Goal: Task Accomplishment & Management: Manage account settings

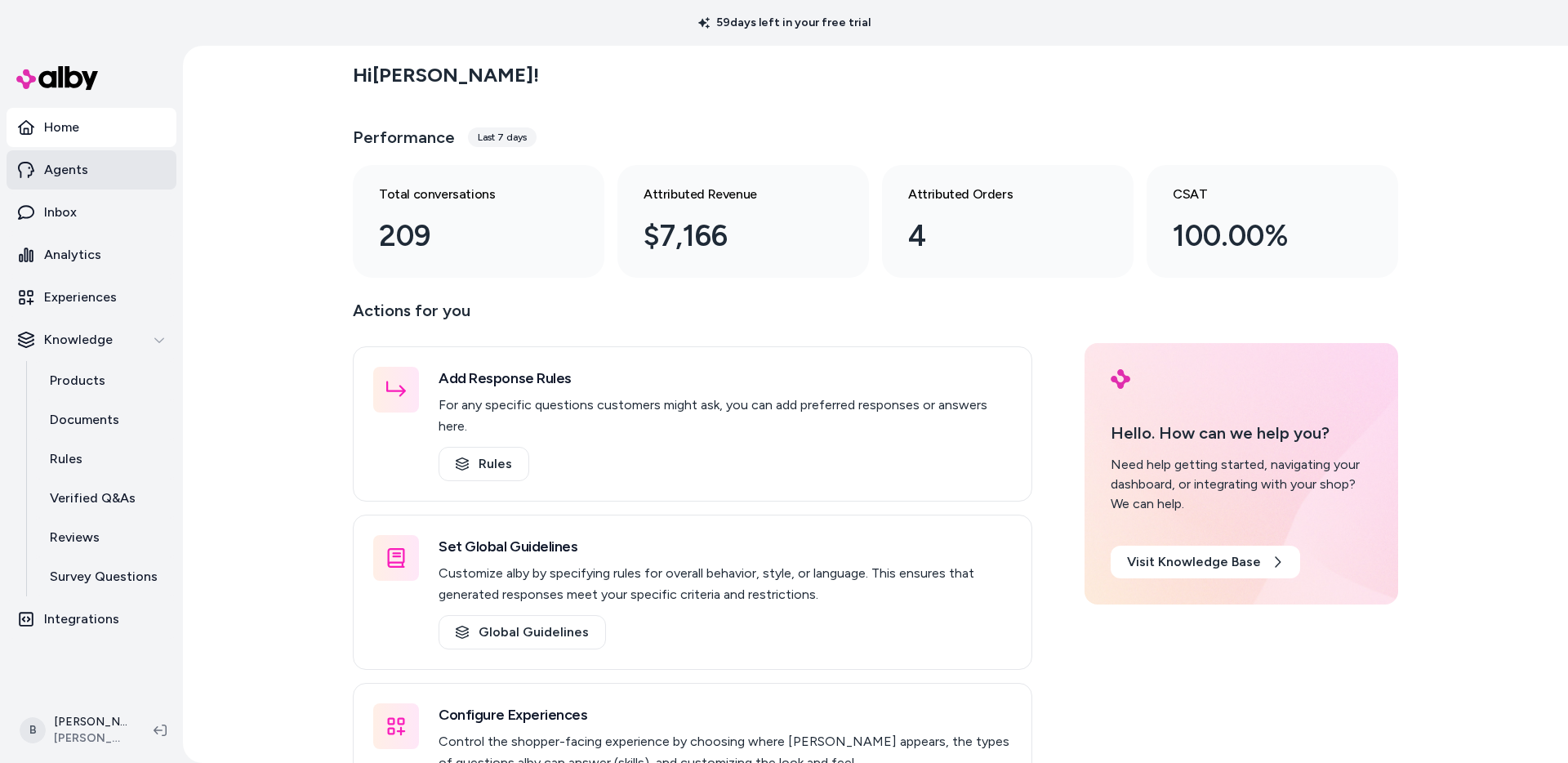
click at [80, 173] on p "Agents" at bounding box center [67, 170] width 45 height 20
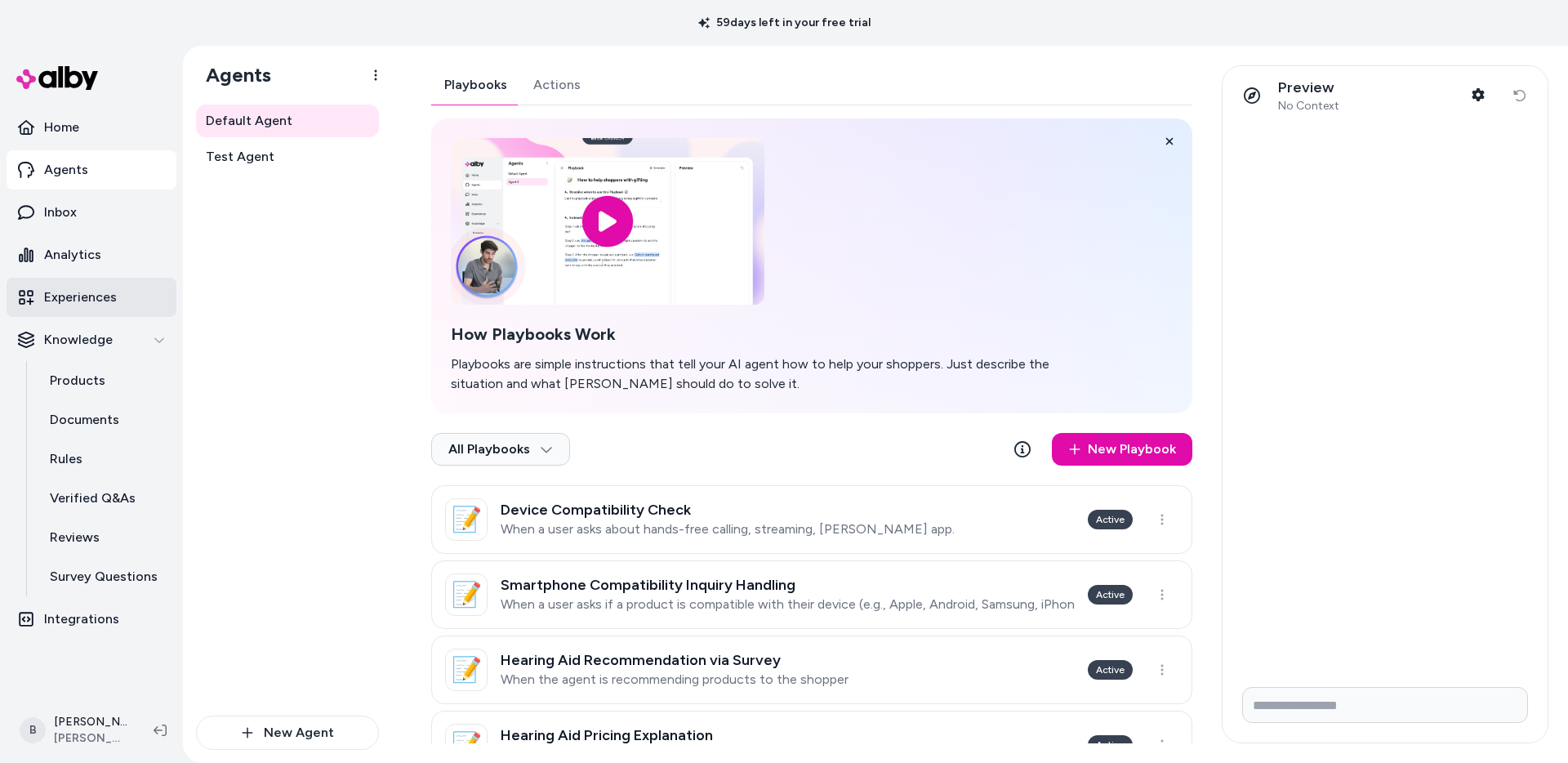
click at [83, 295] on p "Experiences" at bounding box center [80, 297] width 73 height 20
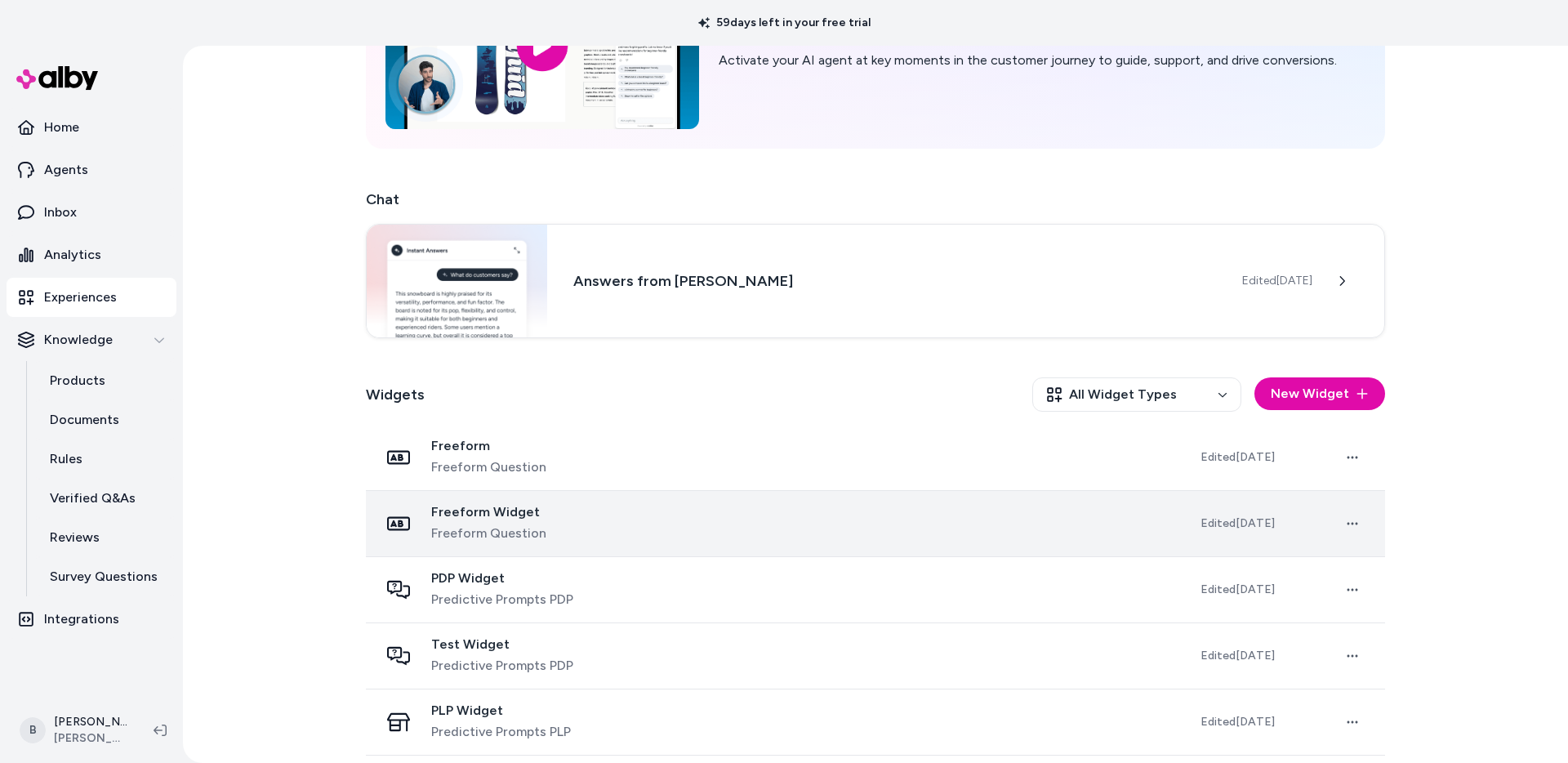
scroll to position [242, 0]
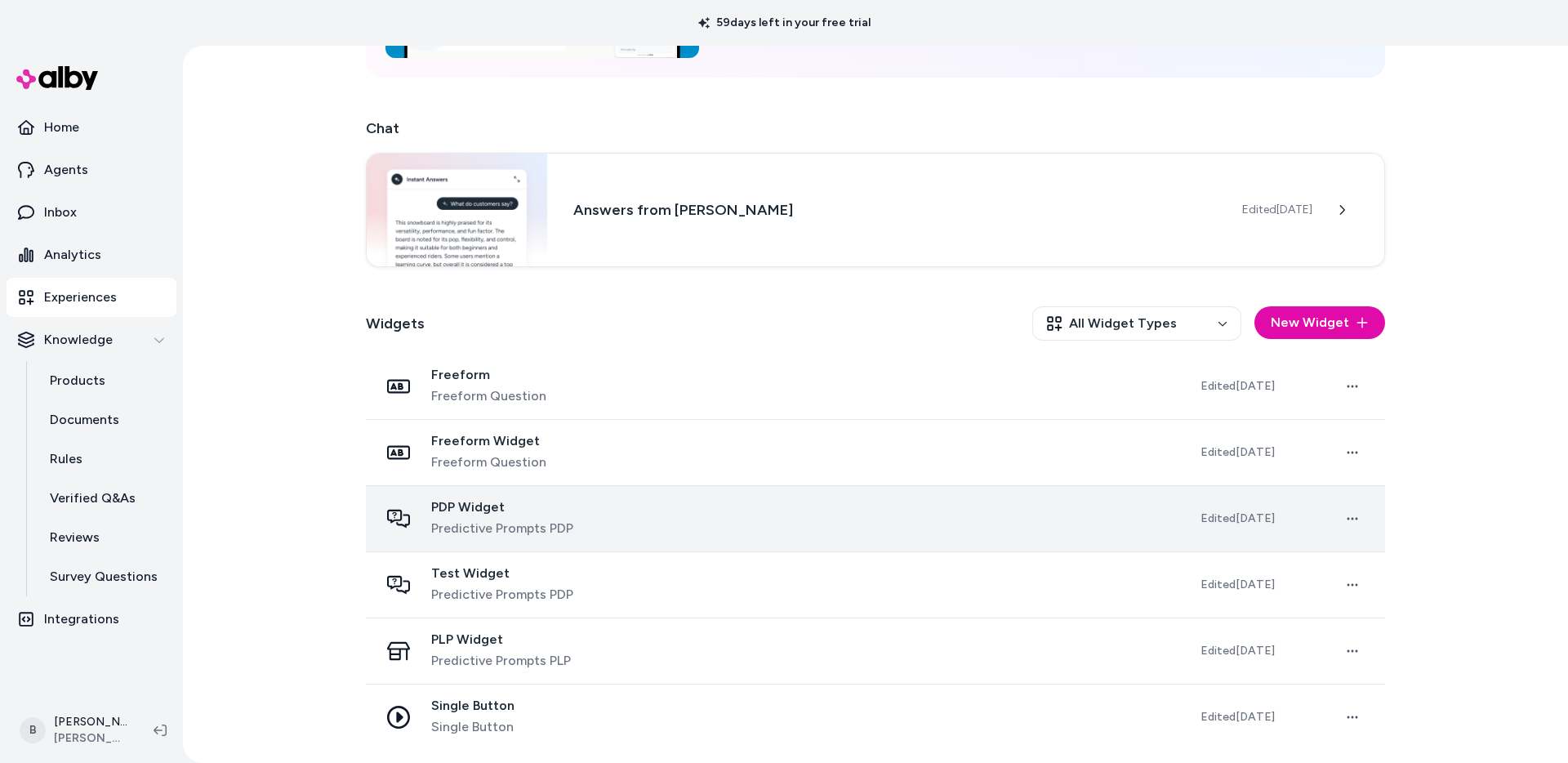
click at [522, 519] on span "Predictive Prompts PDP" at bounding box center [503, 528] width 142 height 20
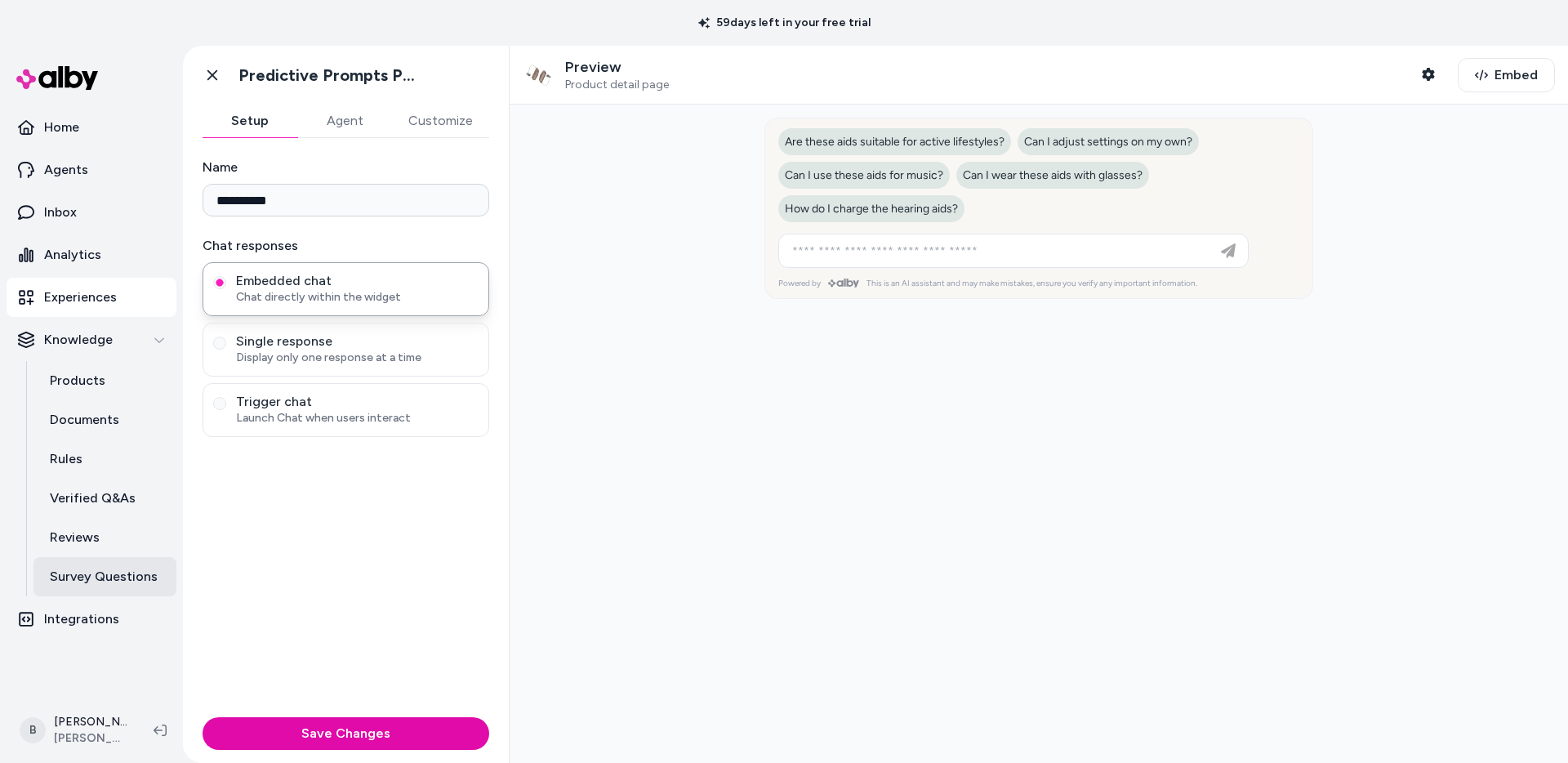
click at [115, 573] on p "Survey Questions" at bounding box center [104, 576] width 108 height 20
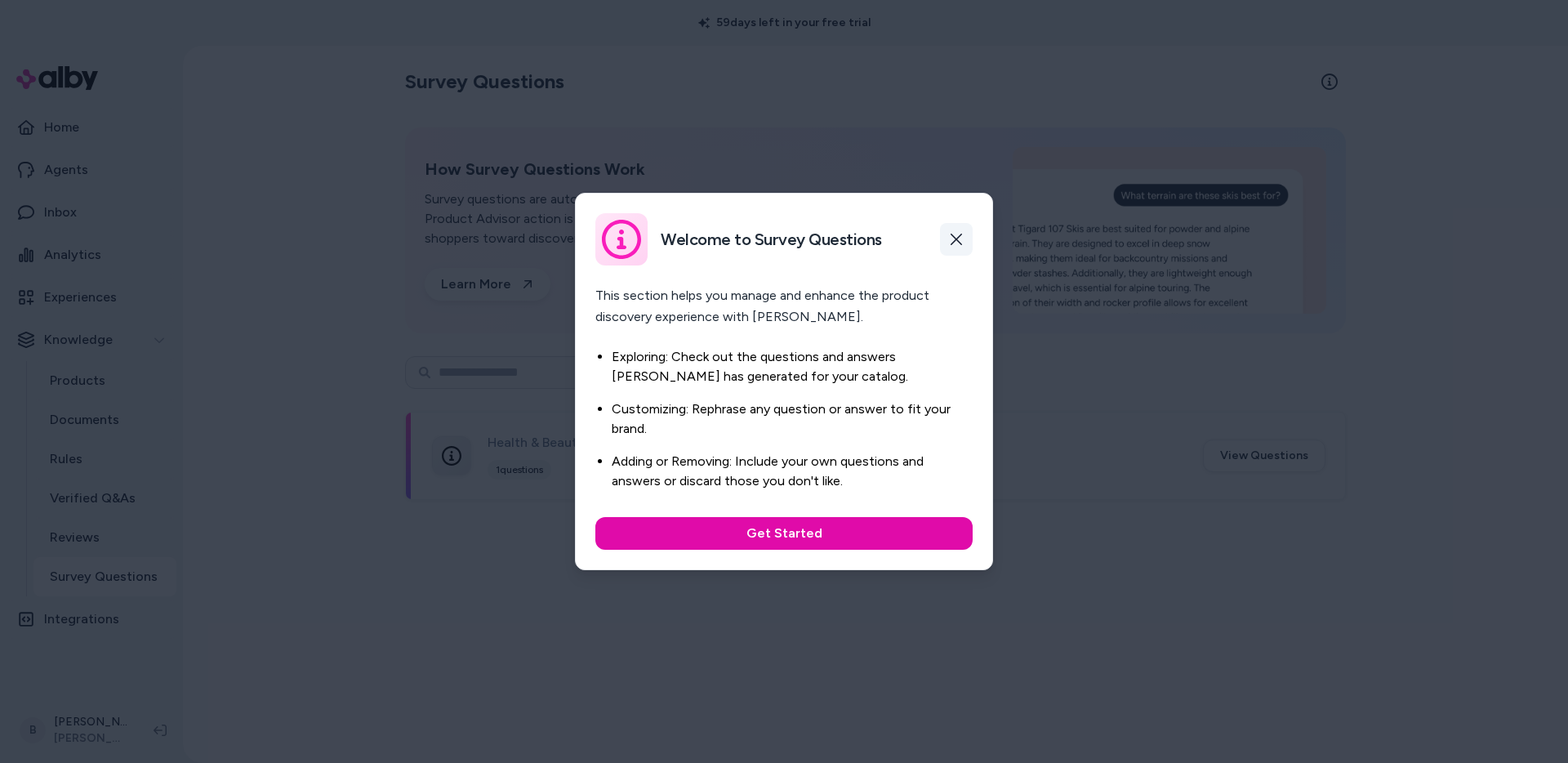
click at [945, 247] on button "button" at bounding box center [957, 239] width 33 height 33
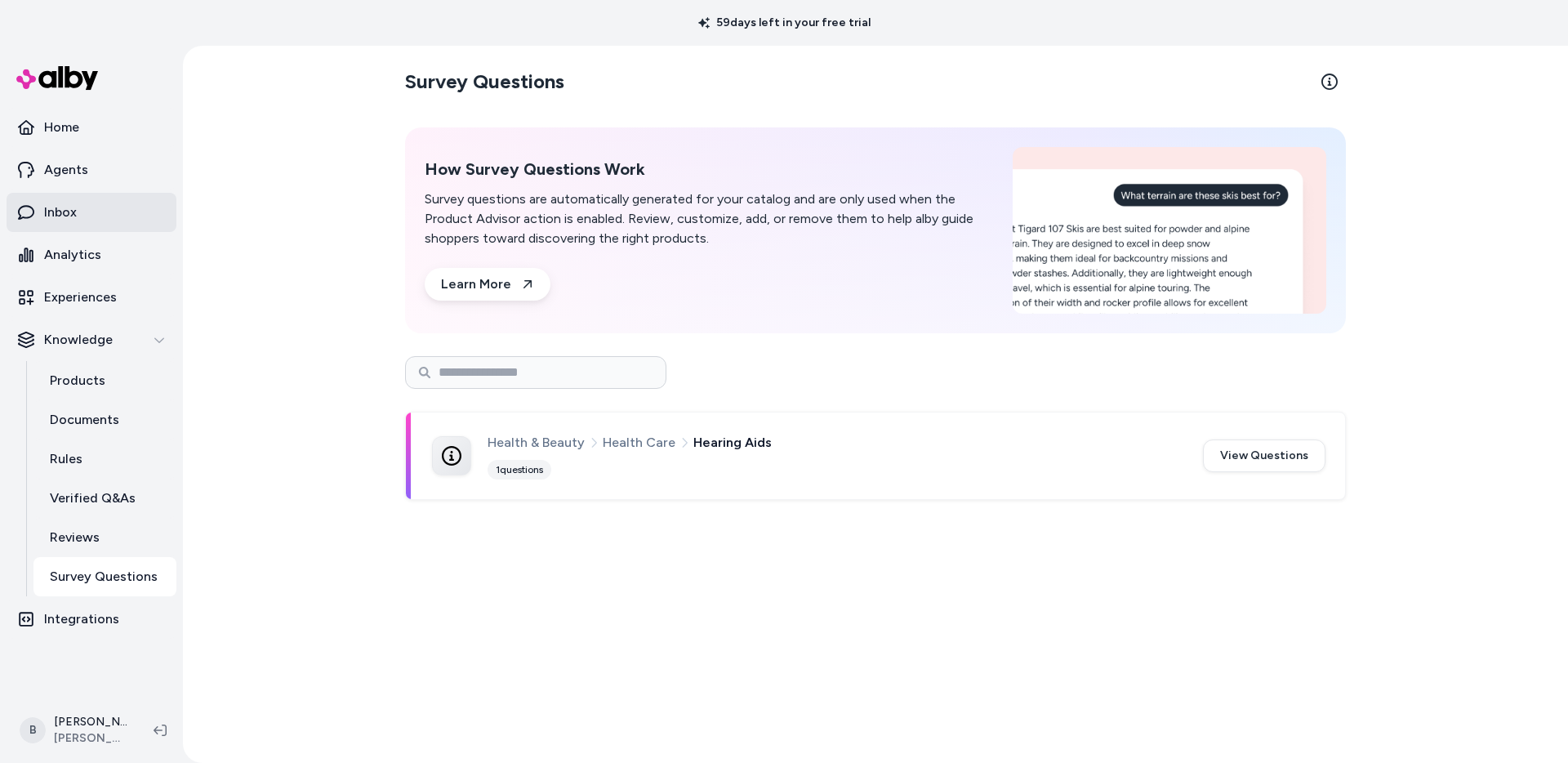
click at [63, 211] on p "Inbox" at bounding box center [61, 212] width 33 height 20
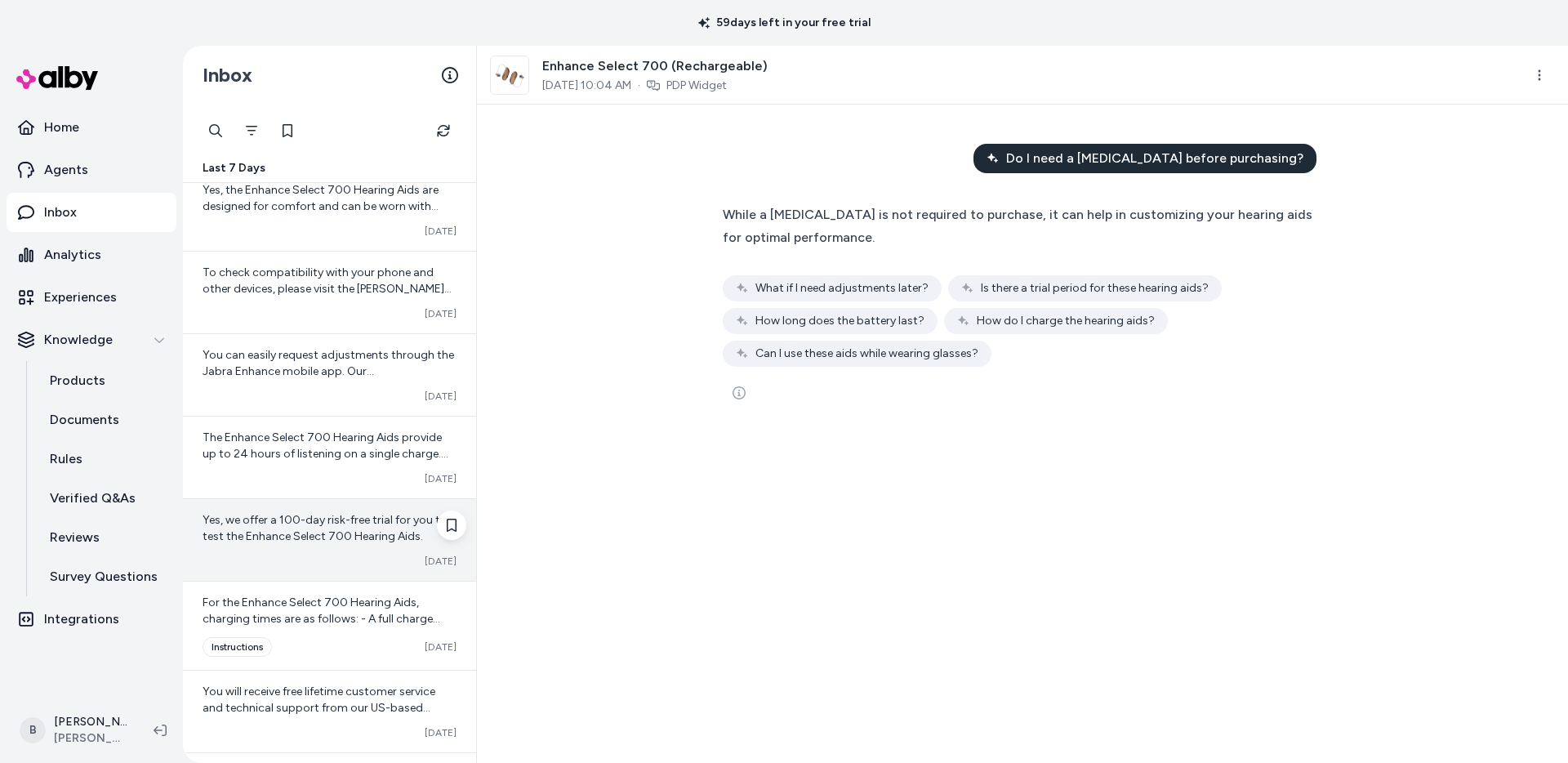
scroll to position [5729, 0]
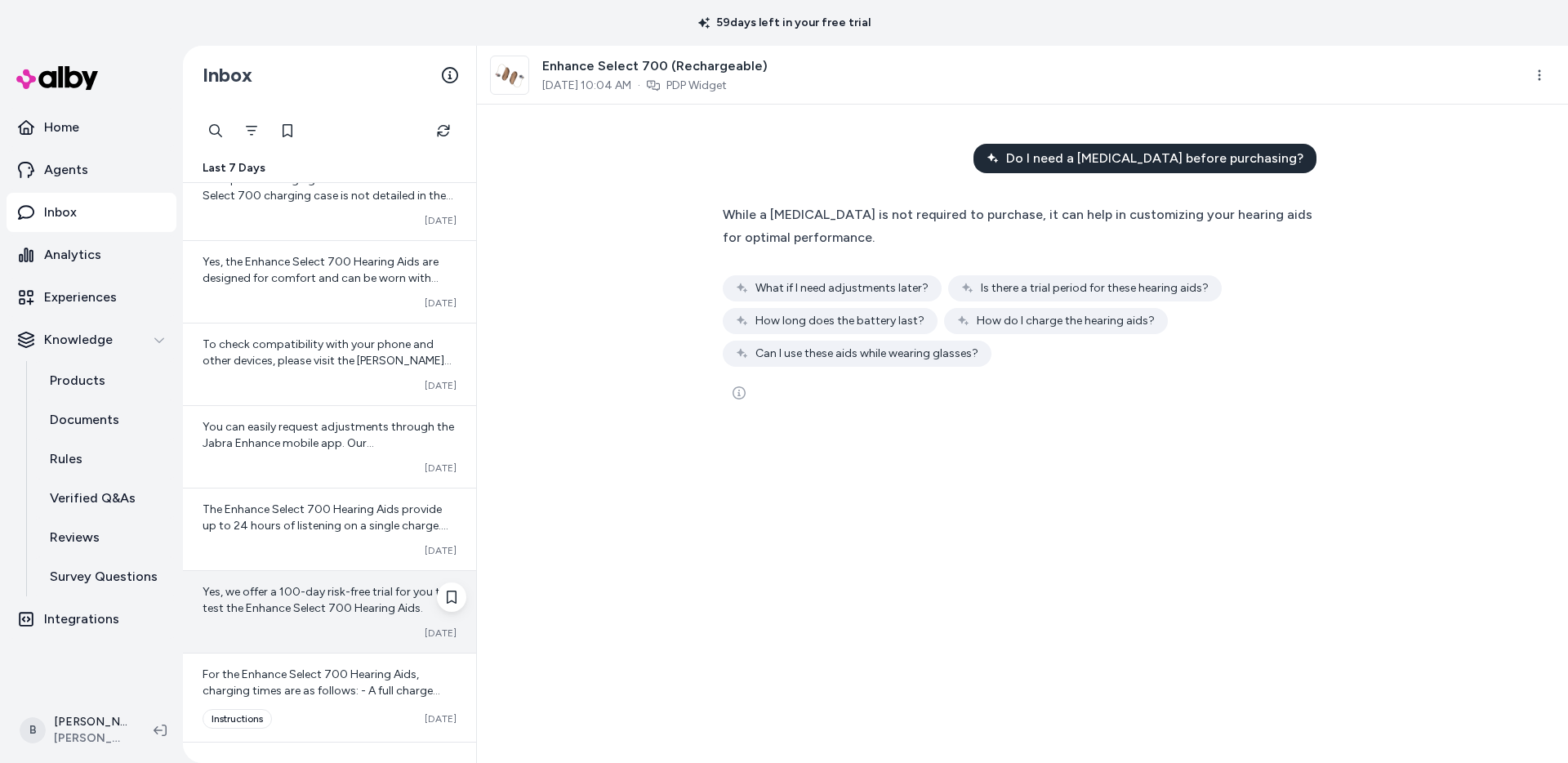
click at [266, 601] on span "Yes, we offer a 100-day risk-free trial for you to test the Enhance Select 700 …" at bounding box center [325, 599] width 245 height 30
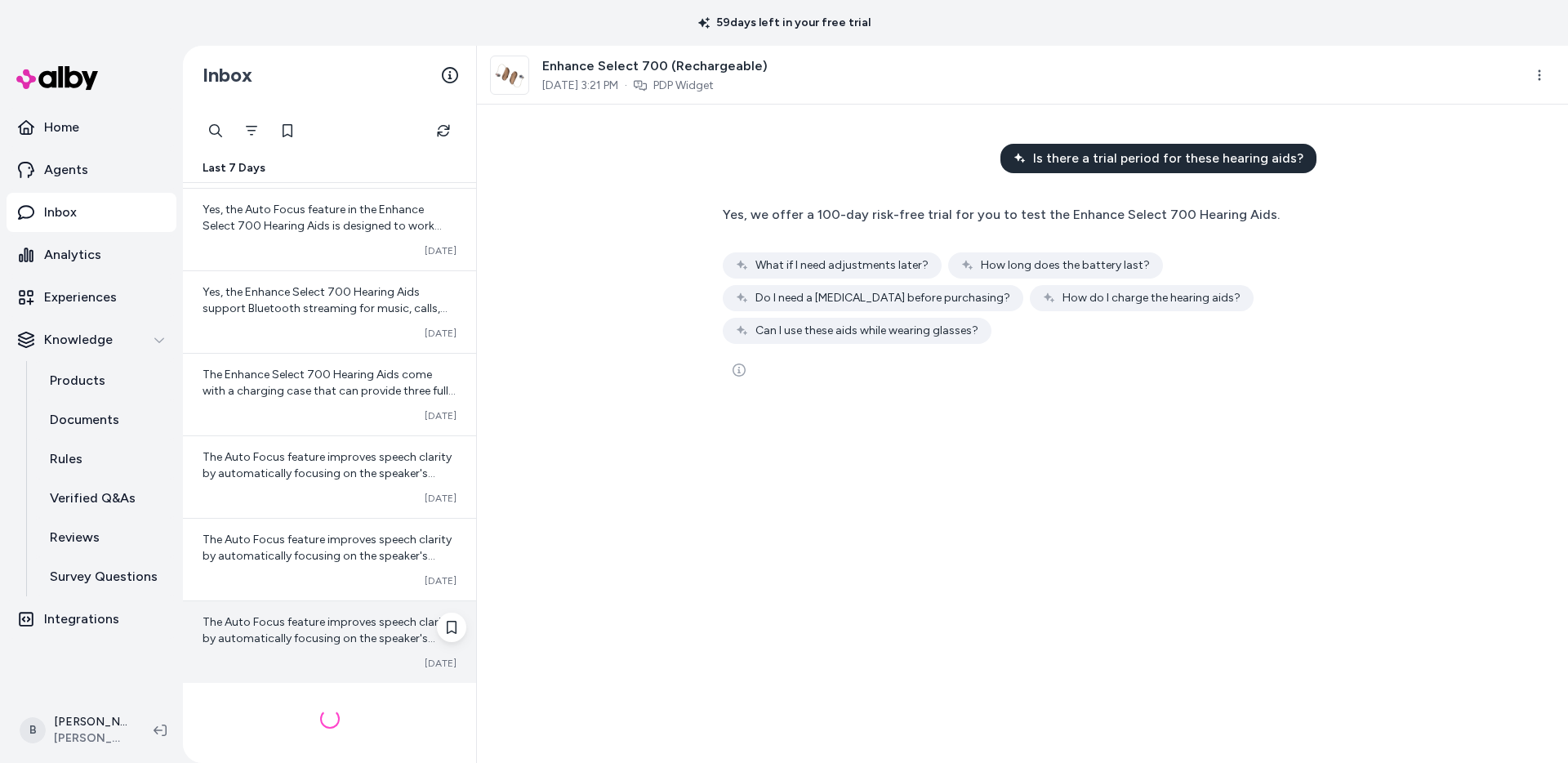
scroll to position [8271, 0]
click at [309, 632] on span "The Auto Focus feature improves speech clarity by automatically focusing on the…" at bounding box center [327, 644] width 249 height 63
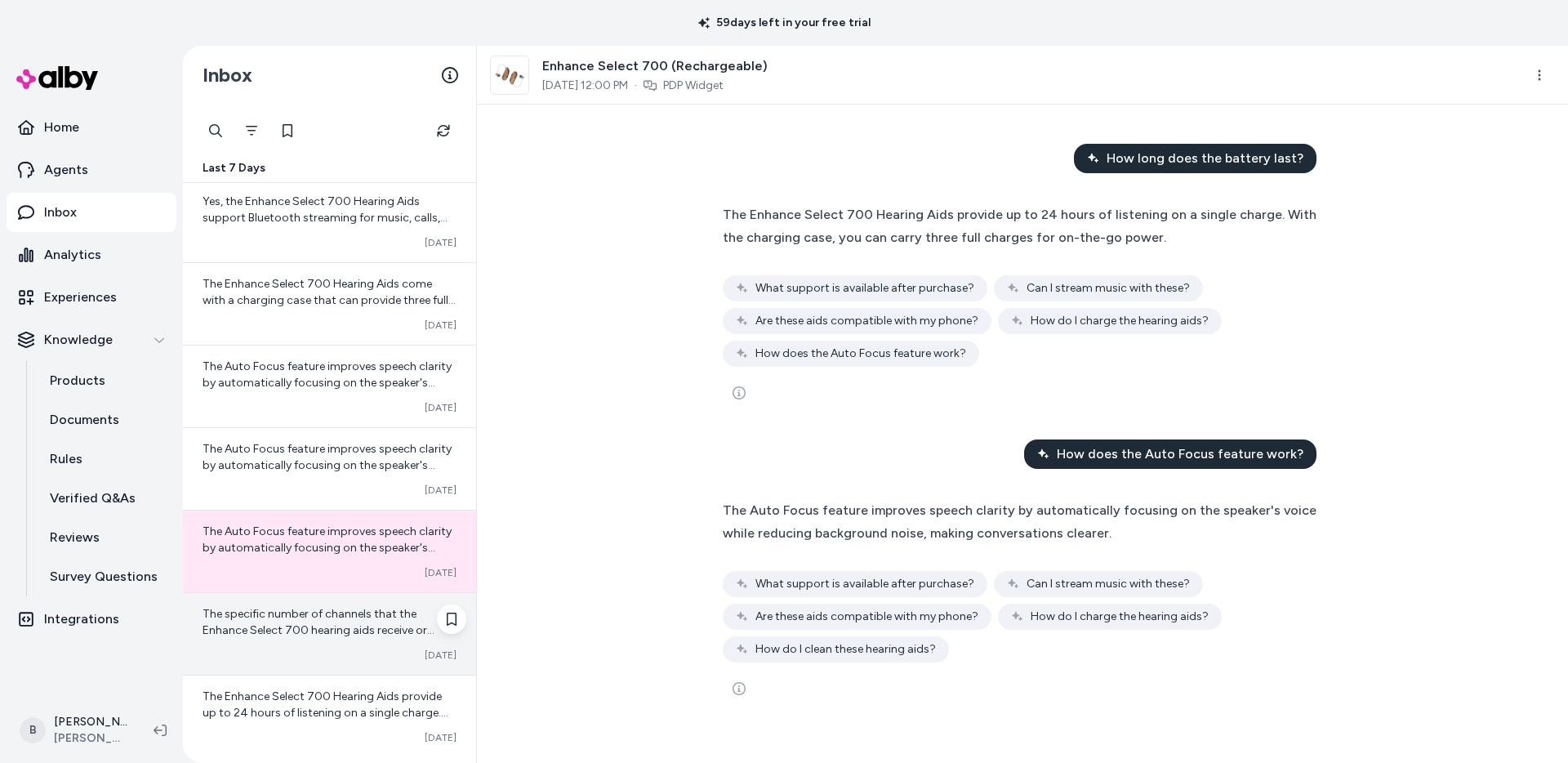
scroll to position [8992, 0]
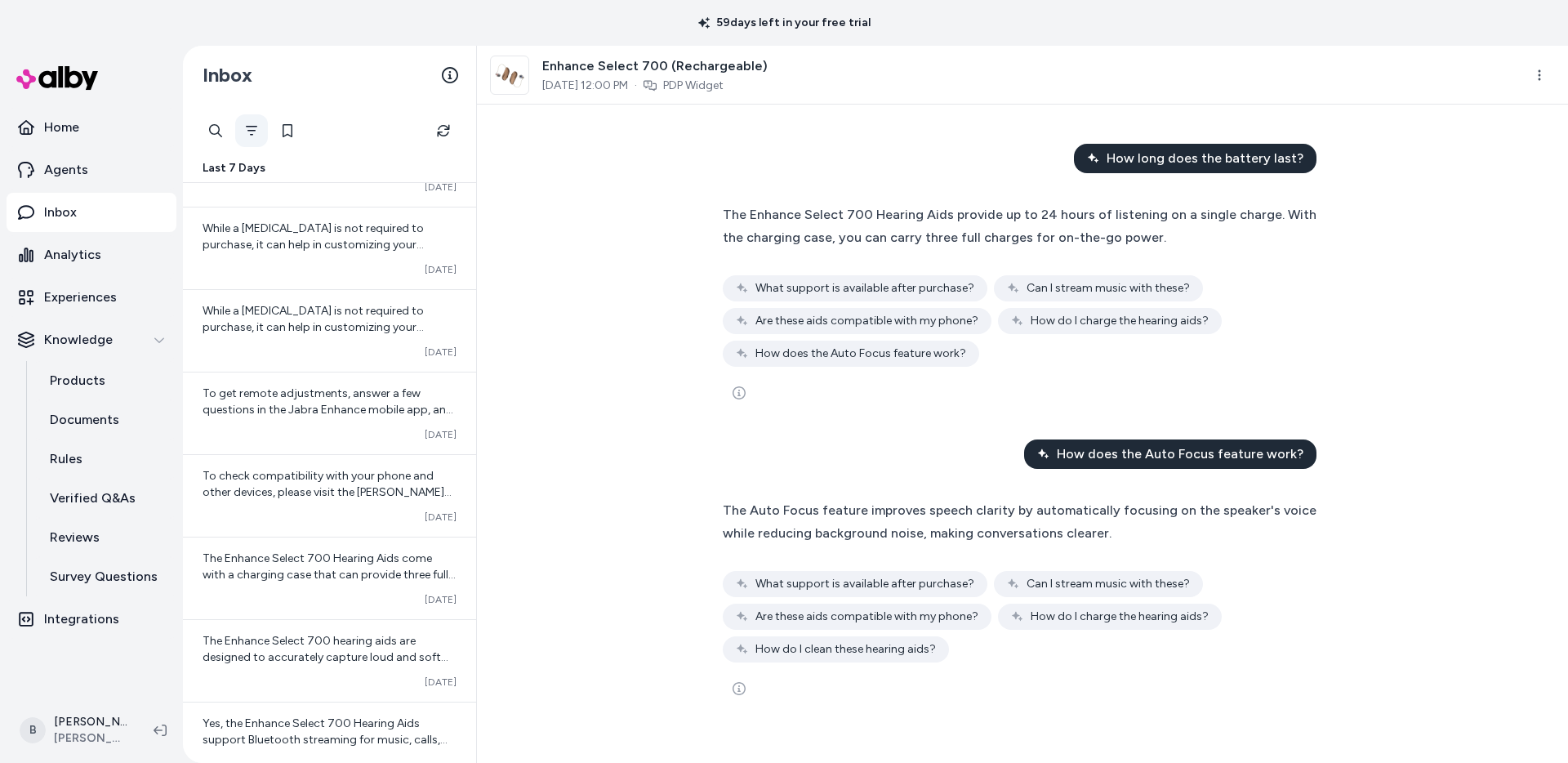
click at [253, 134] on icon "Filter" at bounding box center [251, 130] width 13 height 13
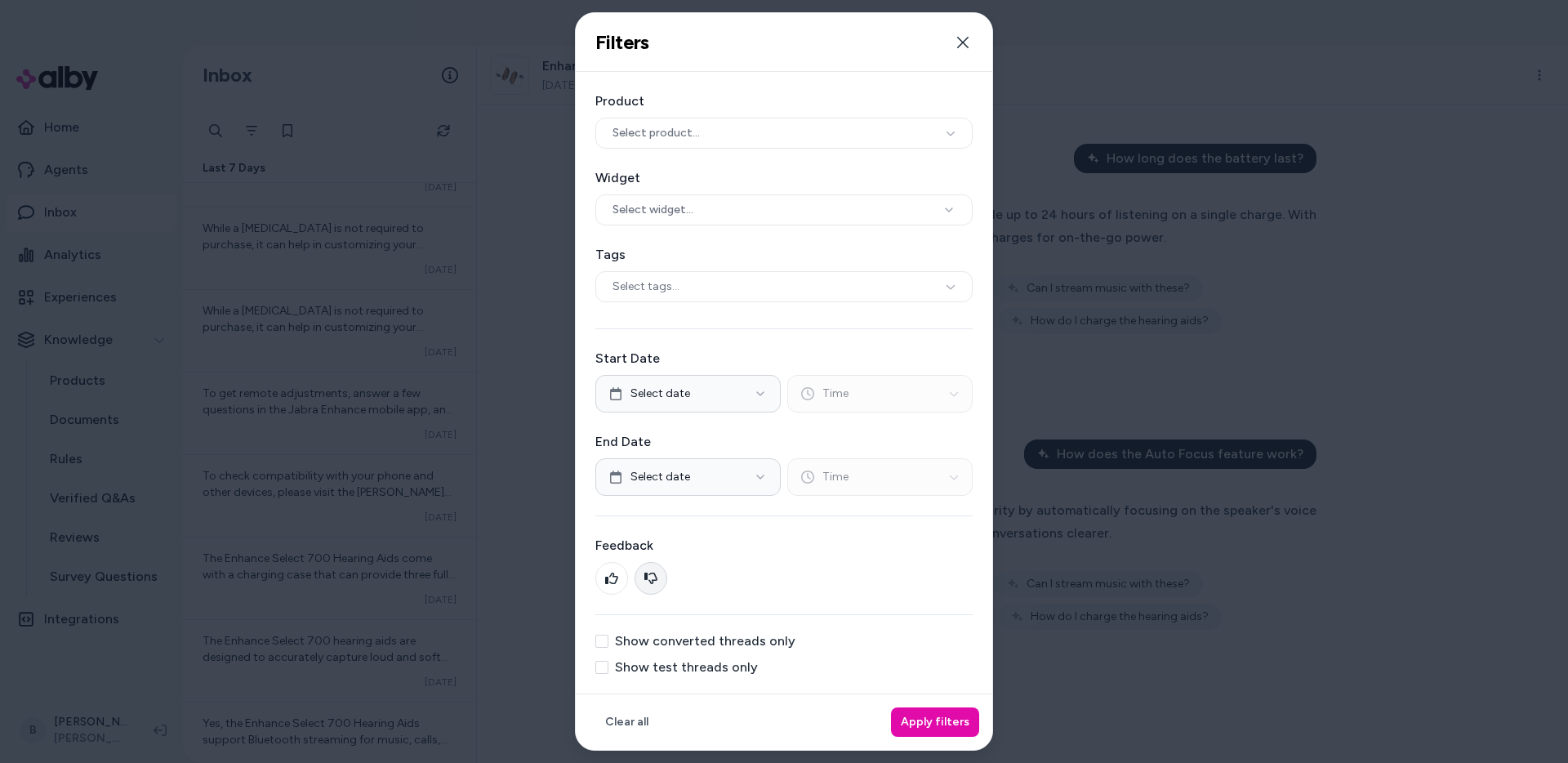
click at [659, 573] on button at bounding box center [651, 578] width 33 height 33
click at [948, 730] on button "Apply filters" at bounding box center [935, 722] width 88 height 29
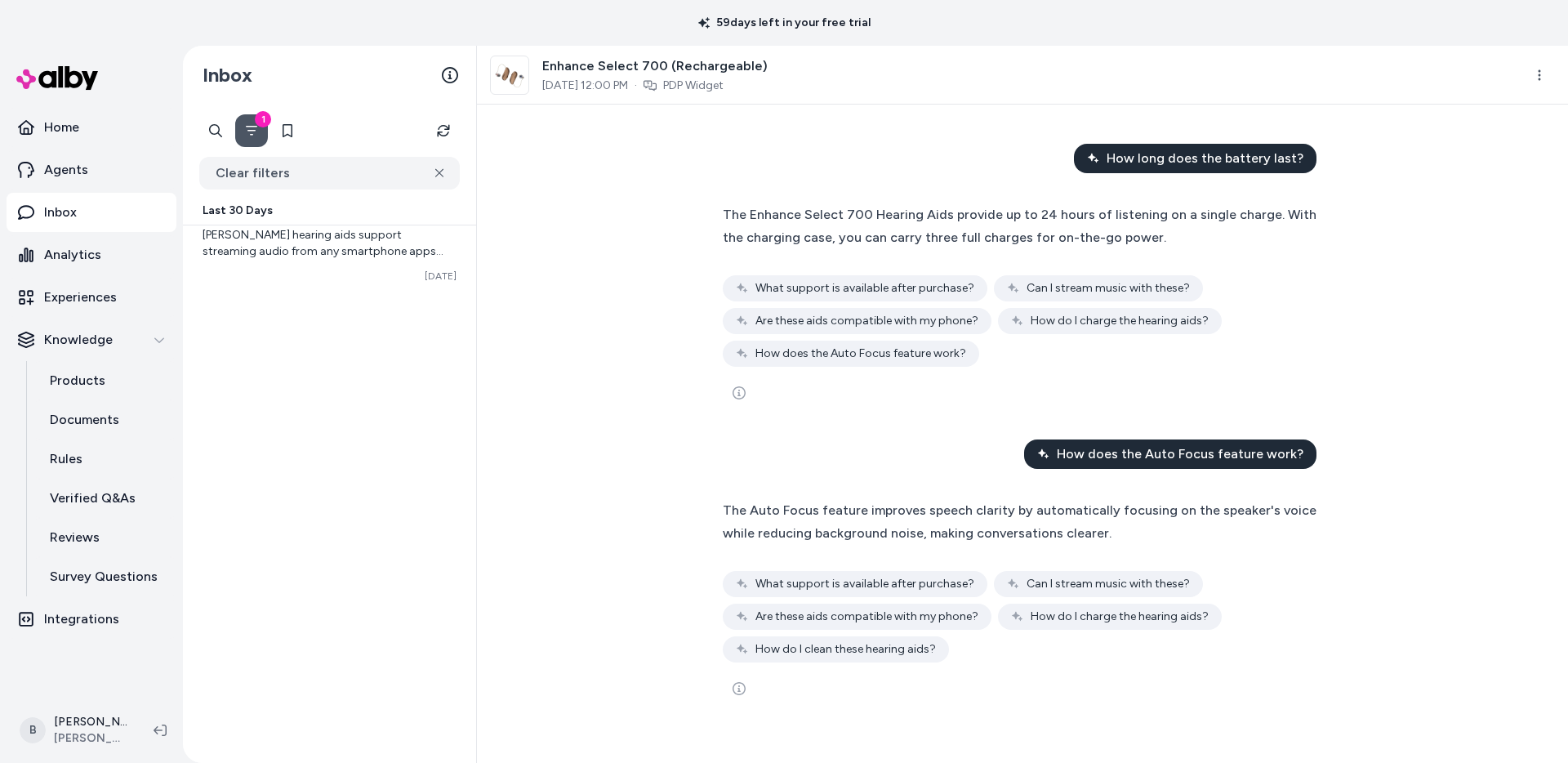
scroll to position [11, 0]
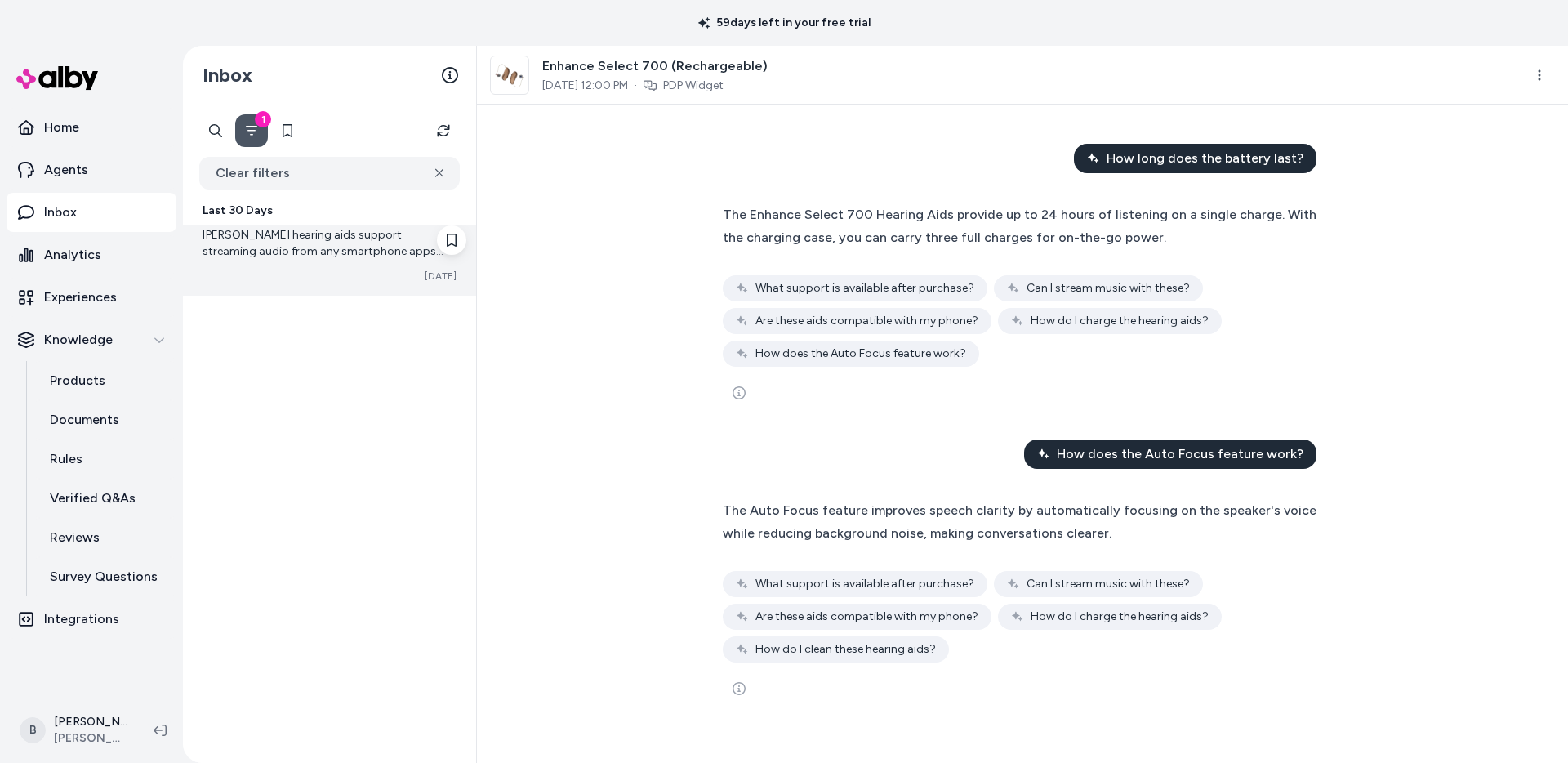
click at [320, 239] on span "[PERSON_NAME] hearing aids support streaming audio from any smartphone apps tha…" at bounding box center [330, 341] width 254 height 226
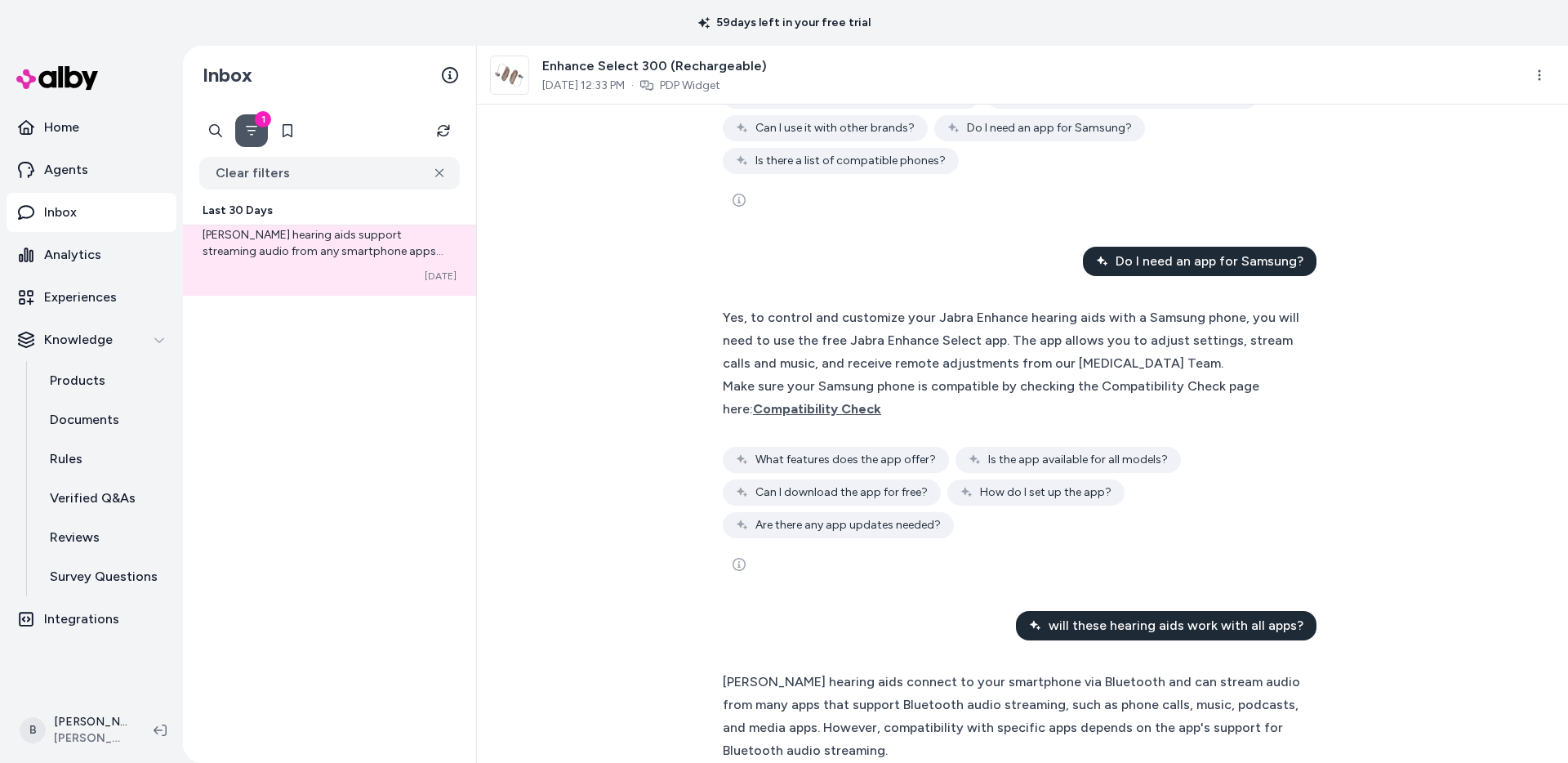
scroll to position [1383, 0]
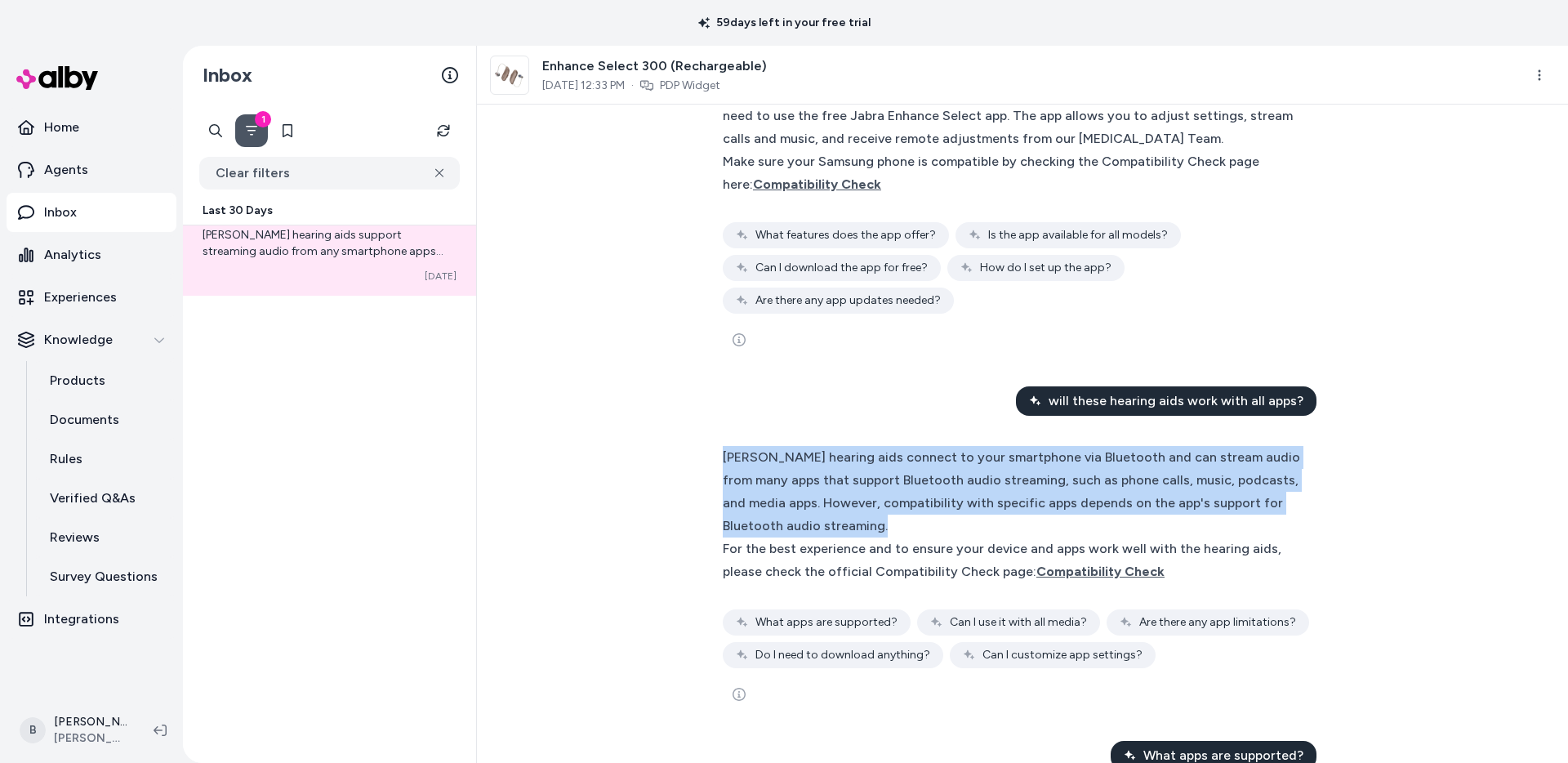
drag, startPoint x: 991, startPoint y: 529, endPoint x: 693, endPoint y: 466, distance: 304.6
click at [693, 466] on div "is my phone compatible? To check if your phone is compatible with Jabra Enhance…" at bounding box center [1022, 433] width 1091 height 659
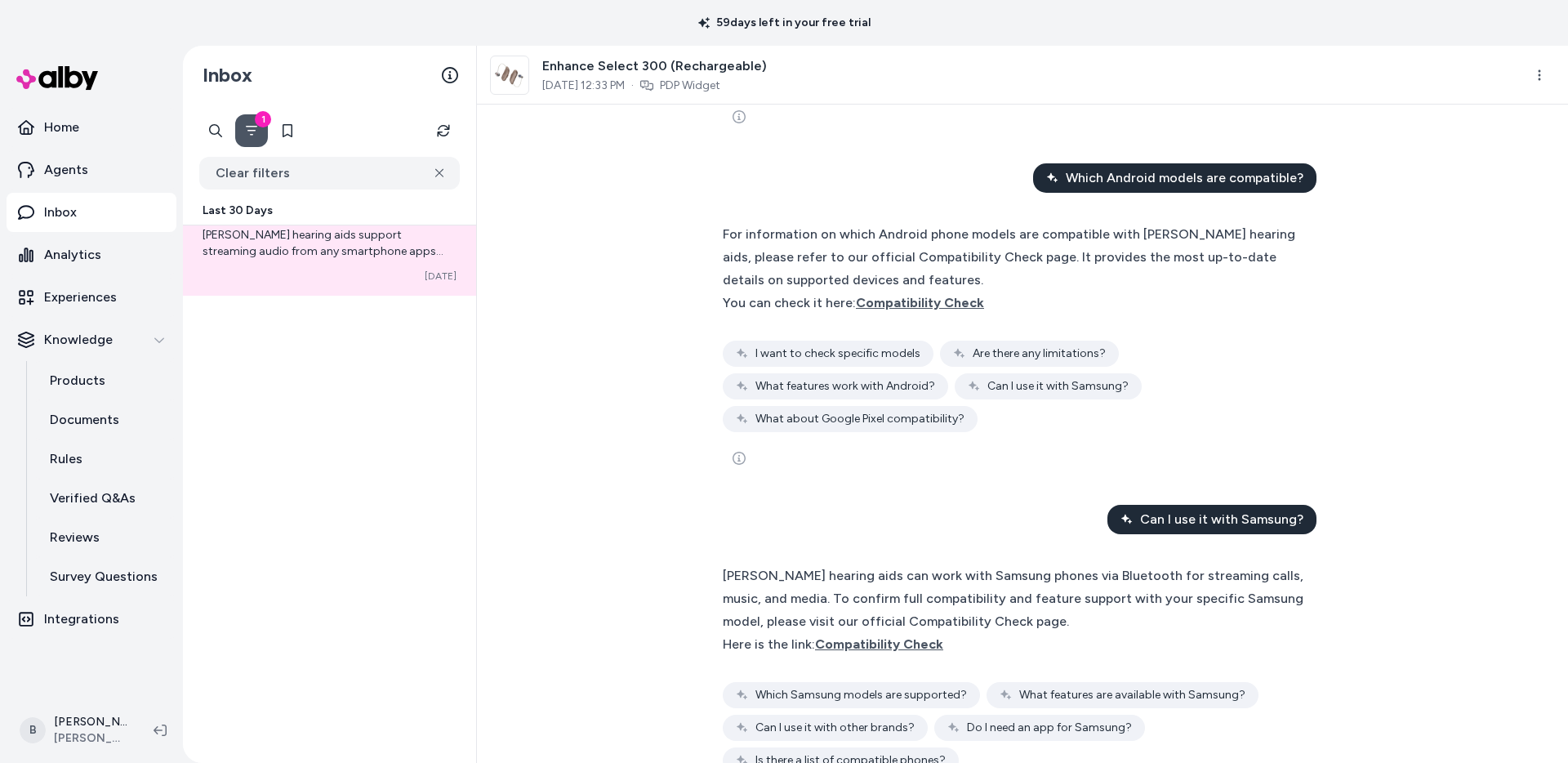
scroll to position [258, 0]
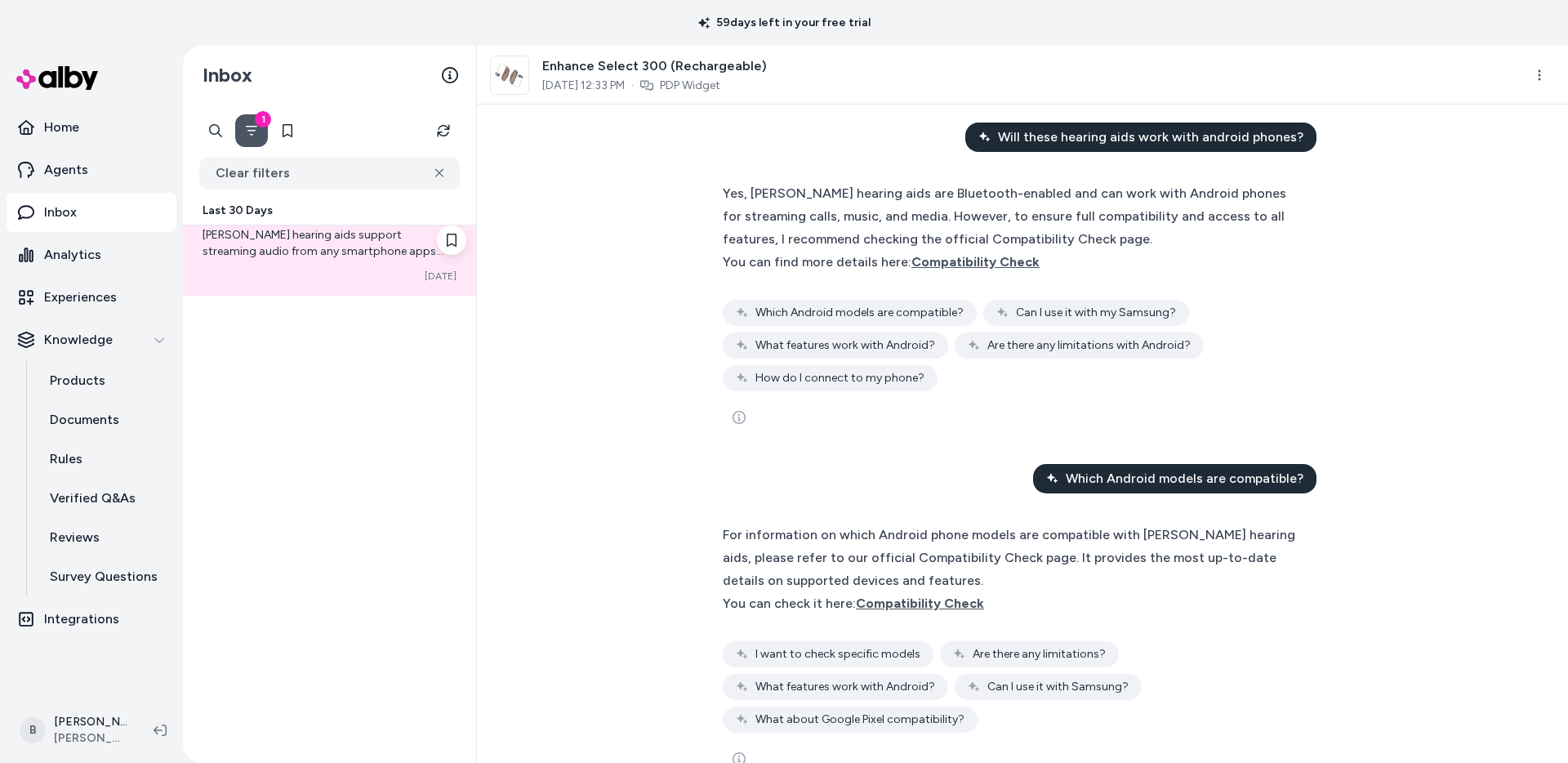
click at [297, 264] on div "[PERSON_NAME] hearing aids support streaming audio from any smartphone apps tha…" at bounding box center [330, 254] width 293 height 81
click at [250, 129] on icon "Filter" at bounding box center [251, 130] width 13 height 13
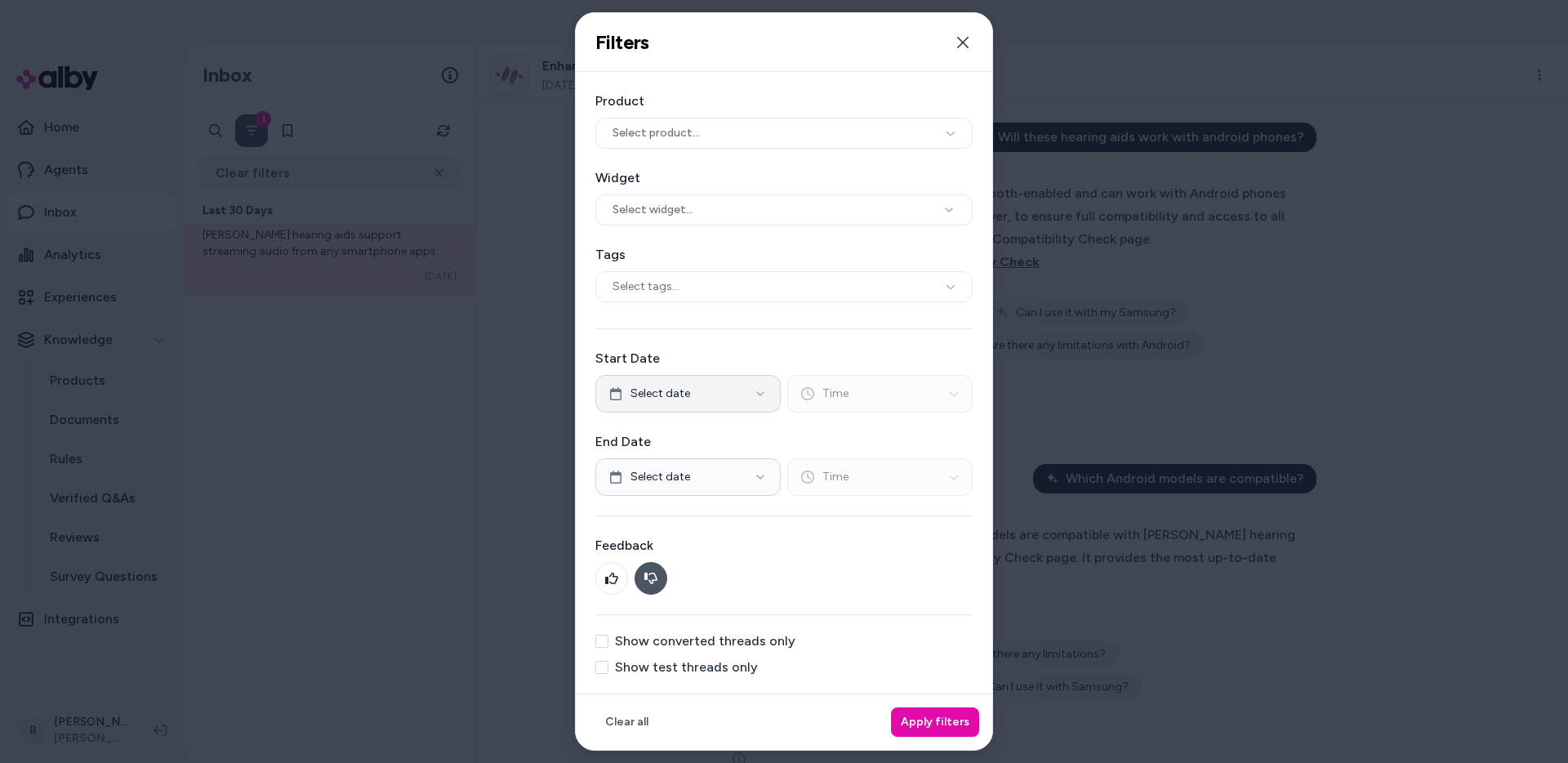
click at [667, 389] on span "Select date" at bounding box center [660, 393] width 60 height 16
click at [726, 504] on button "1" at bounding box center [714, 503] width 29 height 29
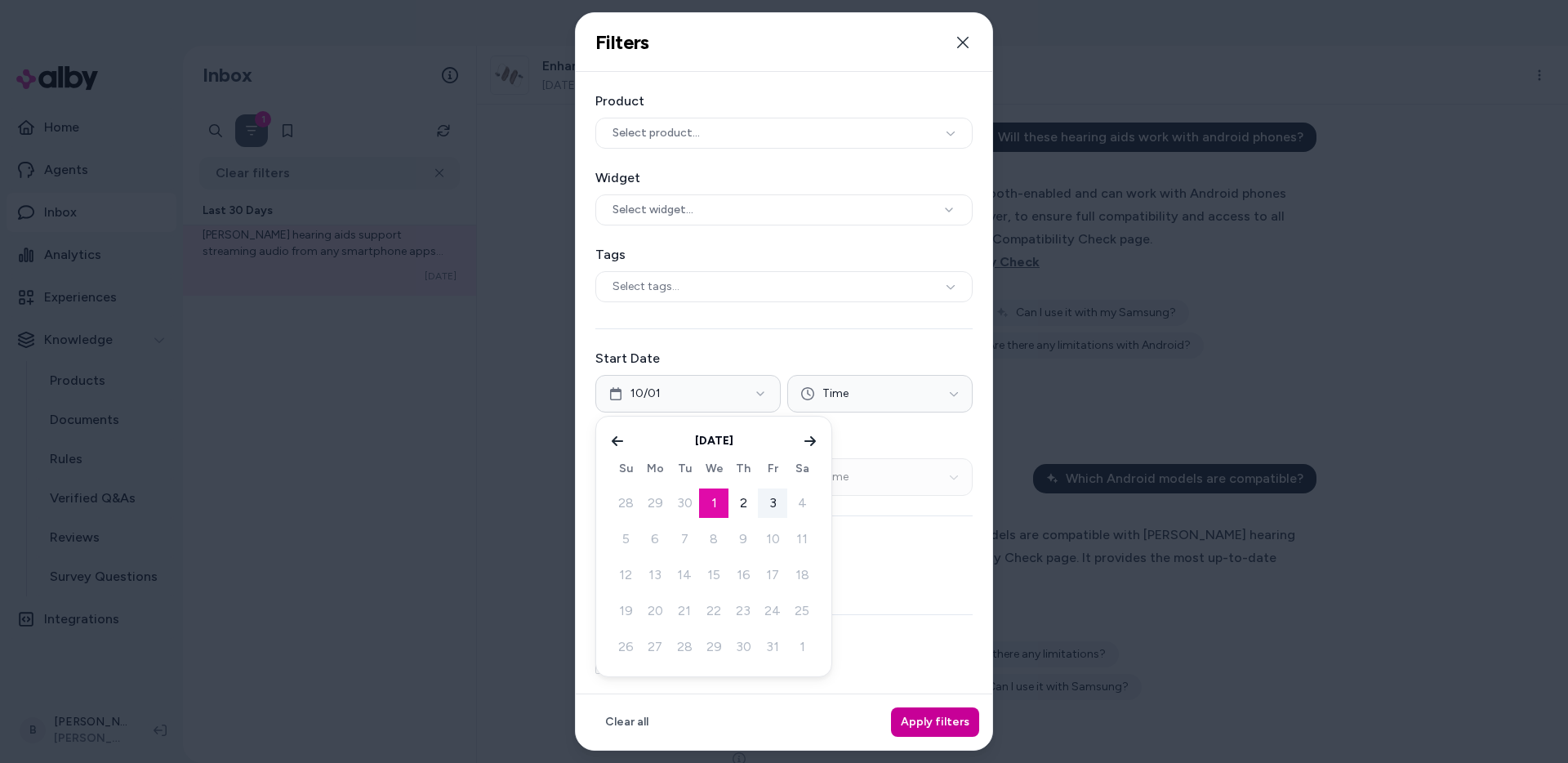
click at [942, 721] on button "Apply filters" at bounding box center [935, 722] width 88 height 29
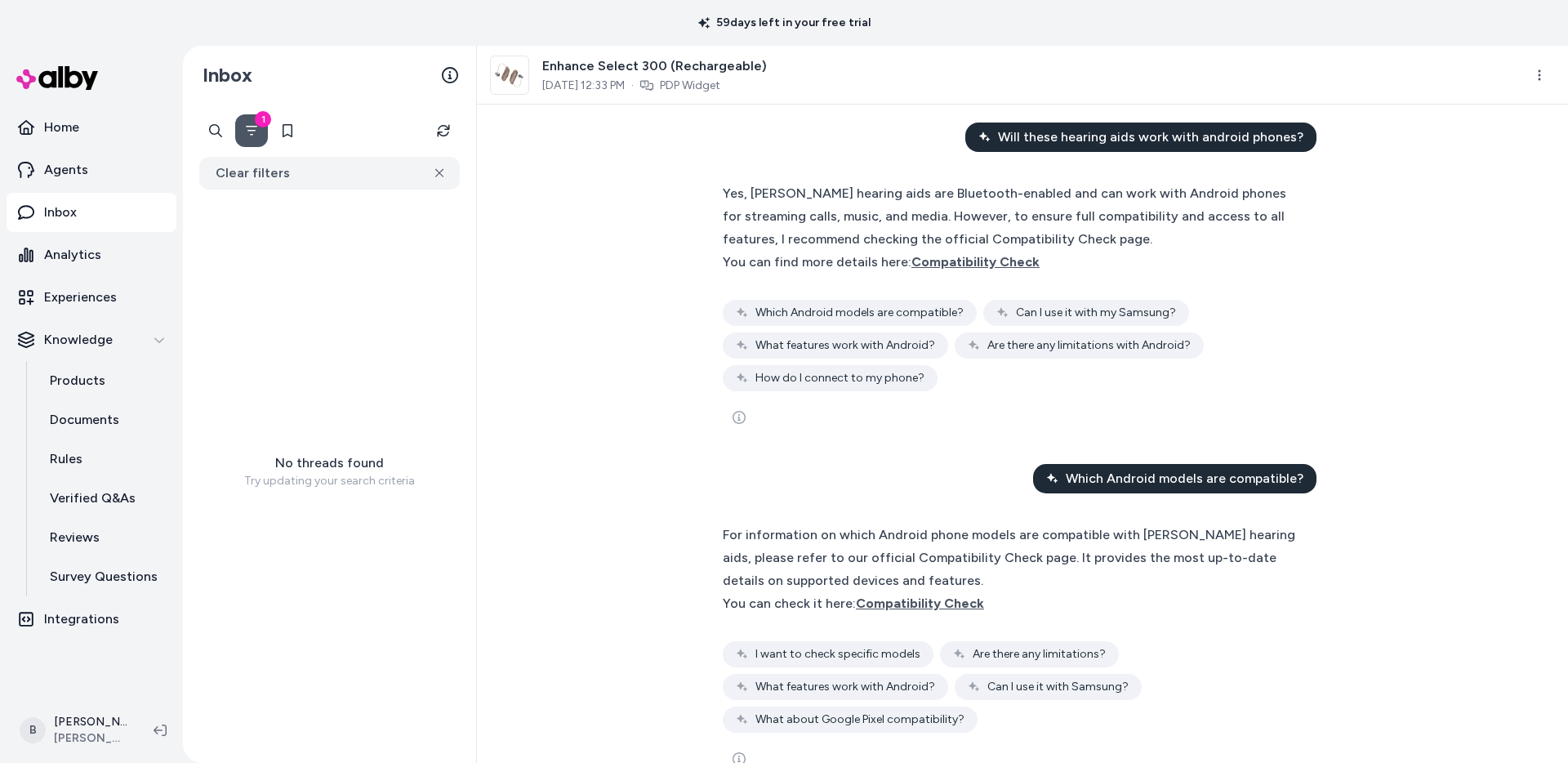
click at [253, 127] on icon "Filter" at bounding box center [251, 130] width 13 height 13
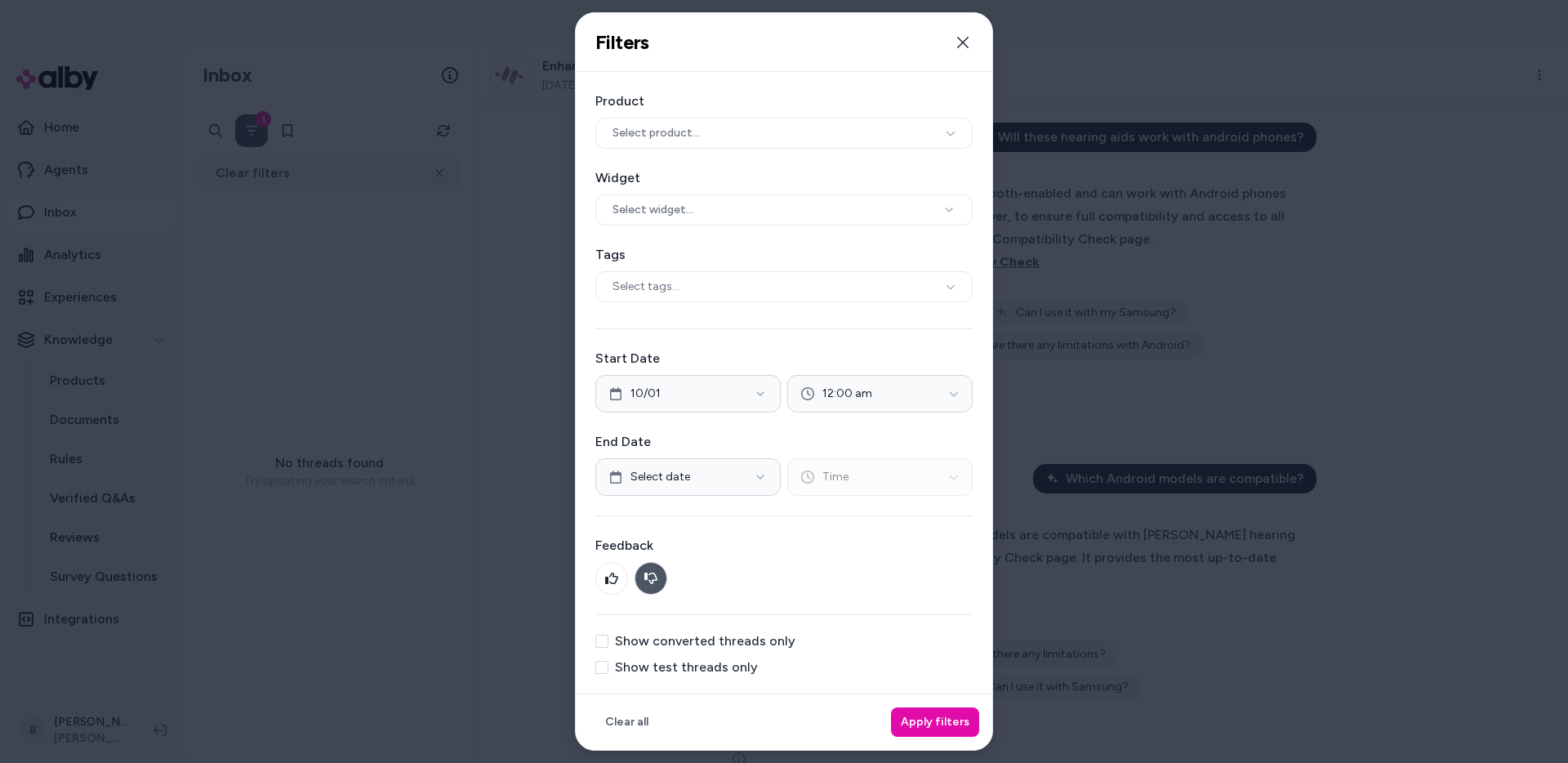
click at [658, 584] on button at bounding box center [651, 578] width 33 height 33
click at [953, 735] on button "Apply filters" at bounding box center [935, 722] width 88 height 29
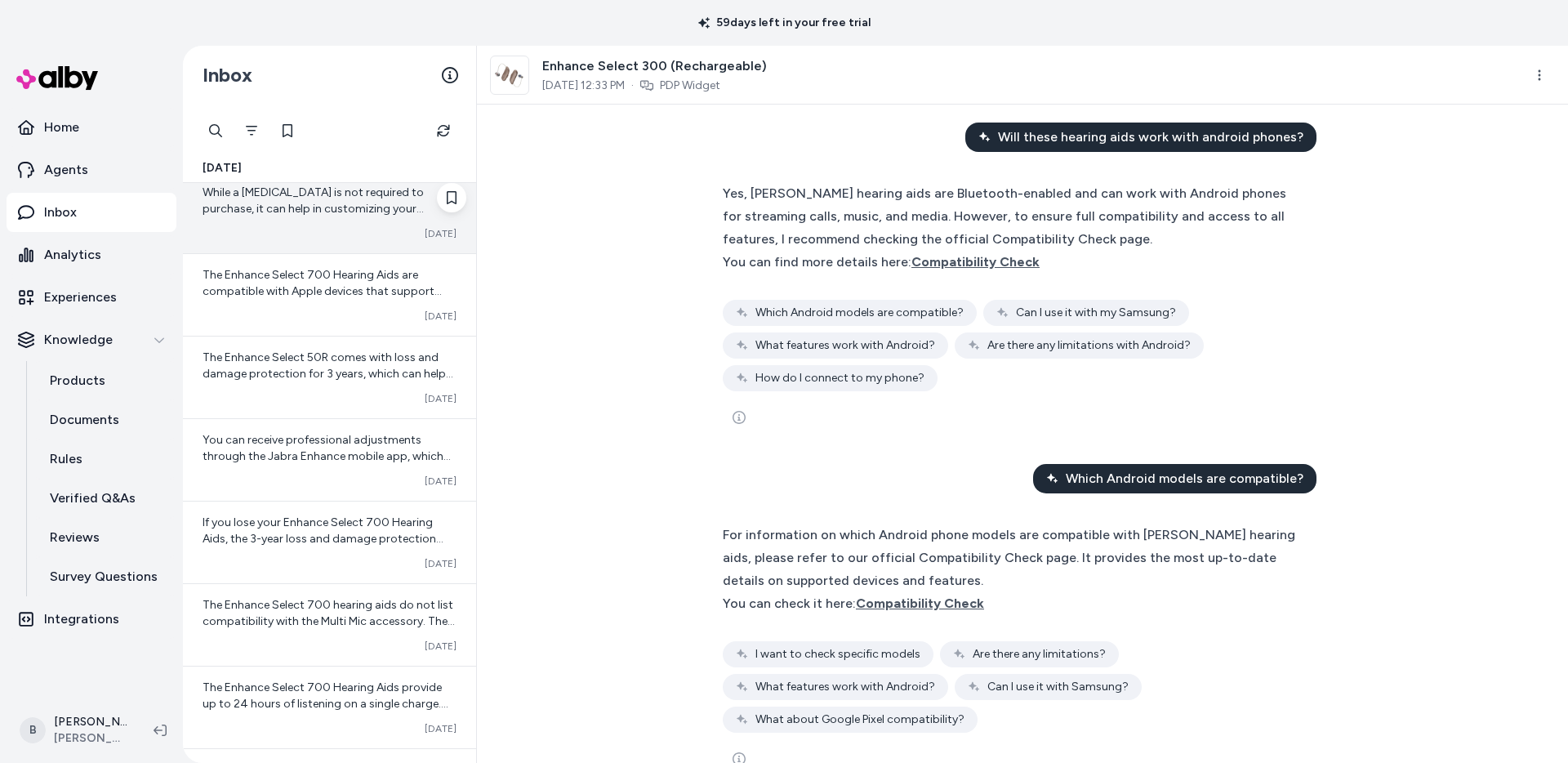
click at [347, 202] on span "While a [MEDICAL_DATA] is not required to purchase, it can help in customizing …" at bounding box center [313, 209] width 222 height 46
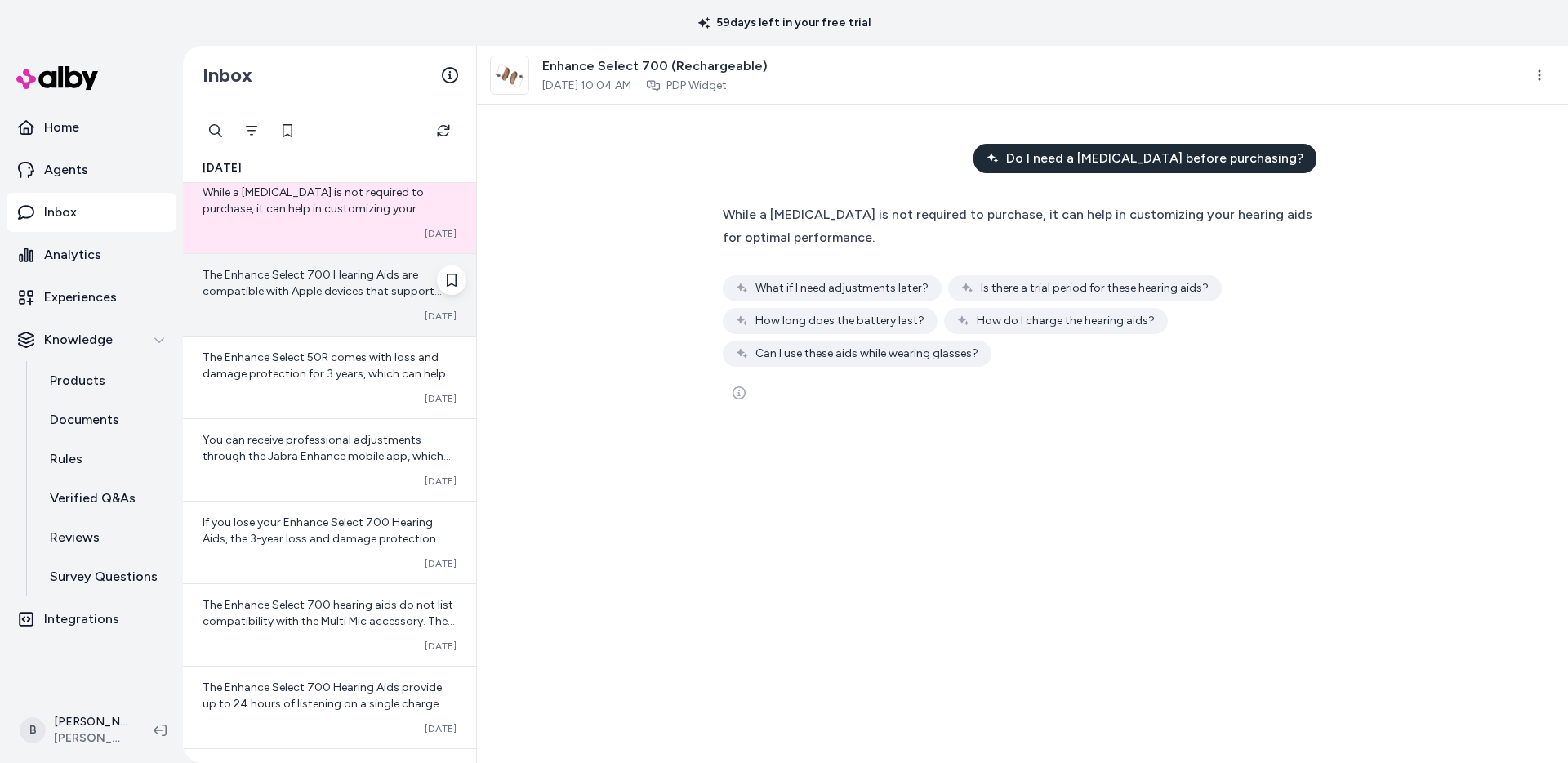
click at [323, 277] on span "The Enhance Select 700 Hearing Aids are compatible with Apple devices that supp…" at bounding box center [330, 349] width 254 height 161
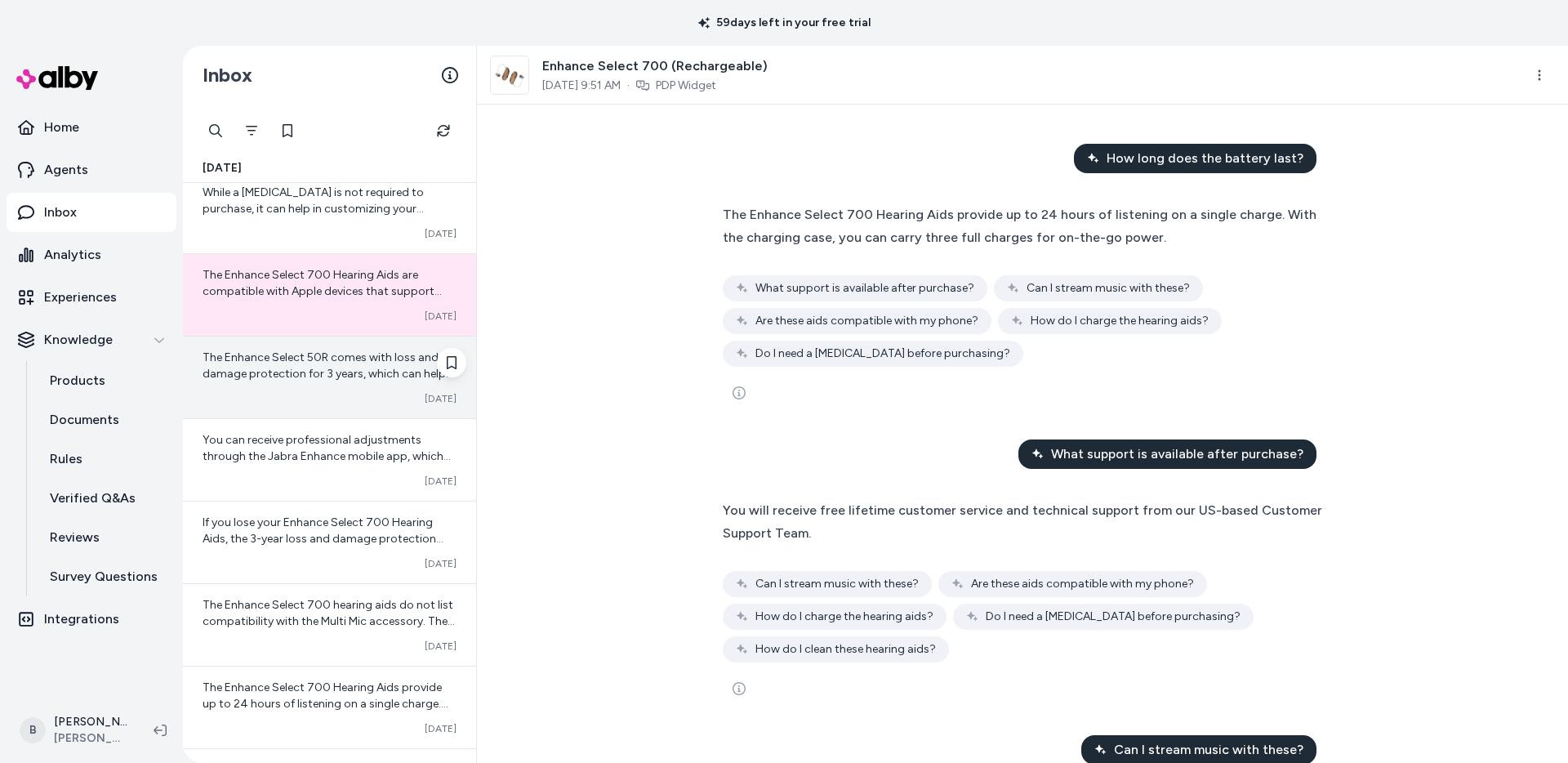
click at [337, 354] on span "The Enhance Select 50R comes with loss and damage protection for 3 years, which…" at bounding box center [328, 373] width 251 height 46
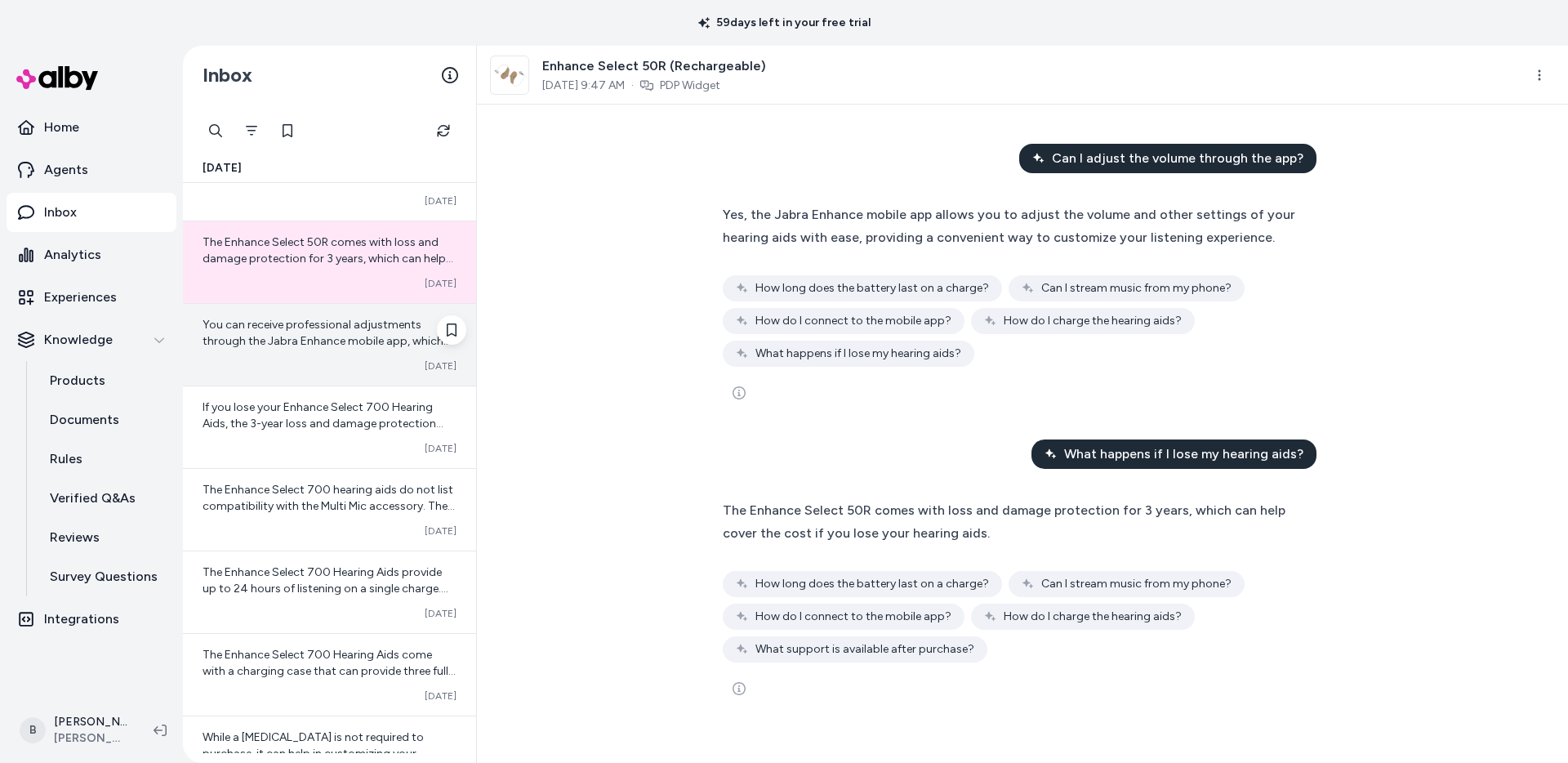
scroll to position [159, 0]
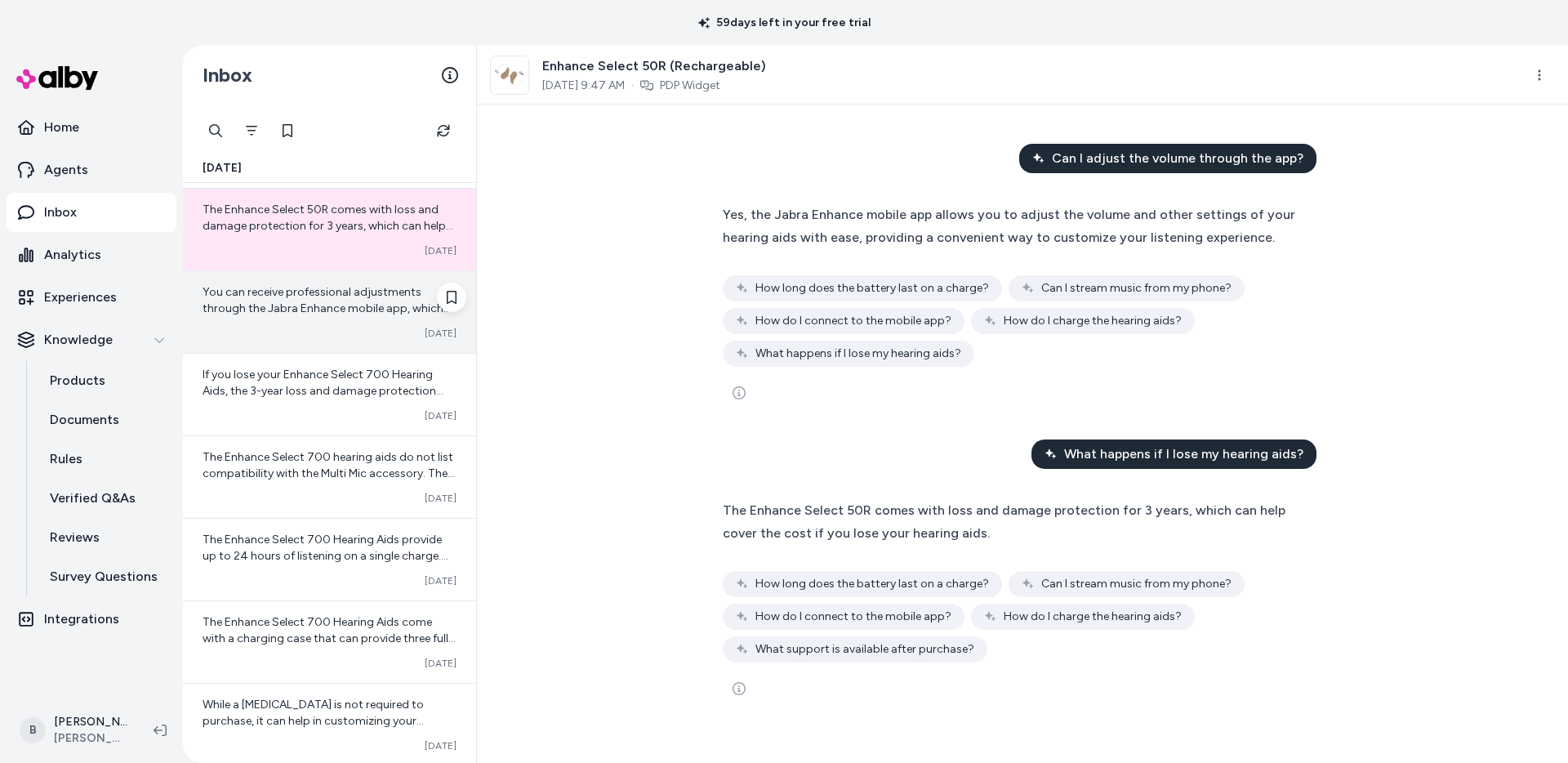
click at [325, 322] on div "You can receive professional adjustments through the Jabra Enhance mobile app, …" at bounding box center [330, 312] width 293 height 81
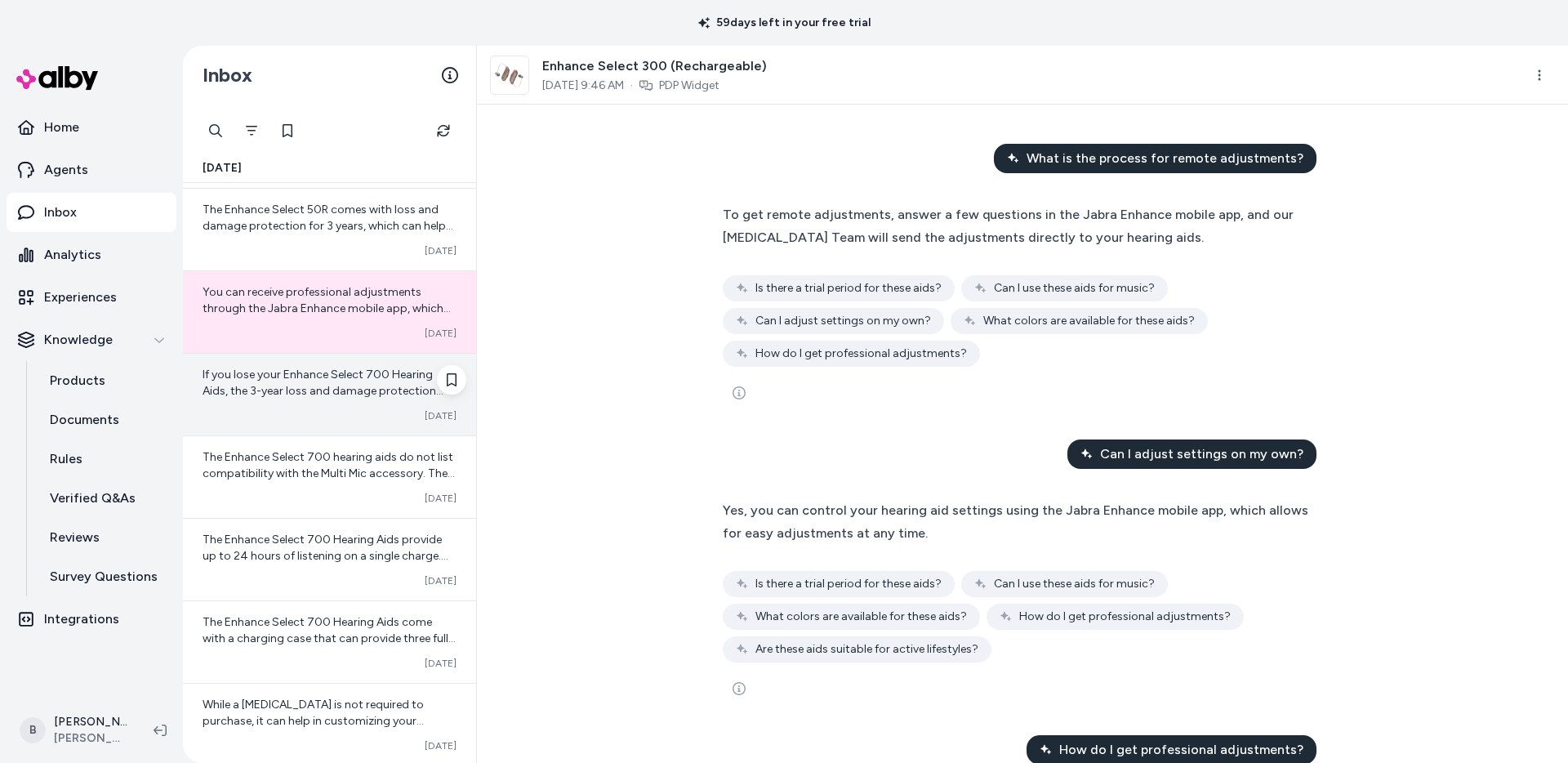
click at [310, 388] on span "If you lose your Enhance Select 700 Hearing Aids, the 3-year loss and damage pr…" at bounding box center [330, 448] width 254 height 161
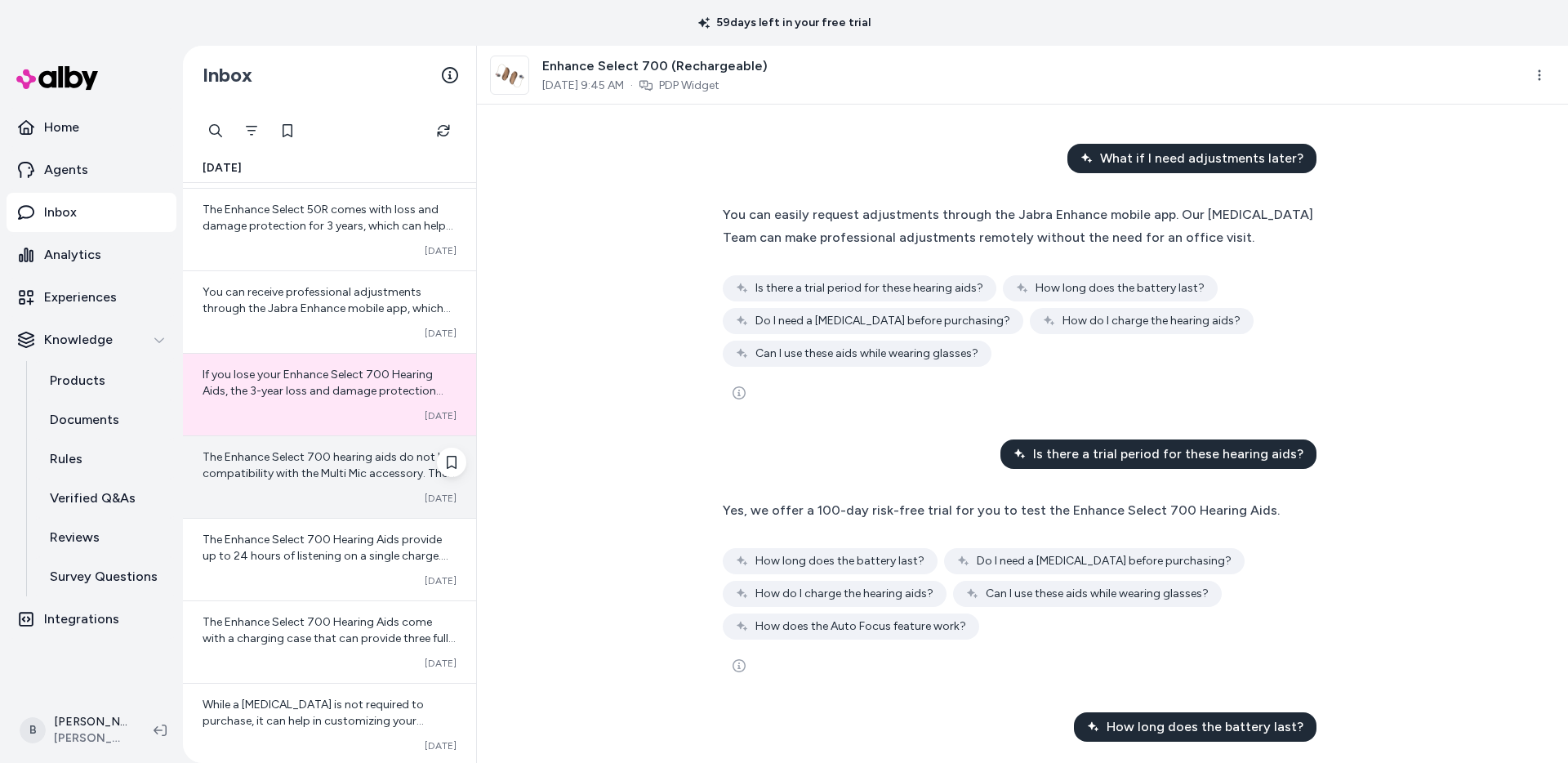
click at [307, 453] on span "The Enhance Select 700 hearing aids do not list compatibility with the Multi Mi…" at bounding box center [329, 547] width 253 height 194
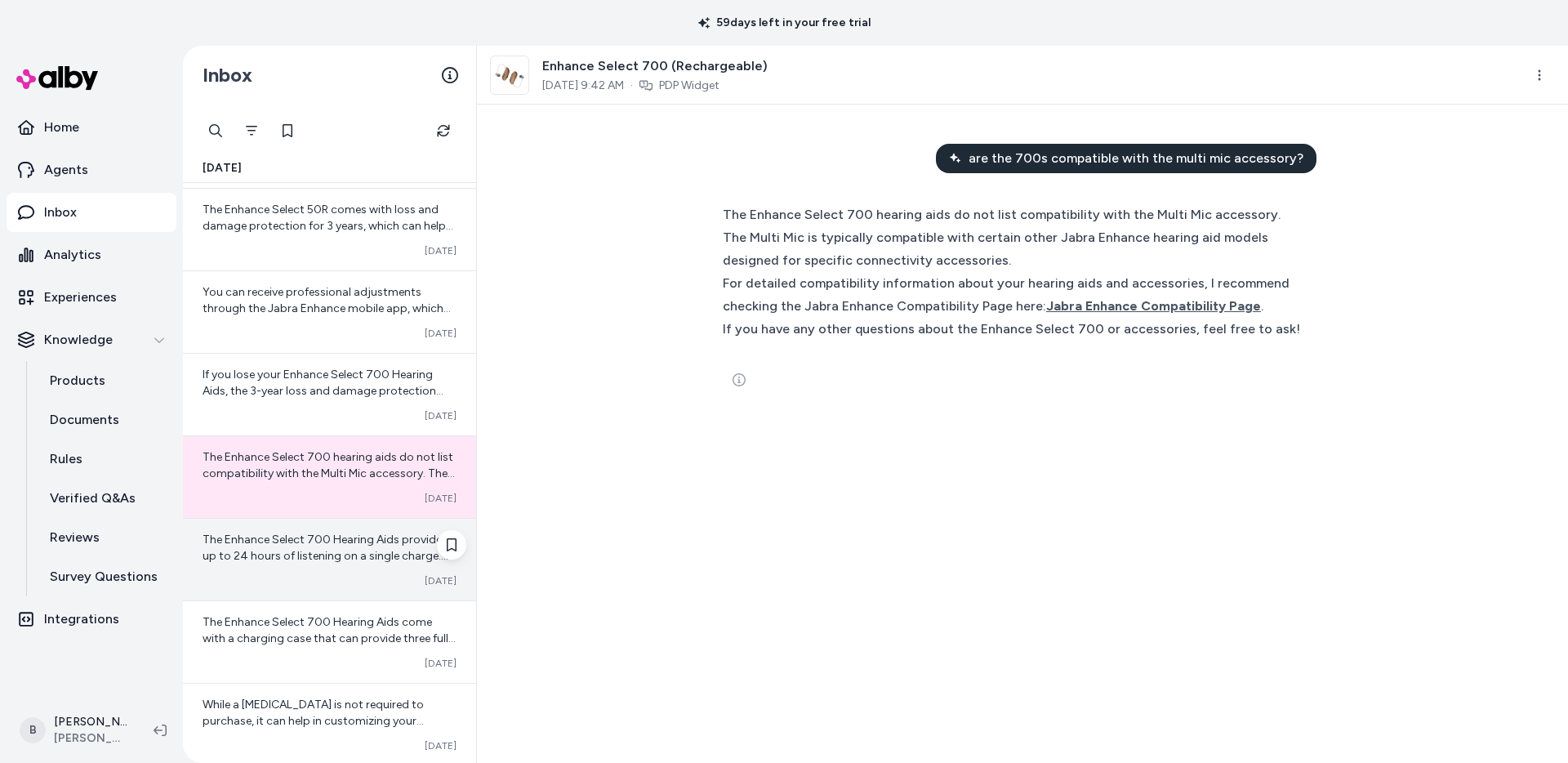
click at [264, 539] on span "The Enhance Select 700 Hearing Aids provide up to 24 hours of listening on a si…" at bounding box center [325, 563] width 246 height 63
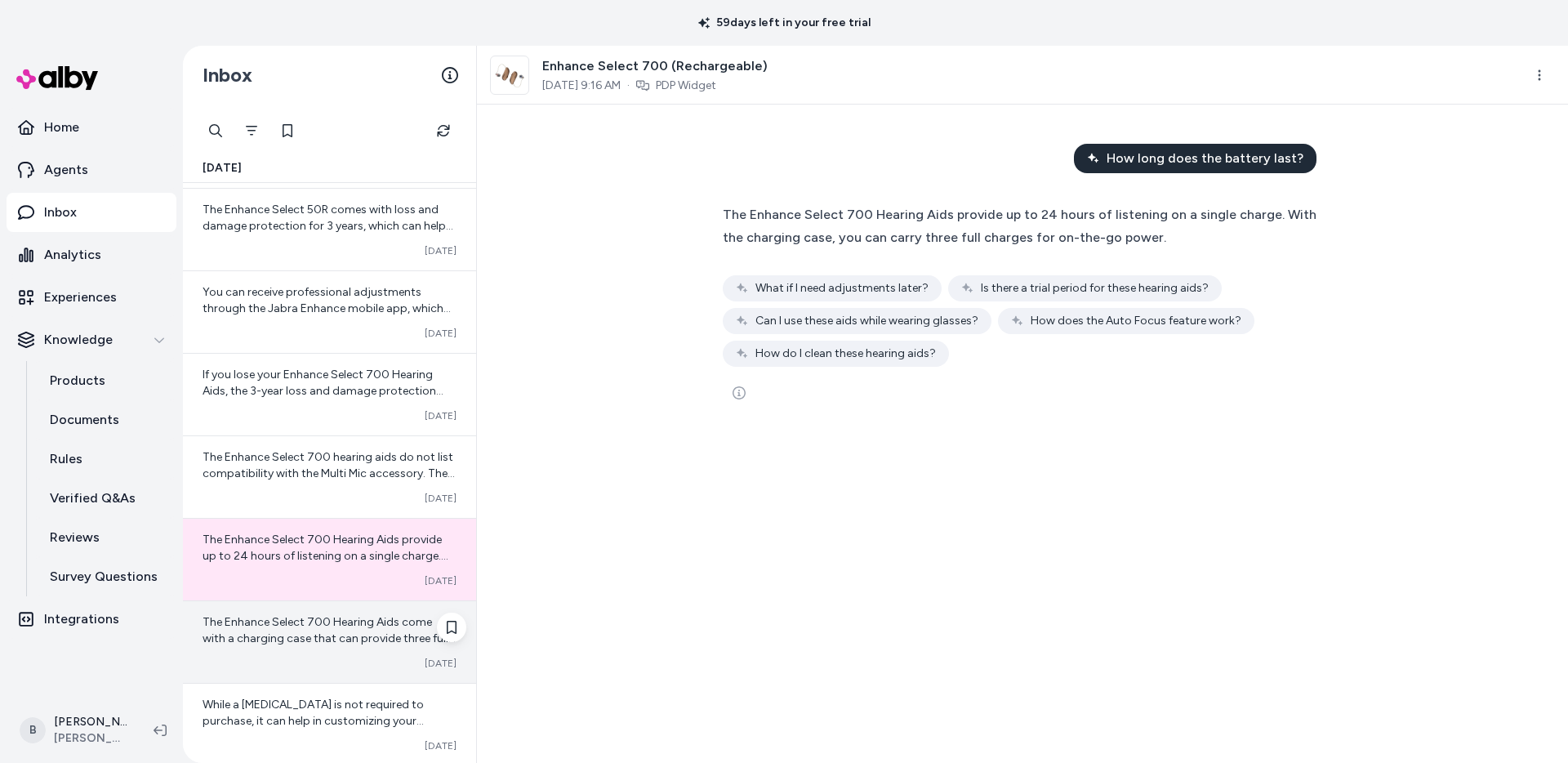
click at [337, 660] on div "Converted [DATE]" at bounding box center [330, 663] width 254 height 13
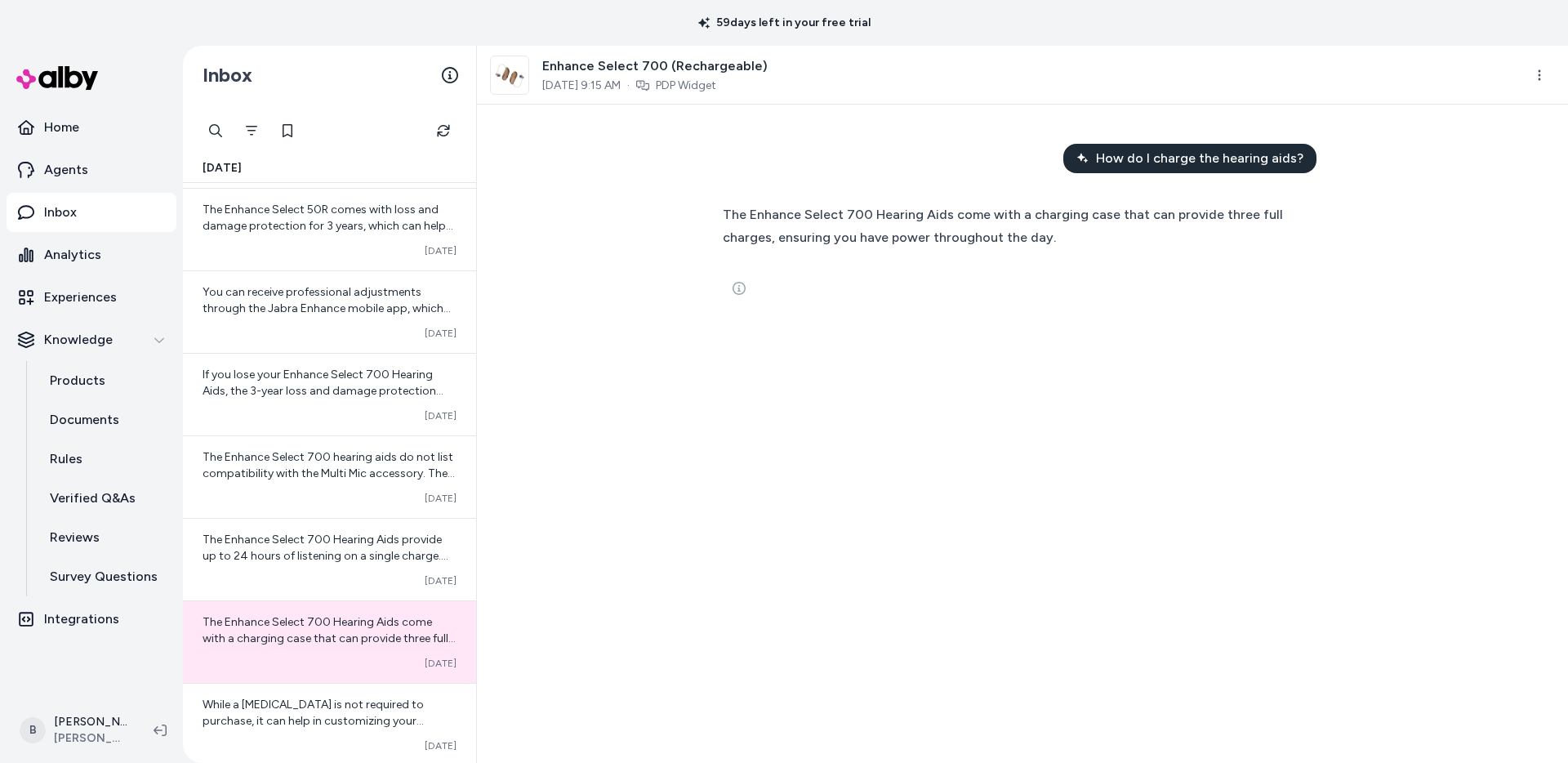
click at [1088, 160] on icon at bounding box center [1082, 158] width 10 height 9
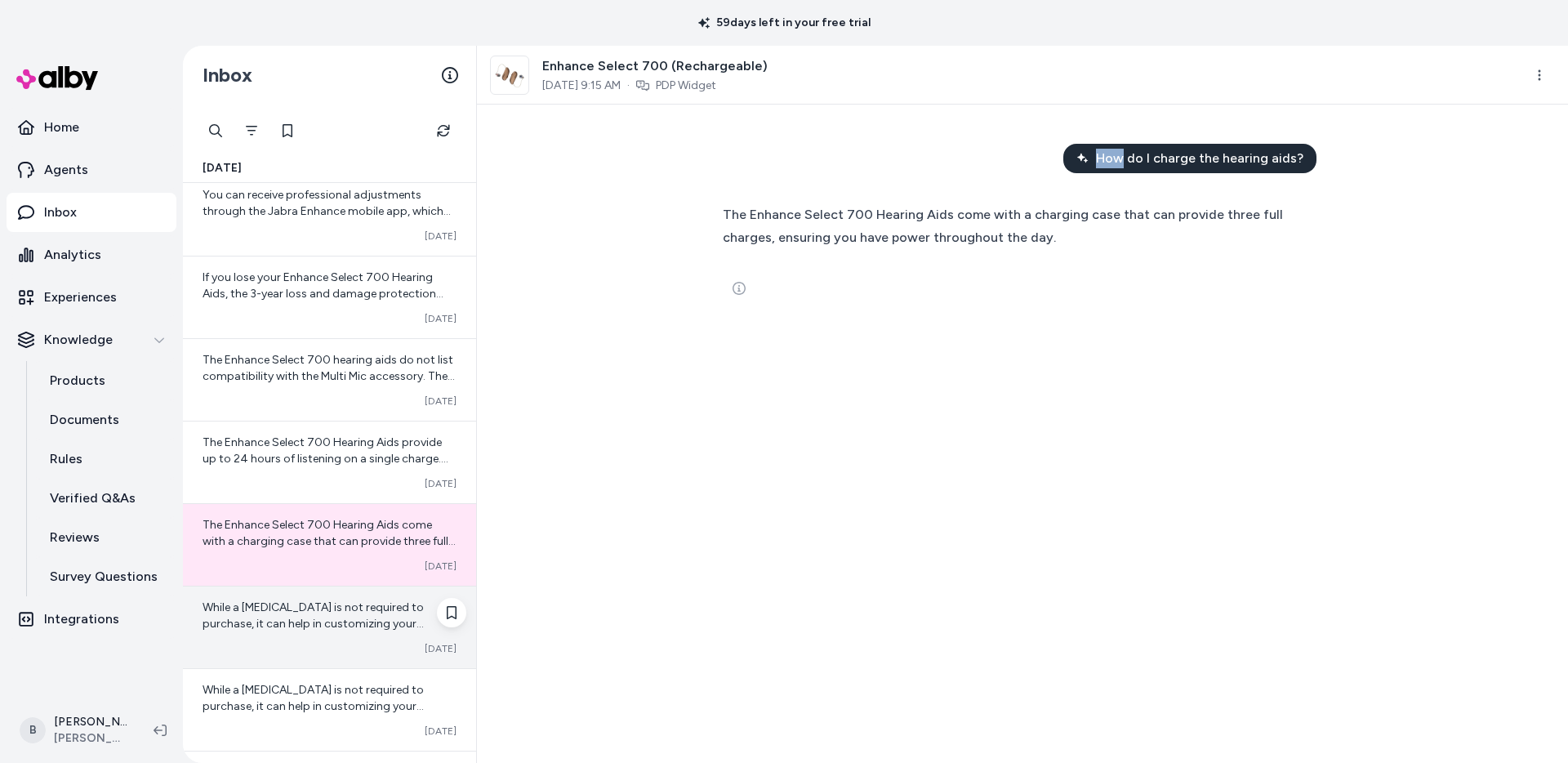
scroll to position [285, 0]
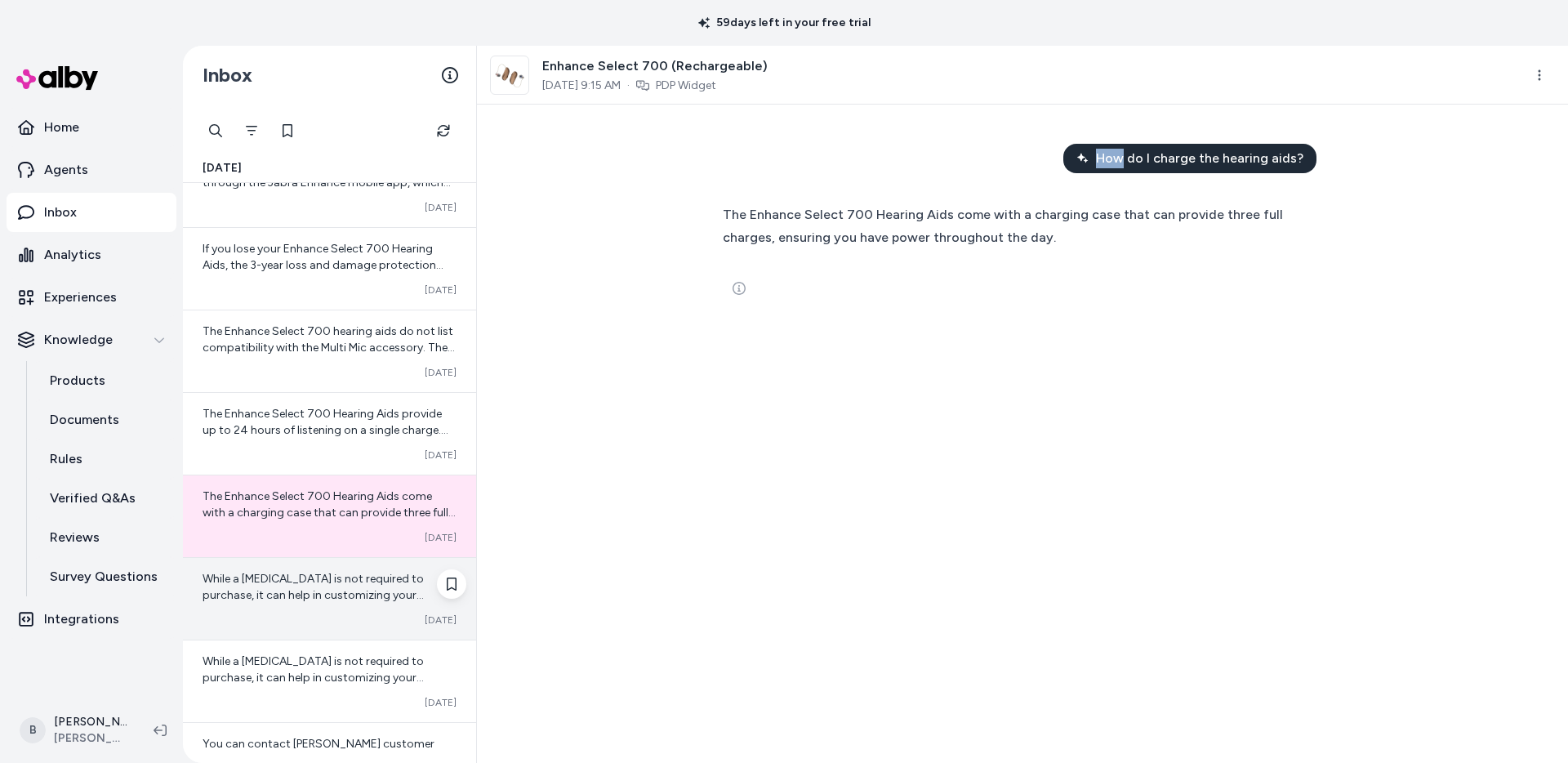
click at [328, 614] on div "Converted [DATE]" at bounding box center [330, 619] width 254 height 13
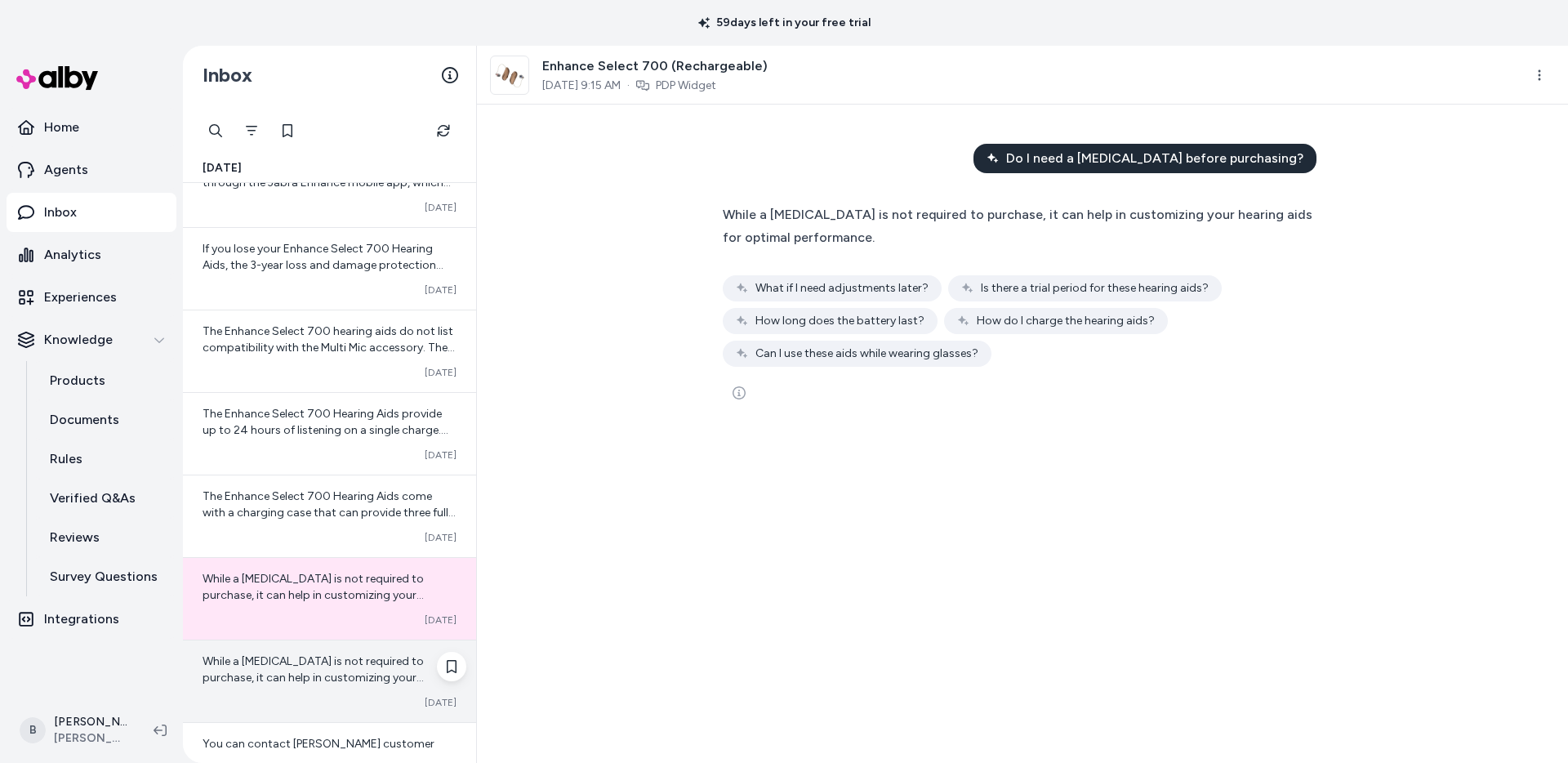
click at [308, 679] on span "While a [MEDICAL_DATA] is not required to purchase, it can help in customizing …" at bounding box center [313, 677] width 222 height 46
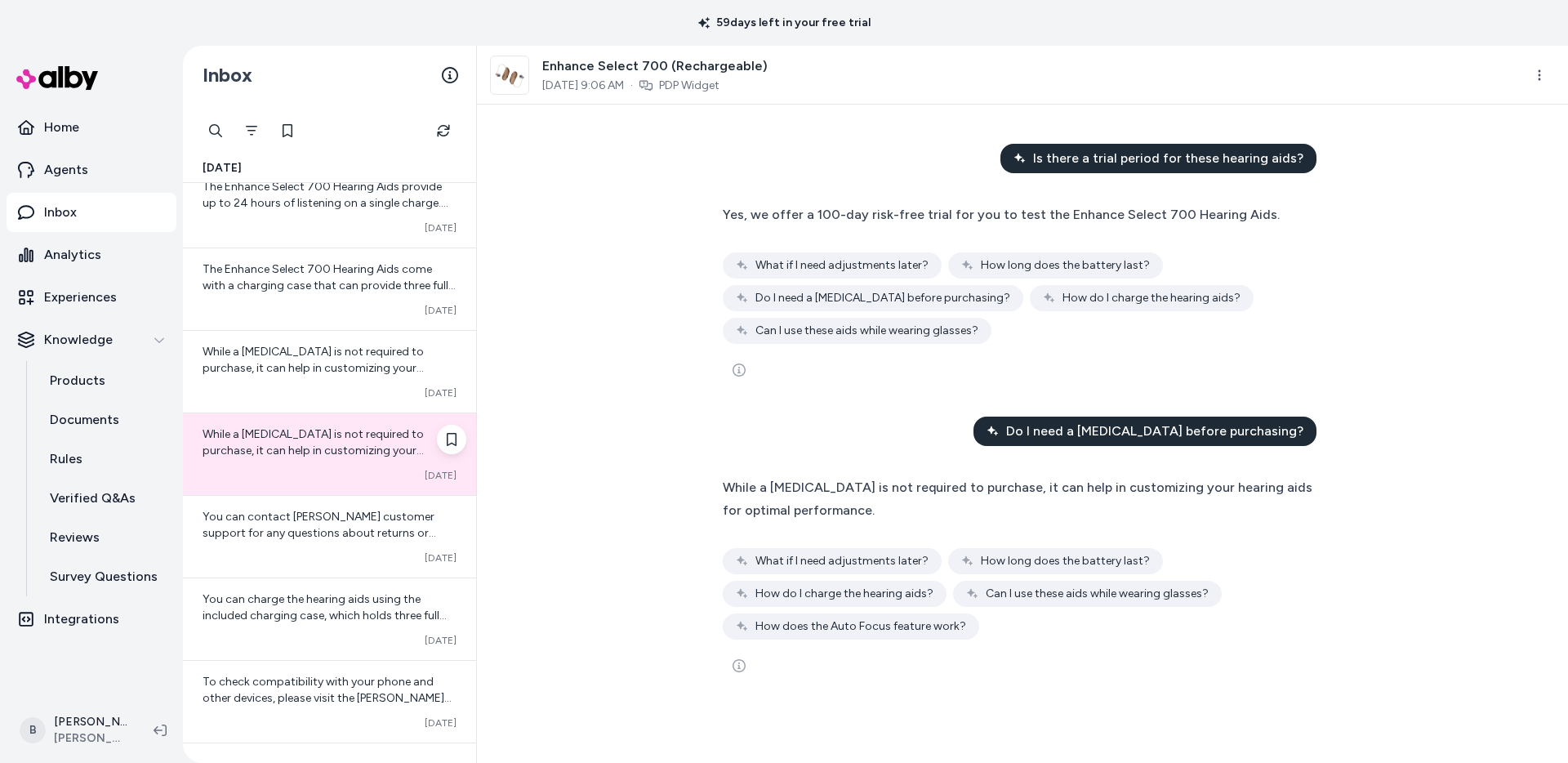
scroll to position [678, 0]
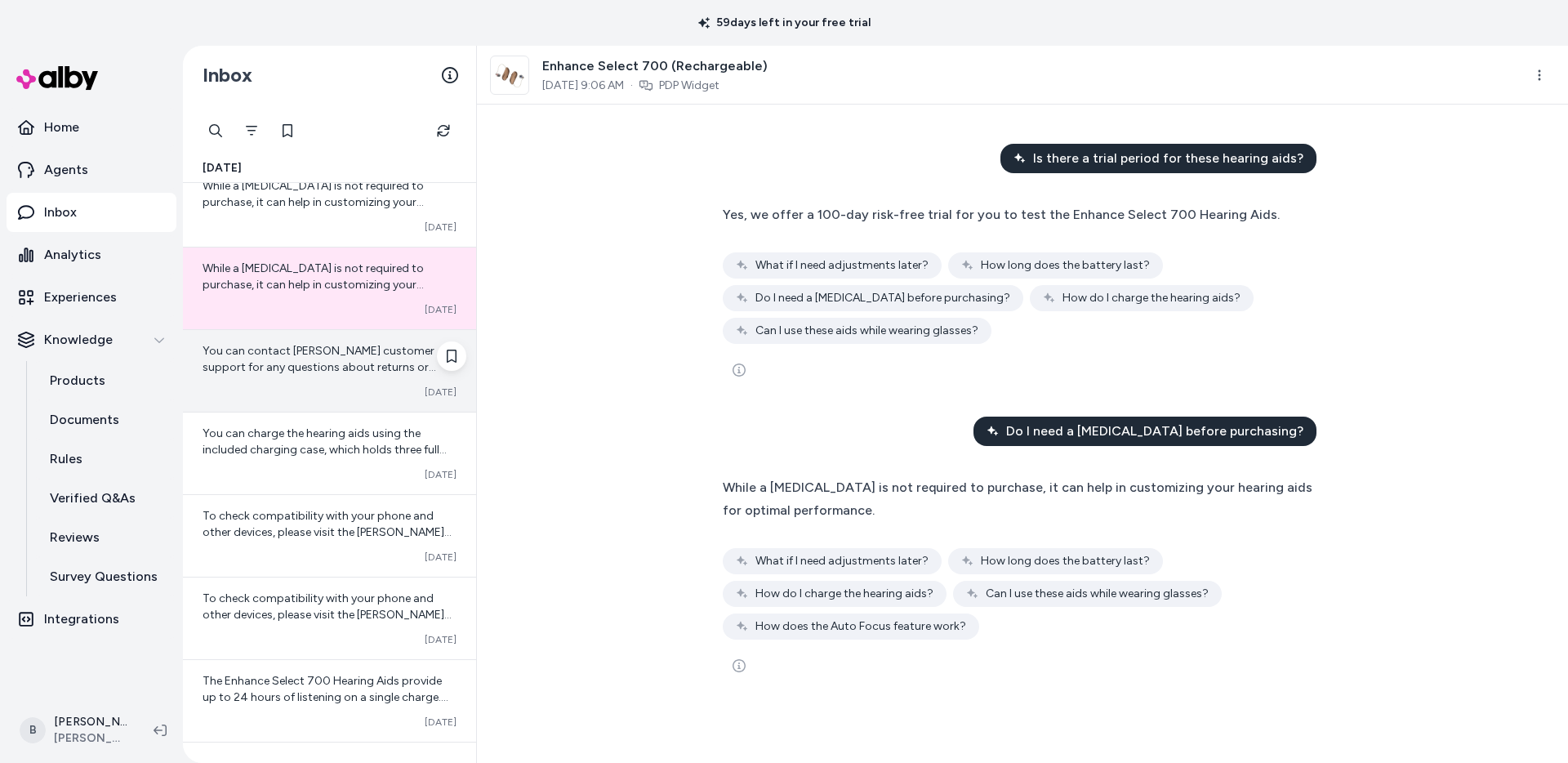
click at [325, 389] on div "Converted [DATE]" at bounding box center [330, 391] width 254 height 13
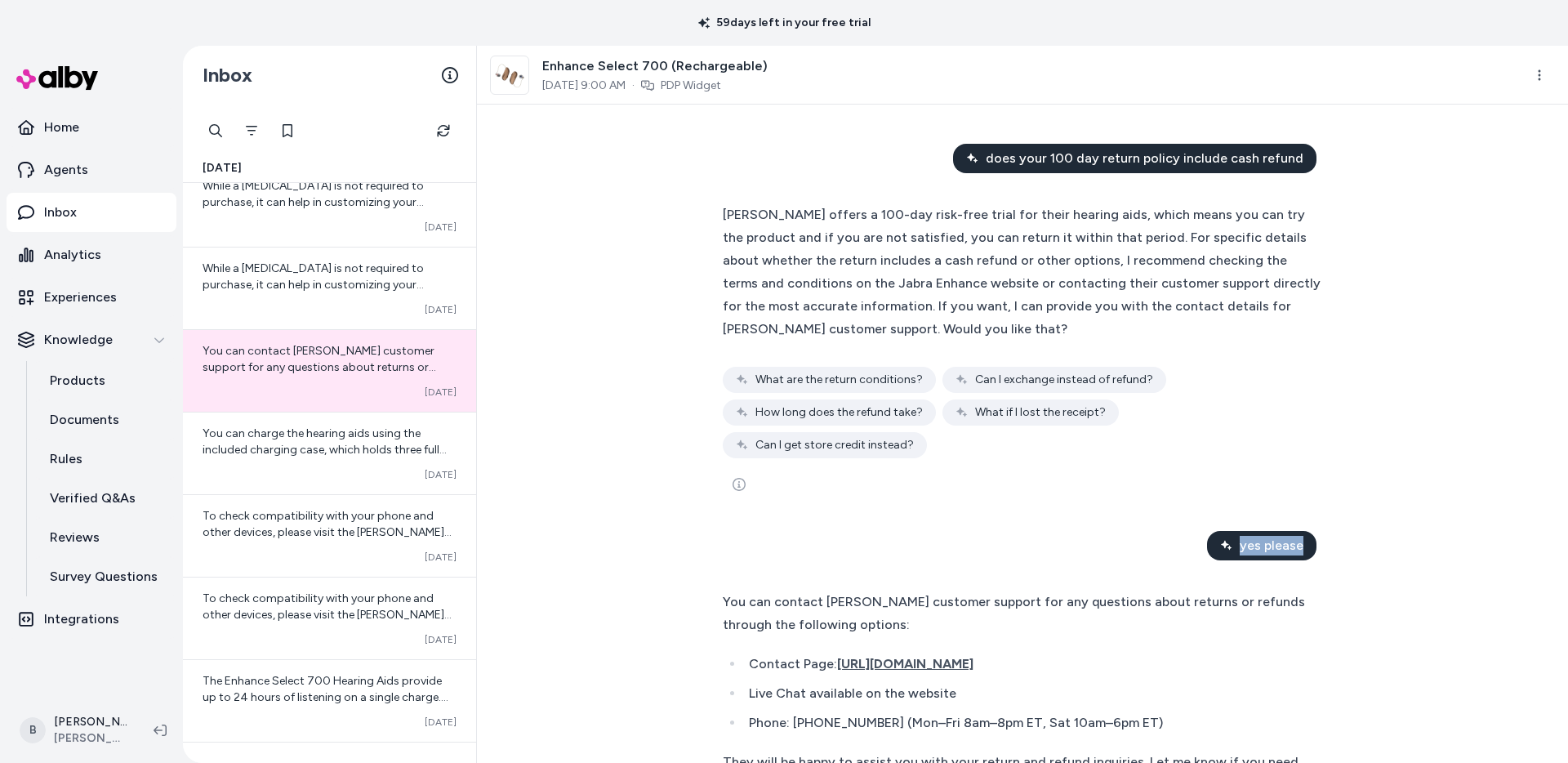
drag, startPoint x: 1225, startPoint y: 509, endPoint x: 1296, endPoint y: 523, distance: 72.4
click at [1296, 531] on div "yes please" at bounding box center [1262, 545] width 110 height 29
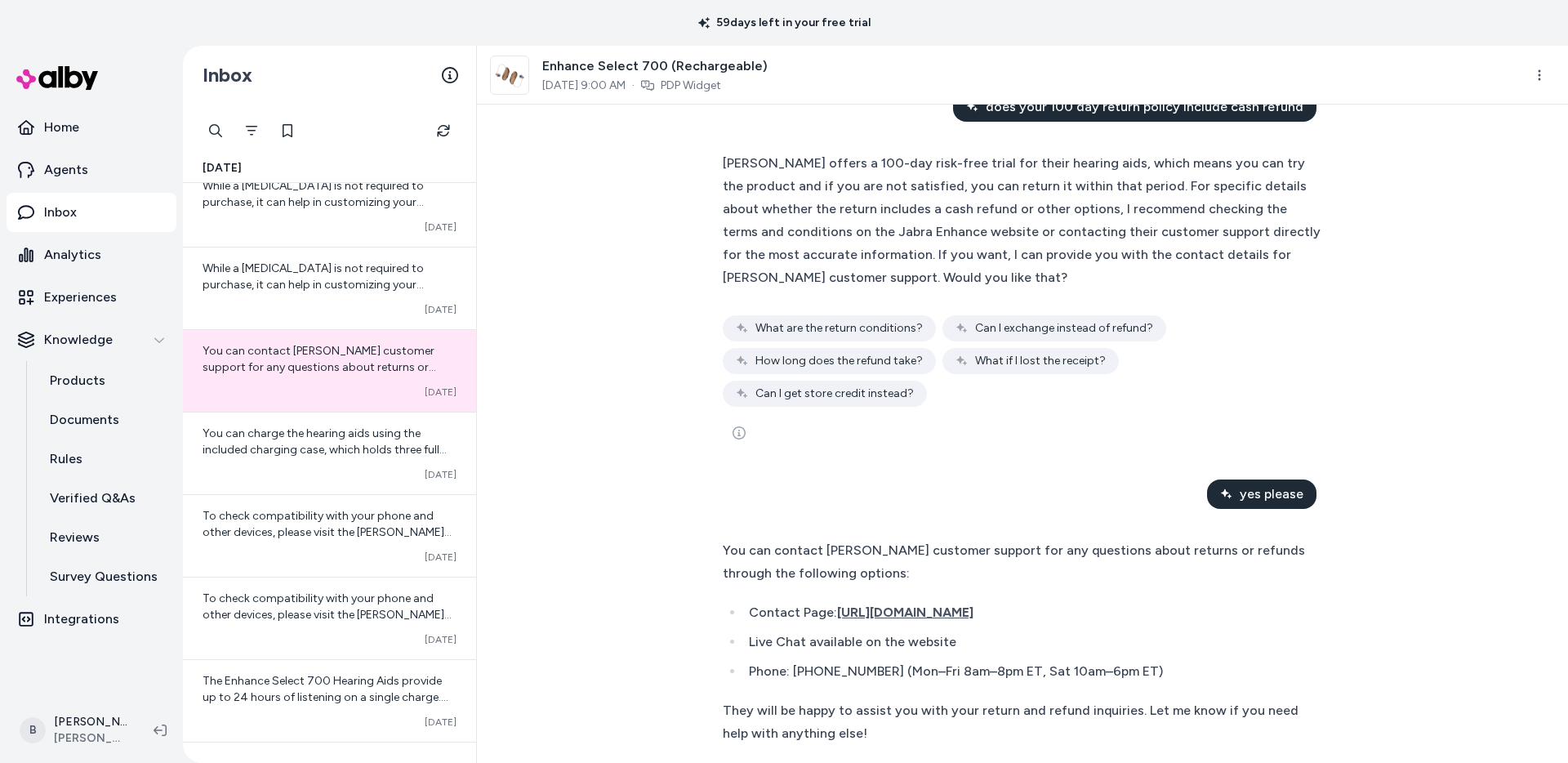
scroll to position [158, 0]
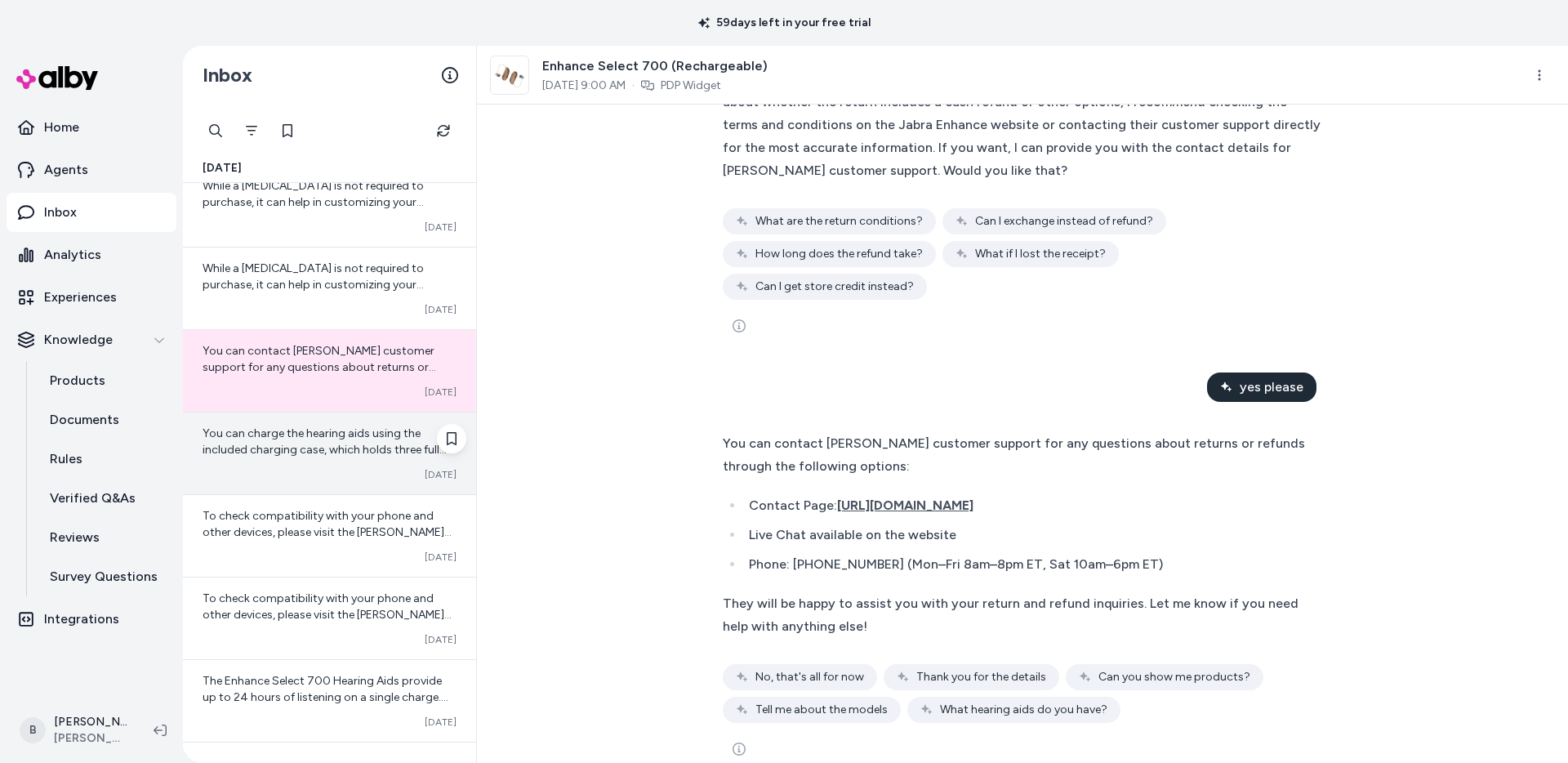
click at [283, 454] on span "You can charge the hearing aids using the included charging case, which holds t…" at bounding box center [325, 450] width 244 height 46
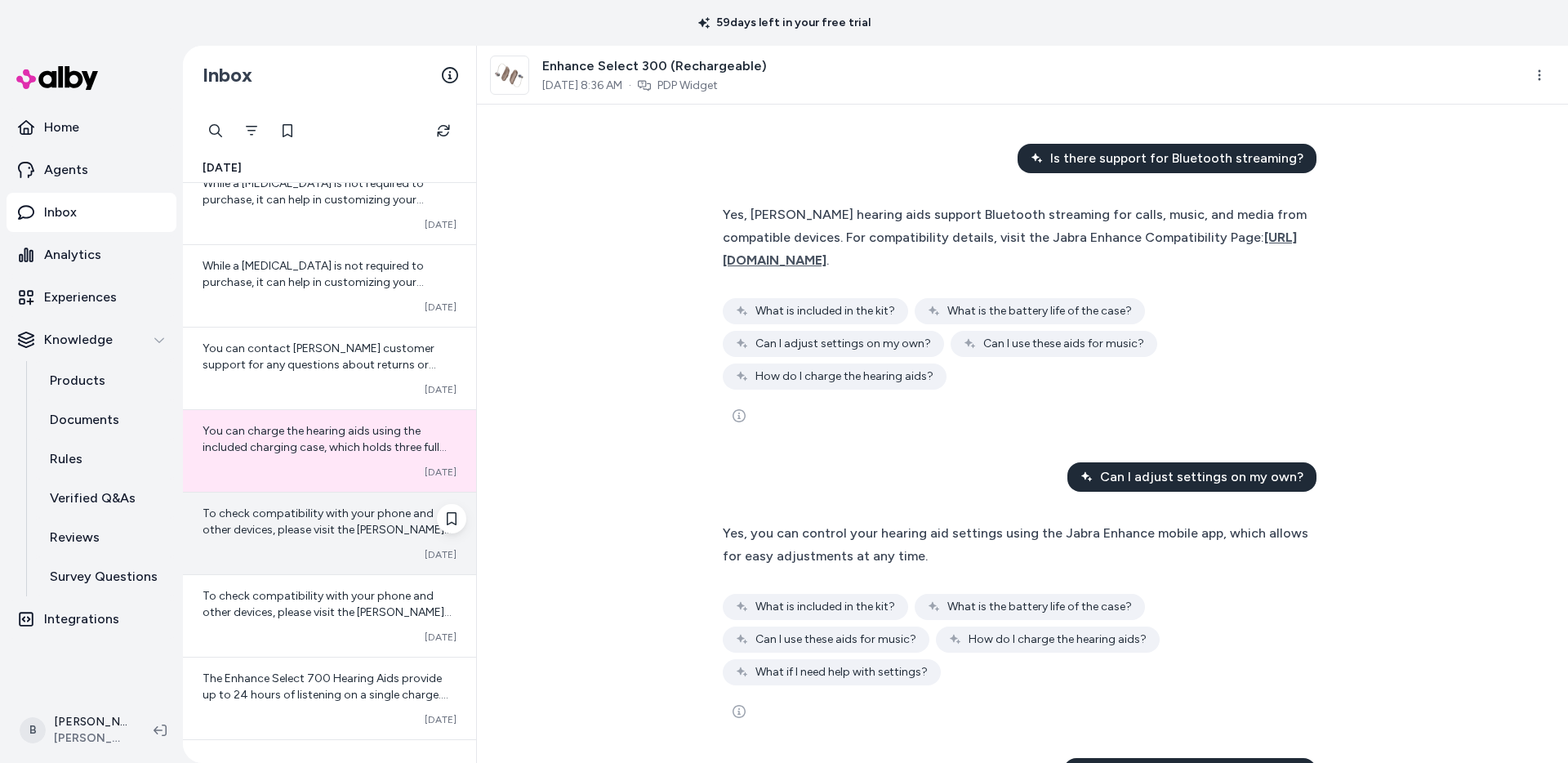
scroll to position [682, 0]
click at [327, 519] on span "To check compatibility with your phone and other devices, please visit the [PER…" at bounding box center [327, 528] width 249 height 46
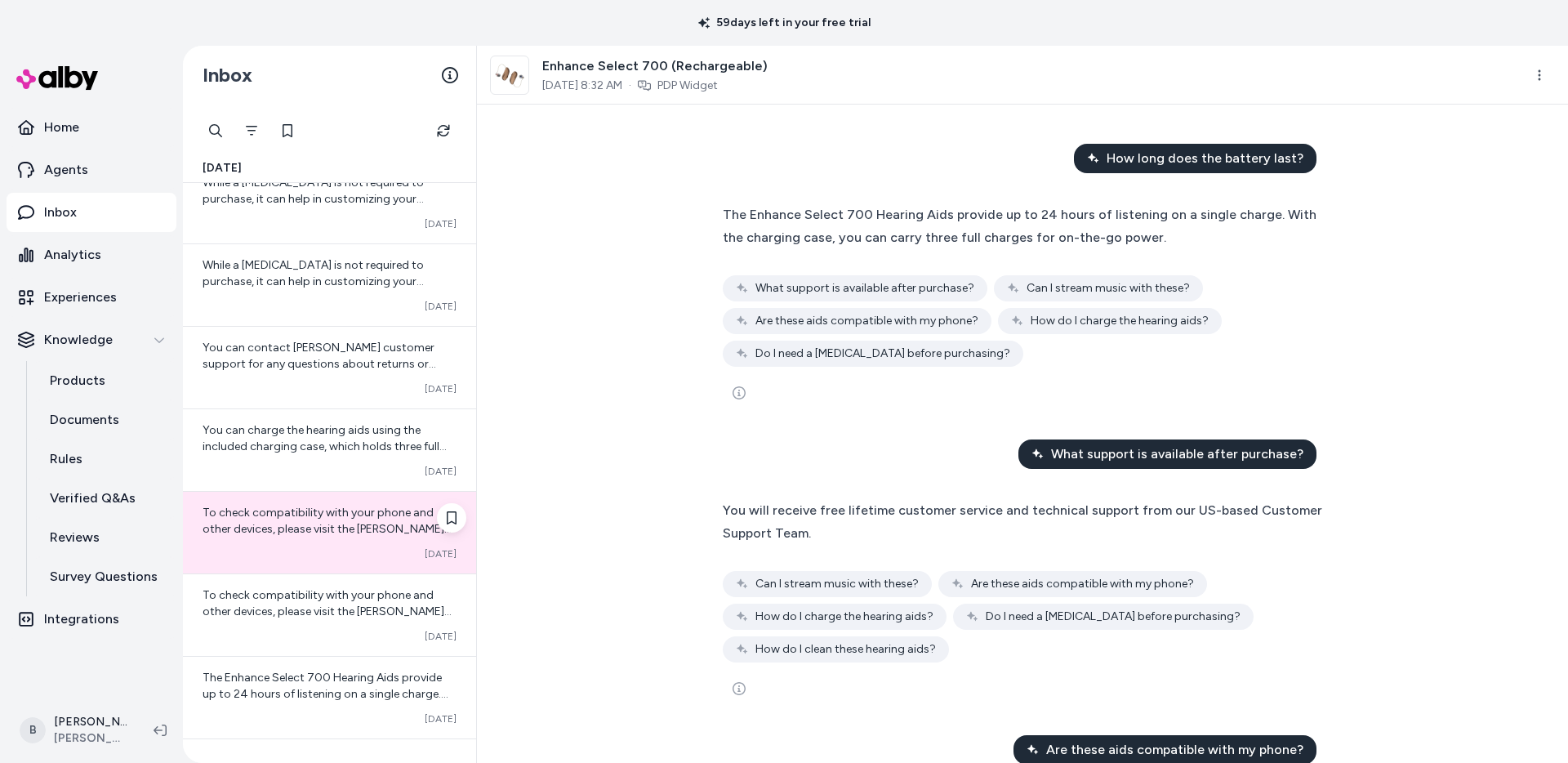
scroll to position [996, 0]
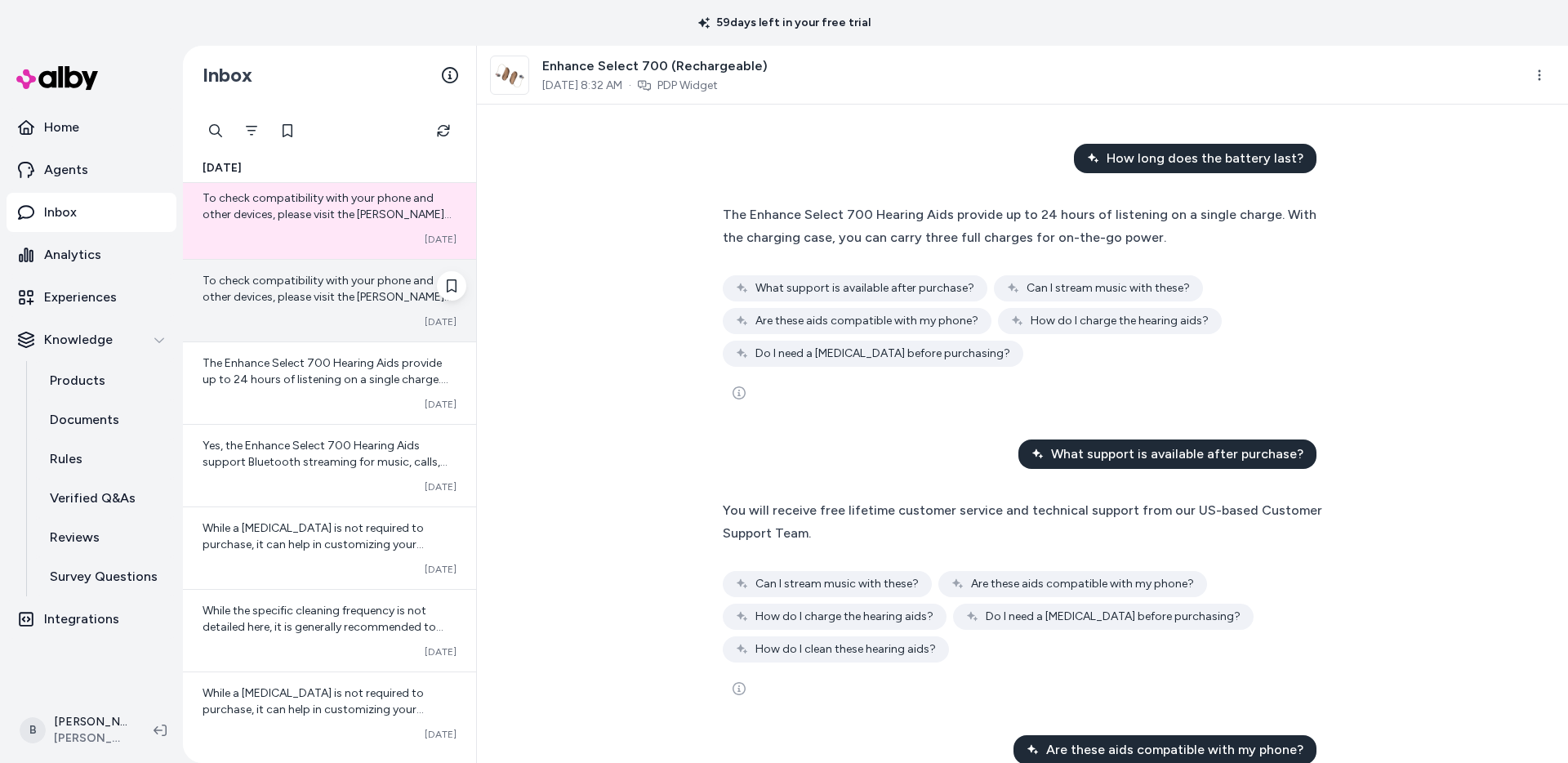
click at [307, 292] on span "To check compatibility with your phone and other devices, please visit the [PER…" at bounding box center [327, 297] width 249 height 46
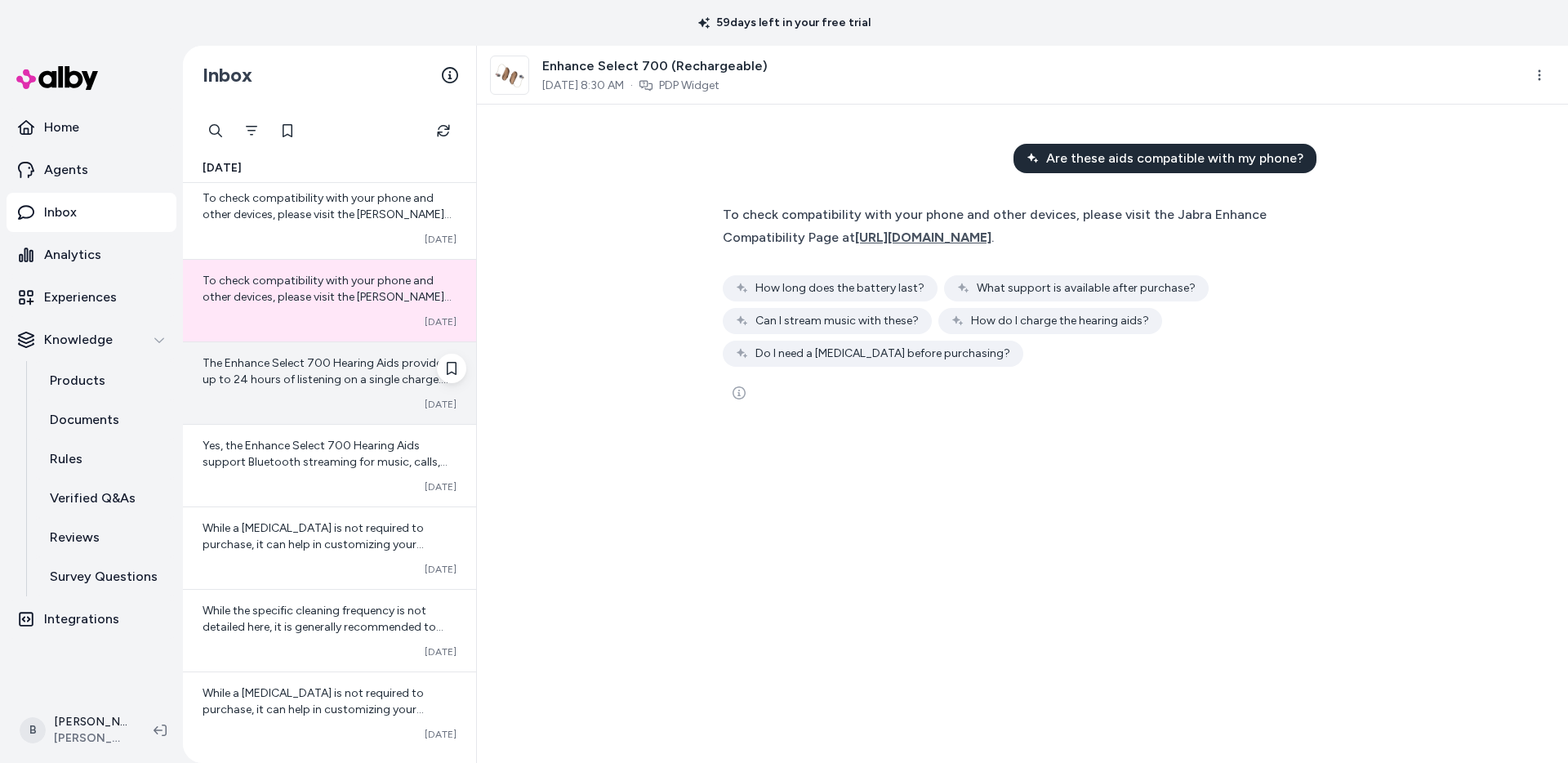
click at [313, 393] on div "The Enhance Select 700 Hearing Aids provide up to 24 hours of listening on a si…" at bounding box center [330, 383] width 293 height 81
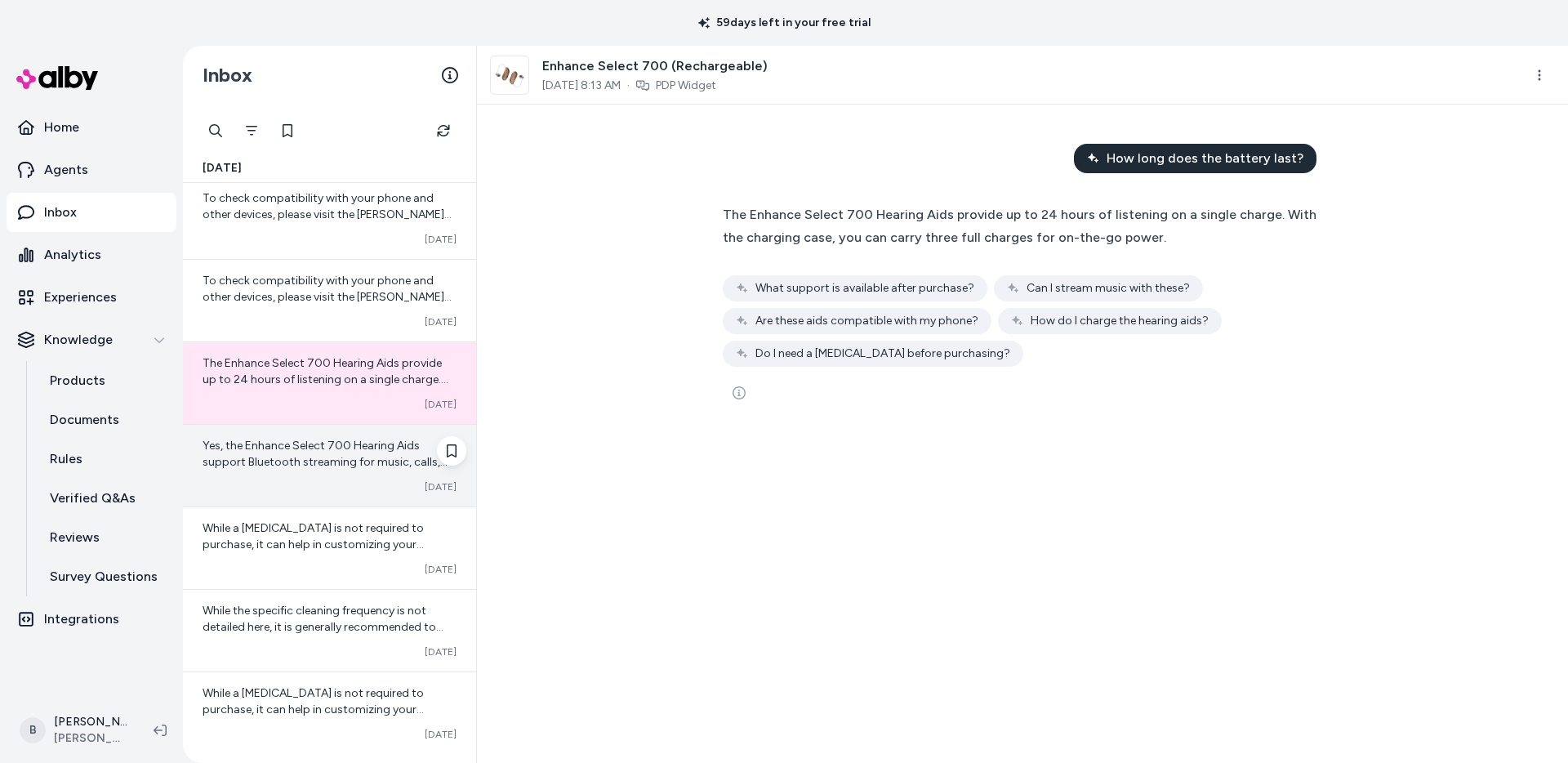
click at [327, 467] on span "Yes, the Enhance Select 700 Hearing Aids support Bluetooth streaming for music,…" at bounding box center [325, 462] width 245 height 46
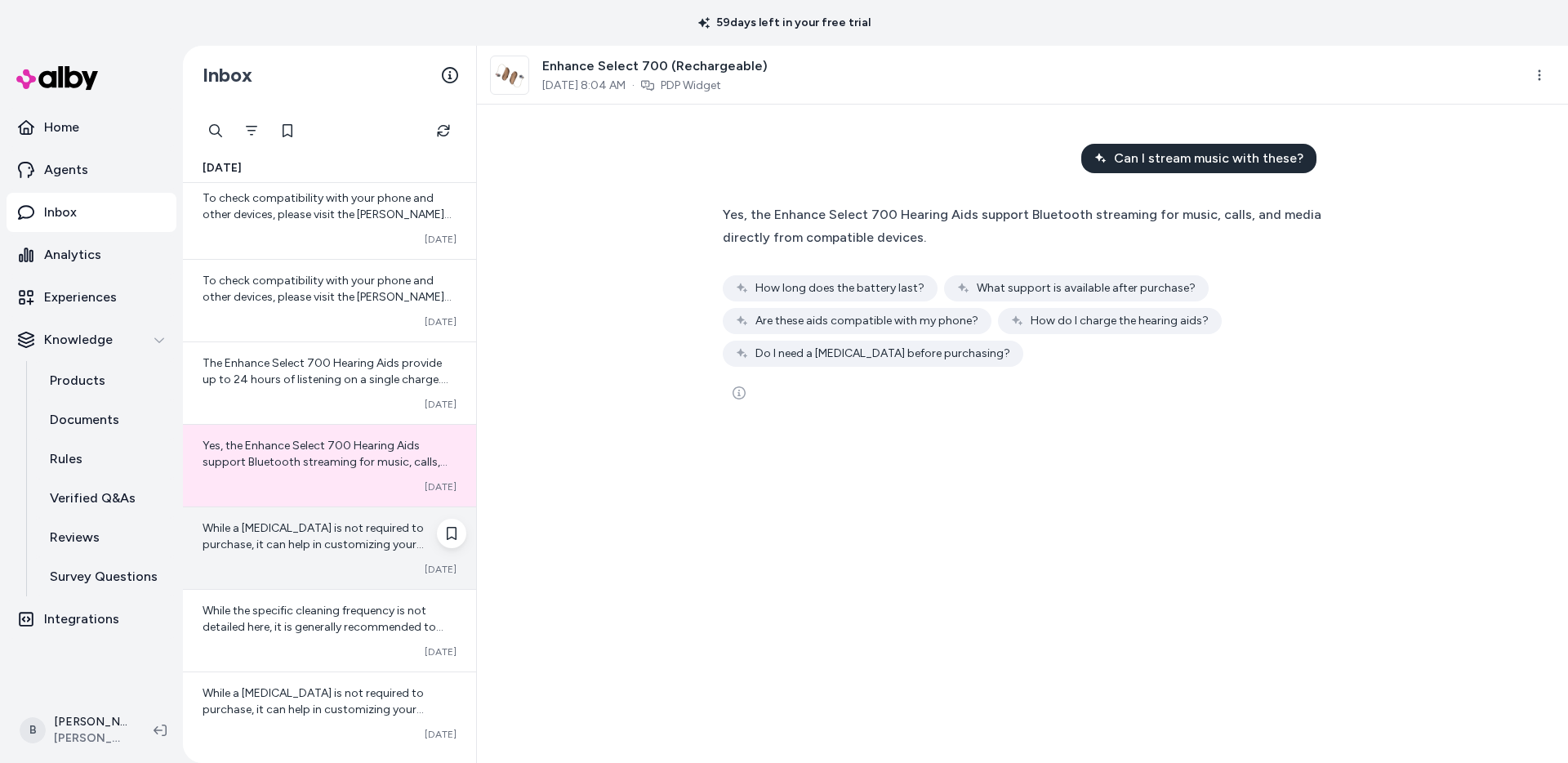
click at [359, 575] on div "While a [MEDICAL_DATA] is not required to purchase, it can help in customizing …" at bounding box center [330, 547] width 293 height 81
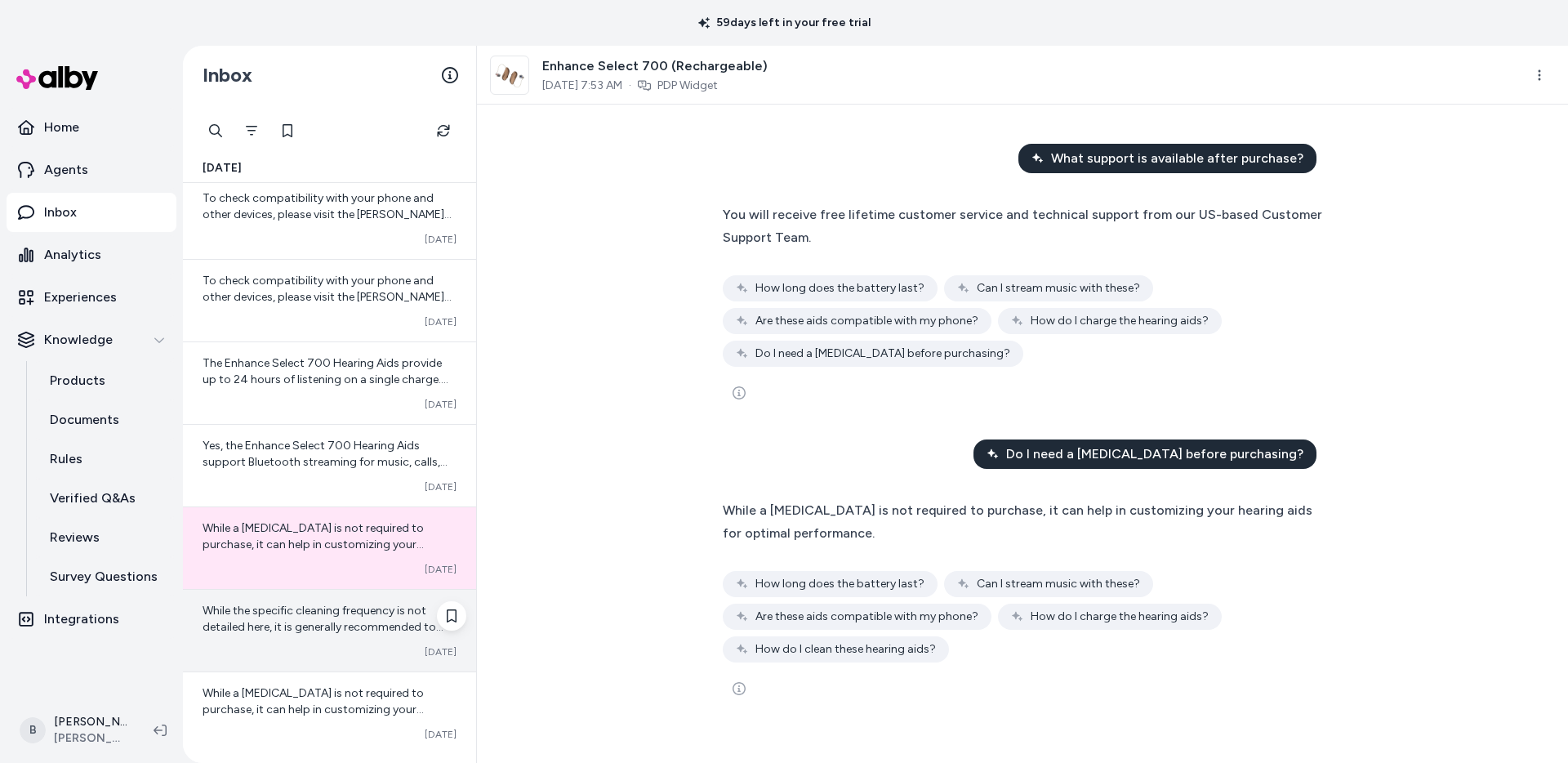
click at [363, 615] on span "While the specific cleaning frequency is not detailed here, it is generally rec…" at bounding box center [329, 684] width 253 height 161
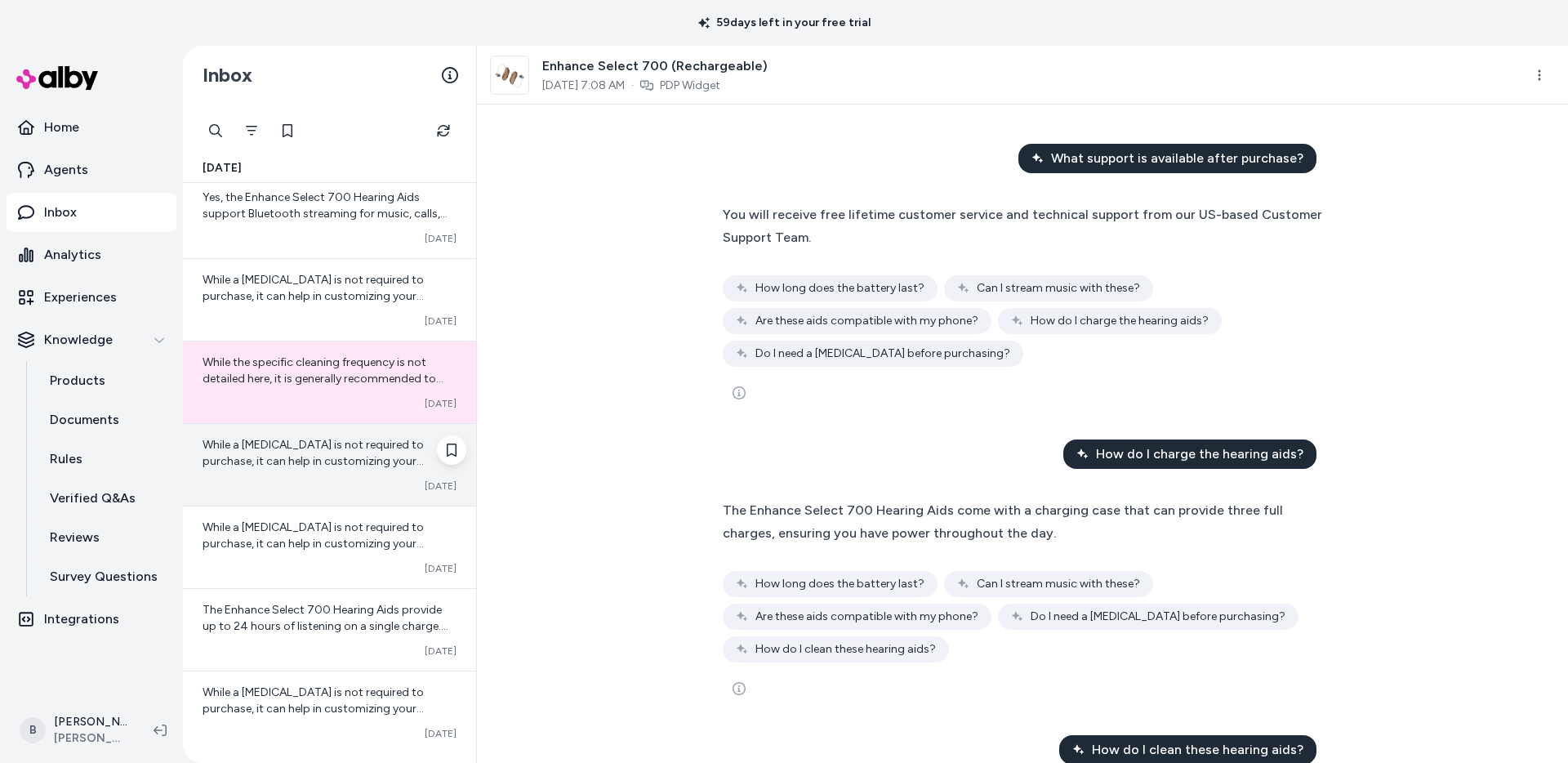
scroll to position [1288, 0]
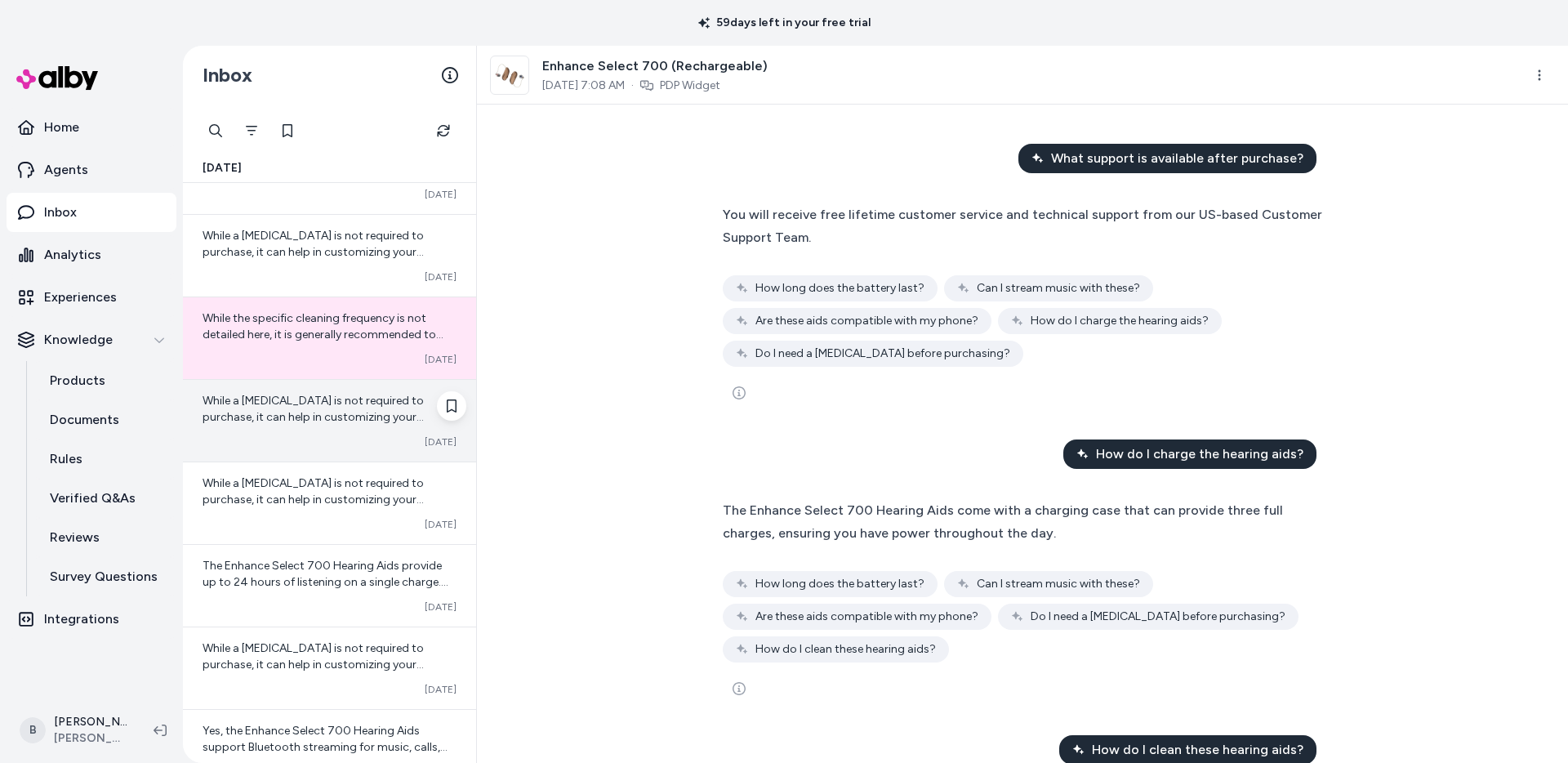
click at [293, 442] on div "Converted [DATE]" at bounding box center [330, 441] width 254 height 13
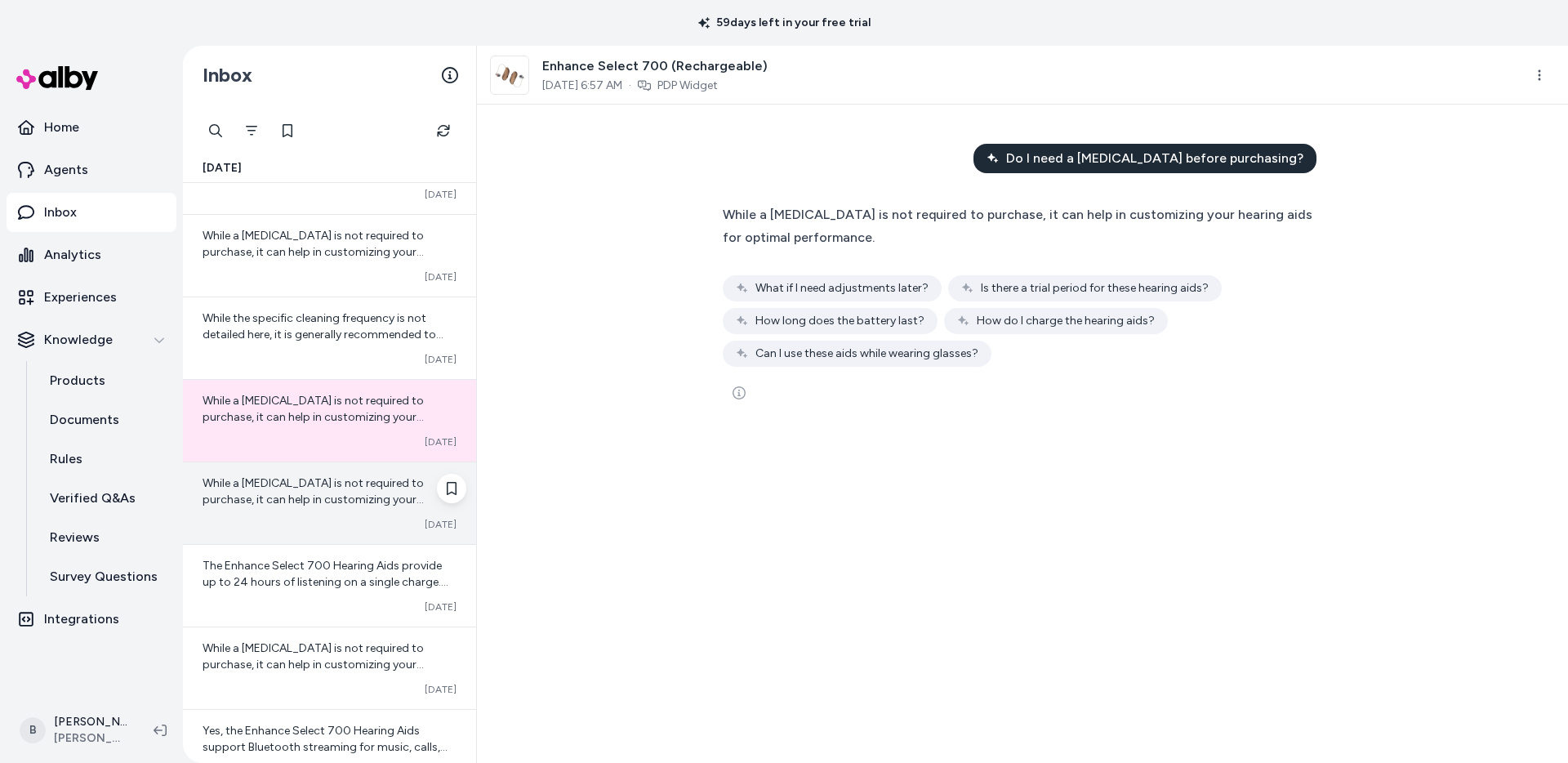
click at [288, 484] on span "While a [MEDICAL_DATA] is not required to purchase, it can help in customizing …" at bounding box center [313, 499] width 222 height 46
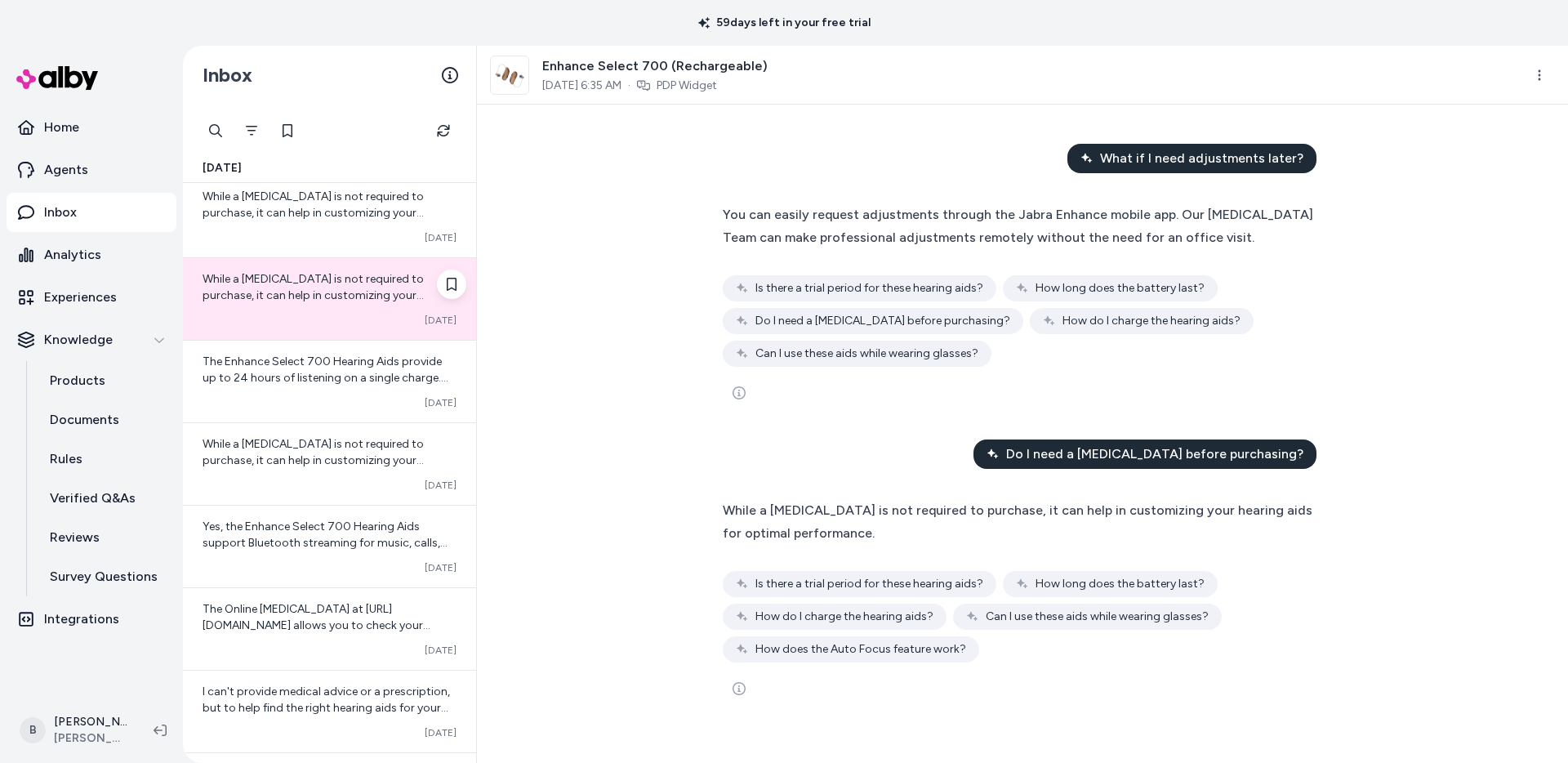
scroll to position [1493, 0]
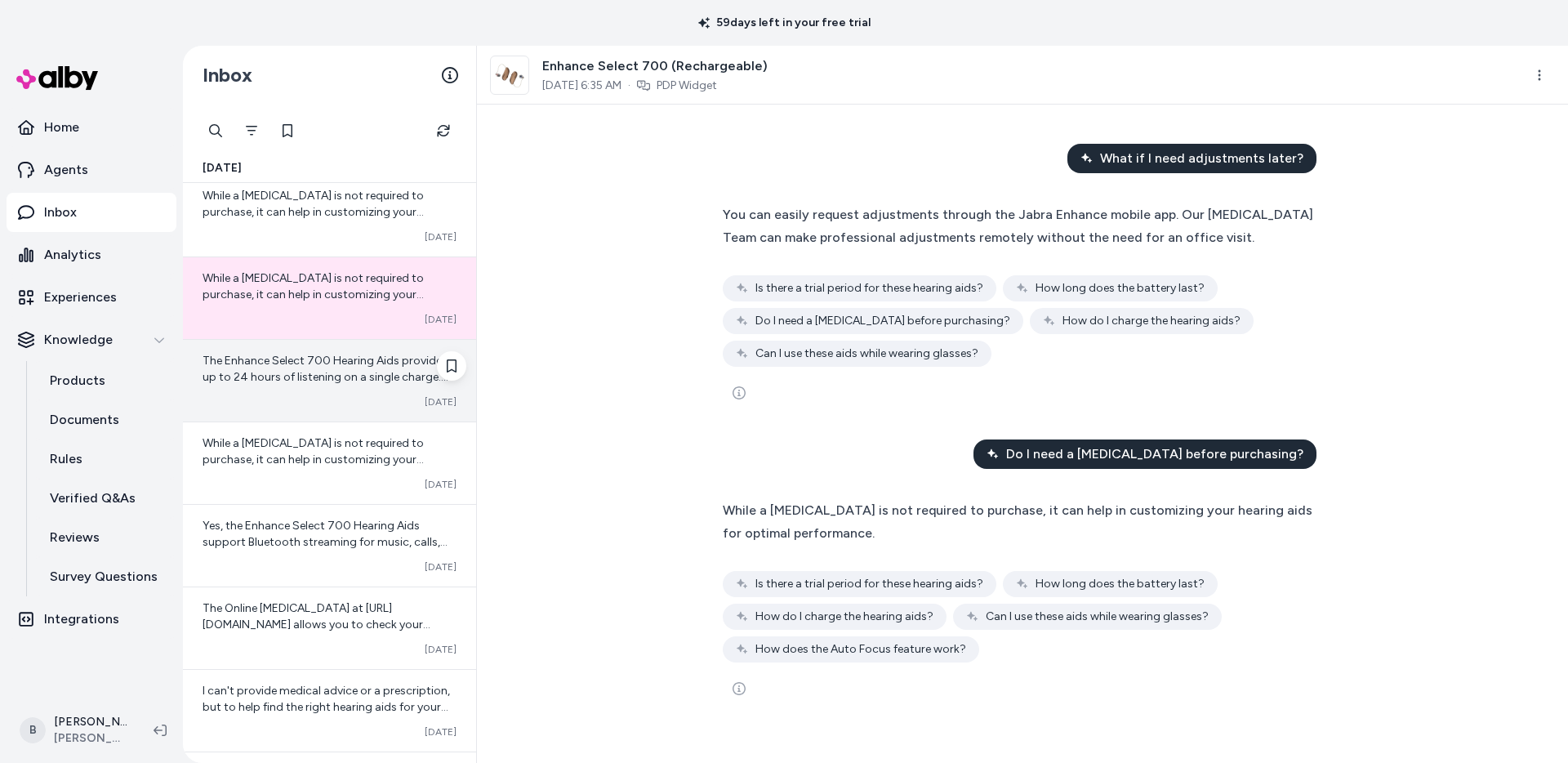
click at [319, 396] on div "Converted [DATE]" at bounding box center [330, 402] width 254 height 13
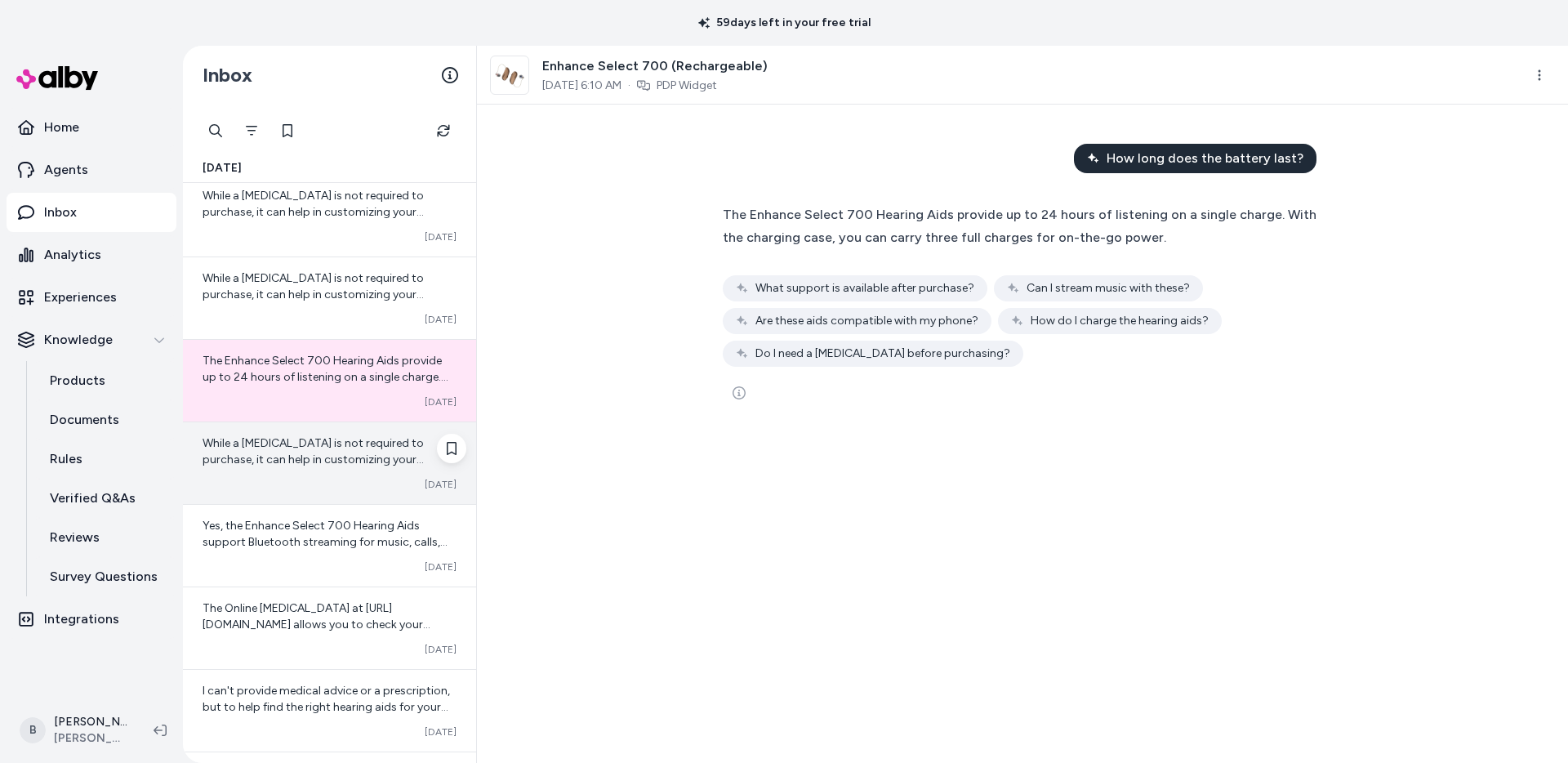
click at [313, 442] on span "While a [MEDICAL_DATA] is not required to purchase, it can help in customizing …" at bounding box center [313, 459] width 222 height 46
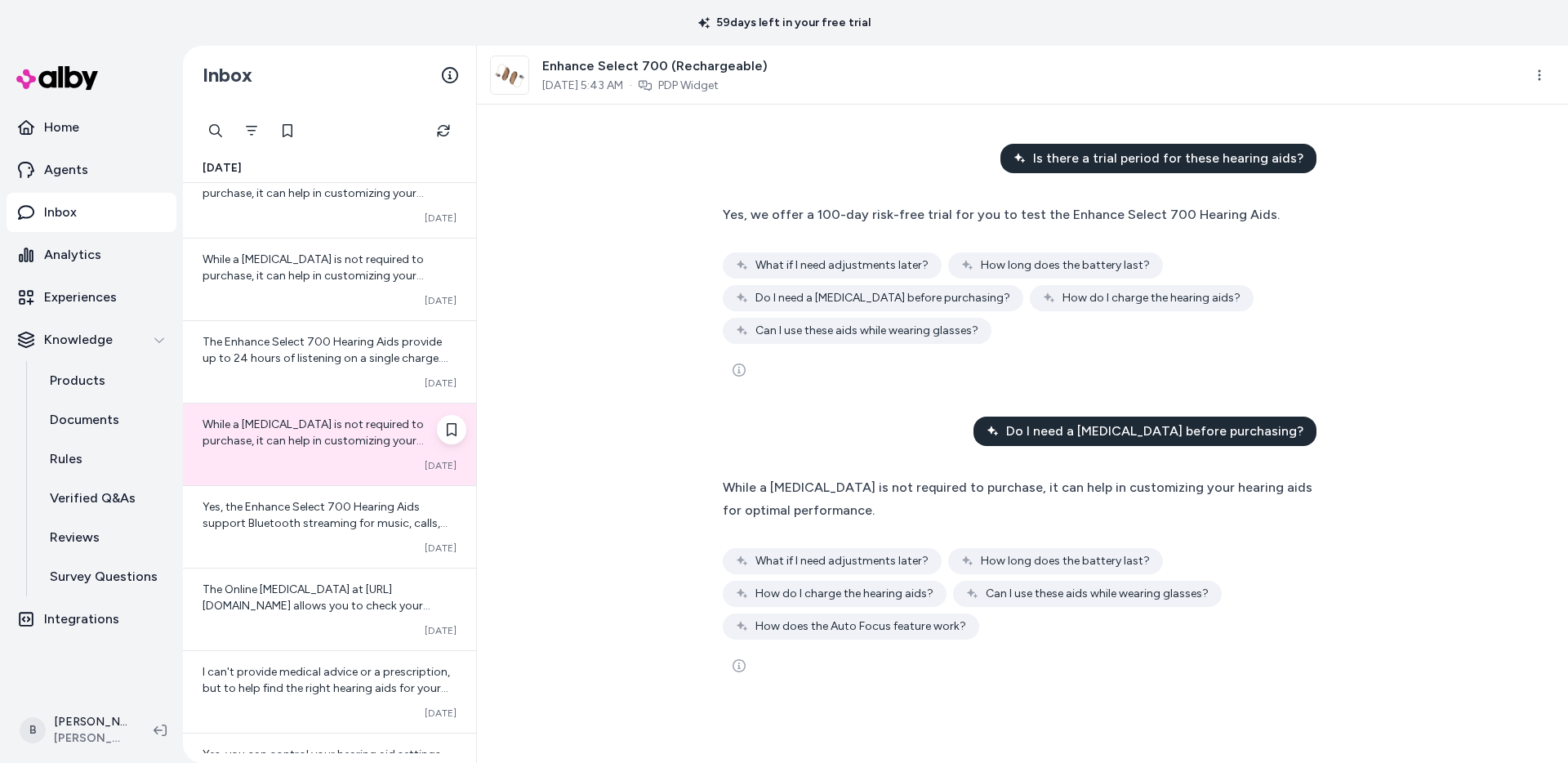
scroll to position [1741, 0]
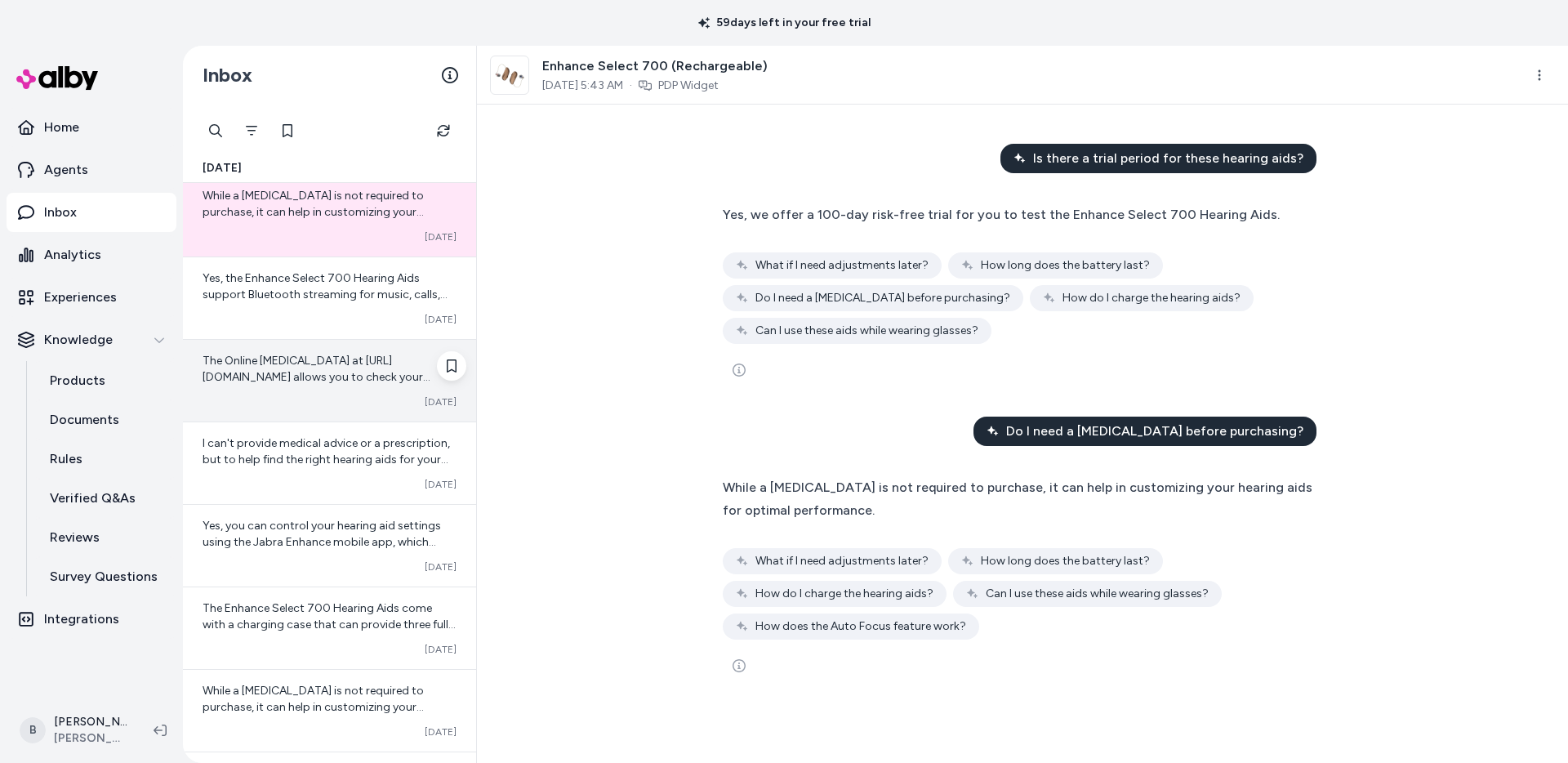
click at [309, 369] on span "The Online [MEDICAL_DATA] at [URL][DOMAIN_NAME] allows you to check your hearin…" at bounding box center [328, 418] width 251 height 128
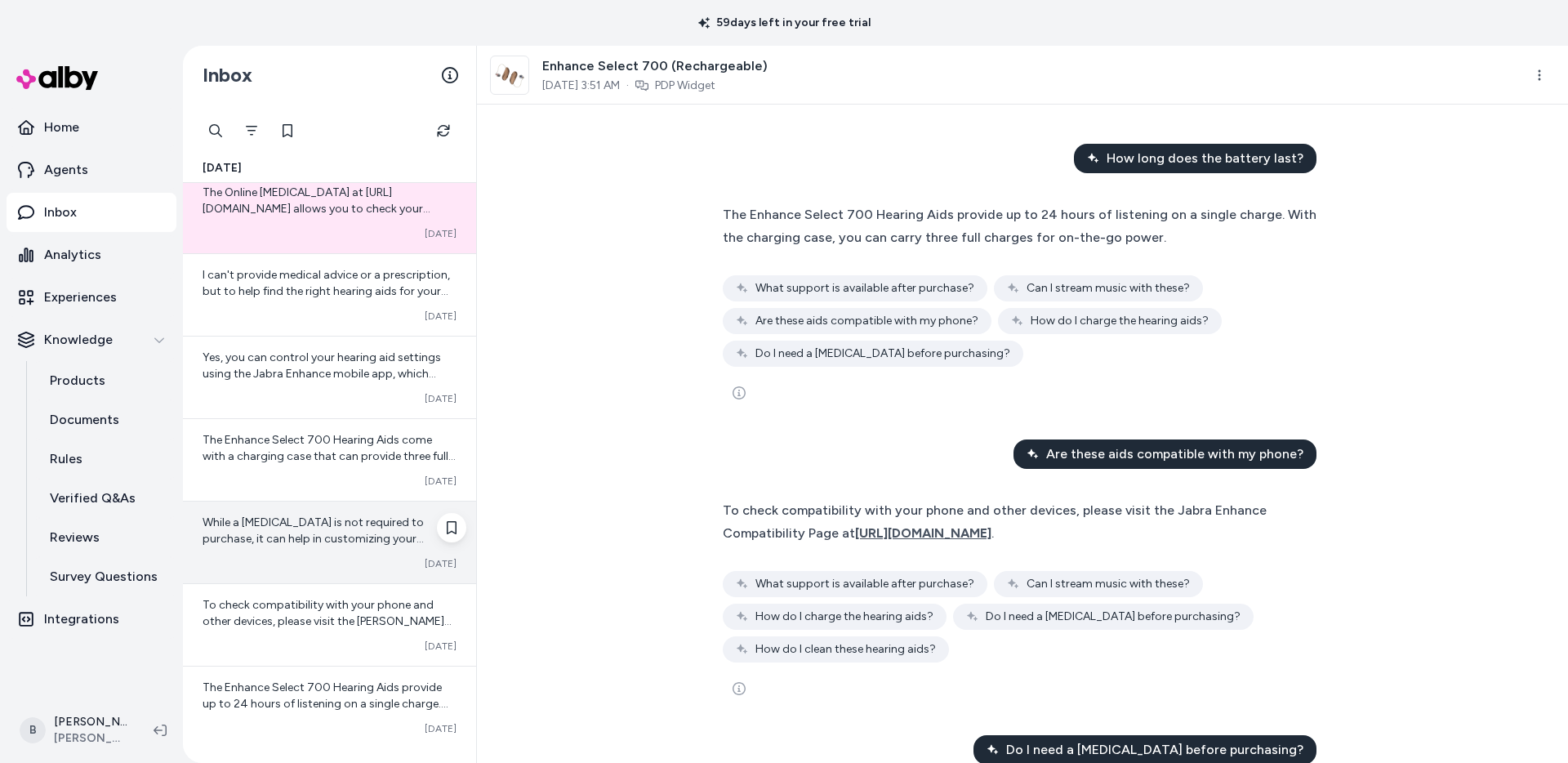
scroll to position [1916, 0]
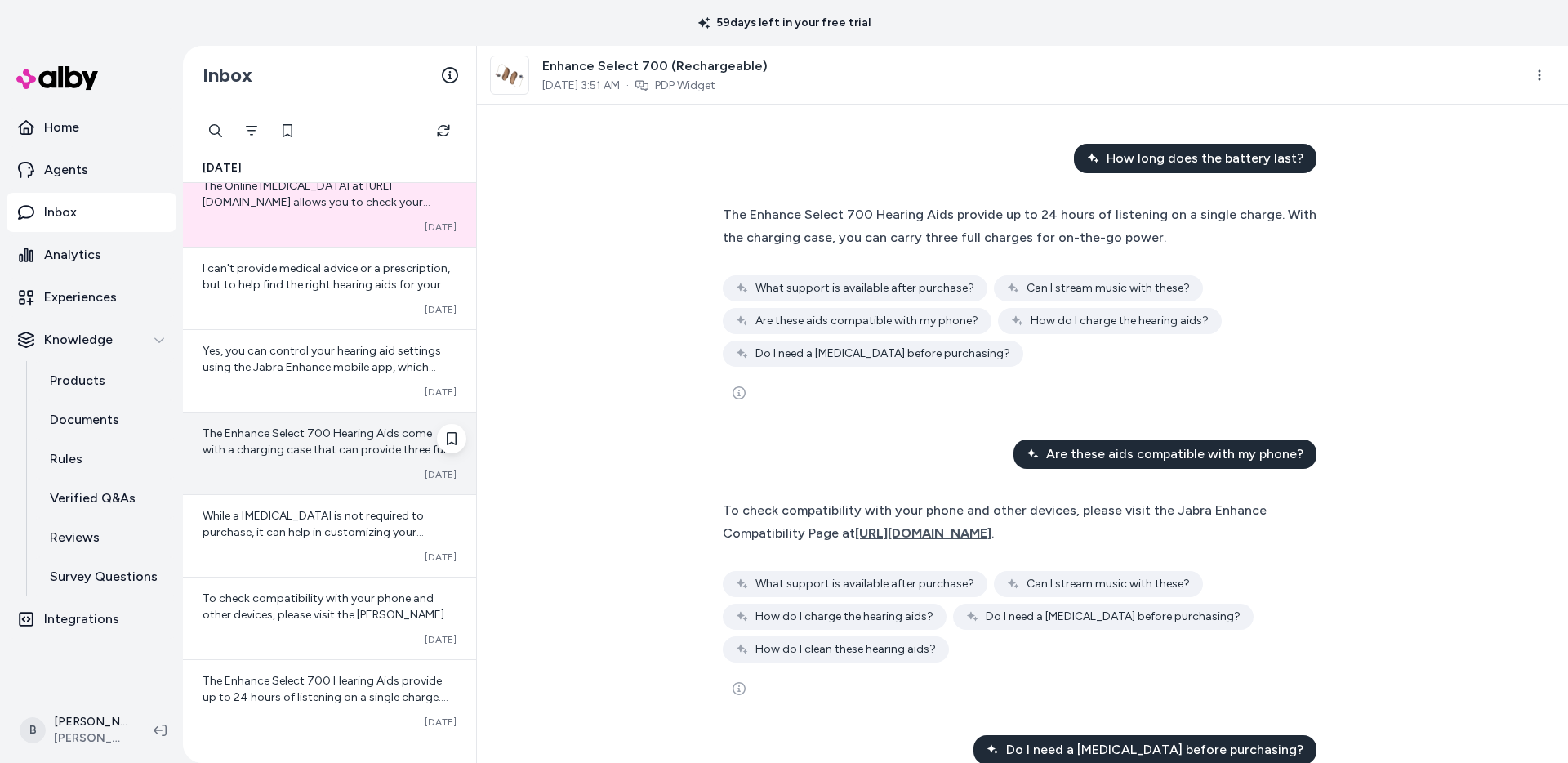
click at [299, 472] on div "Converted [DATE]" at bounding box center [330, 474] width 254 height 13
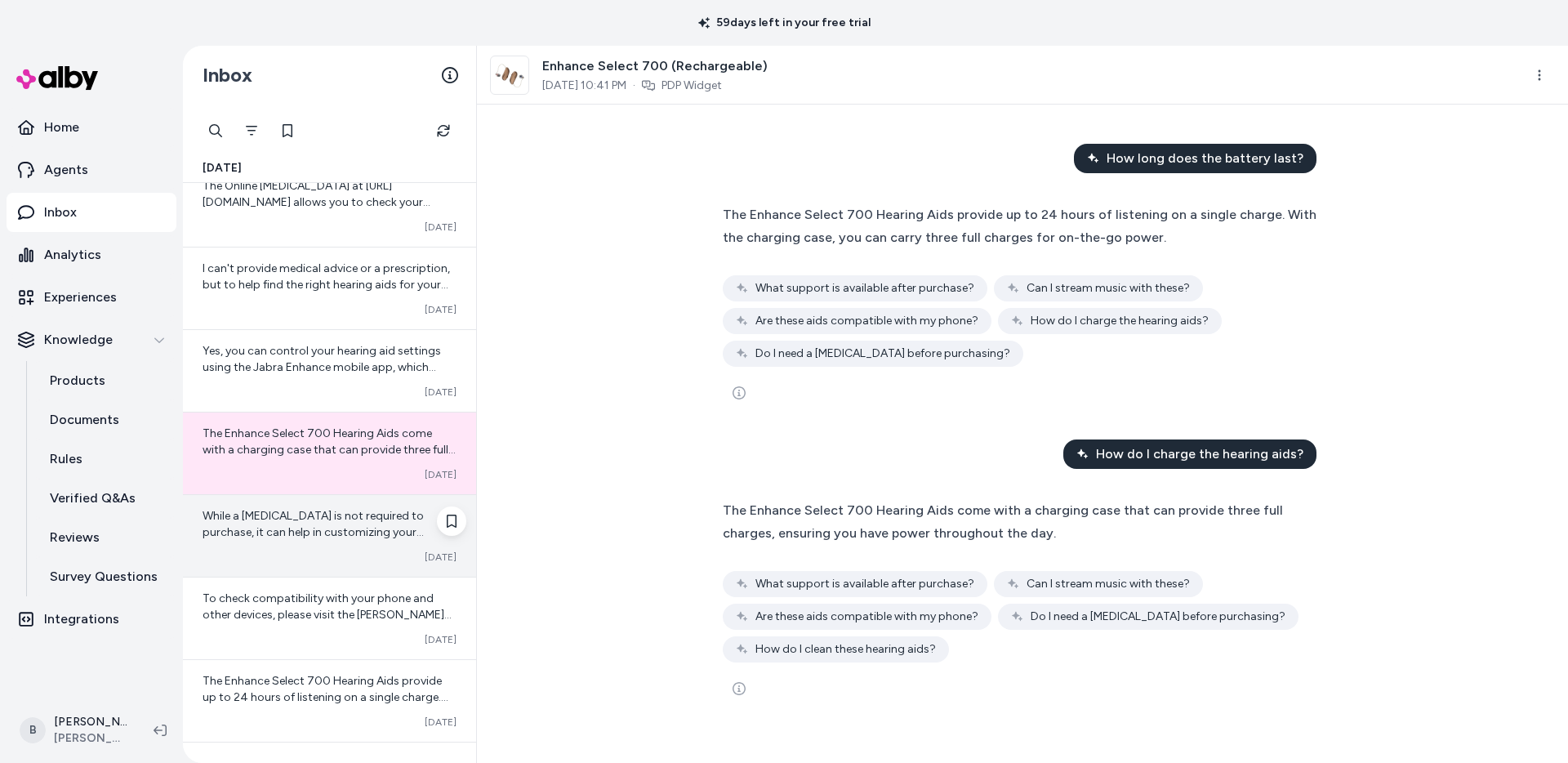
click at [316, 525] on span "While a [MEDICAL_DATA] is not required to purchase, it can help in customizing …" at bounding box center [313, 532] width 222 height 46
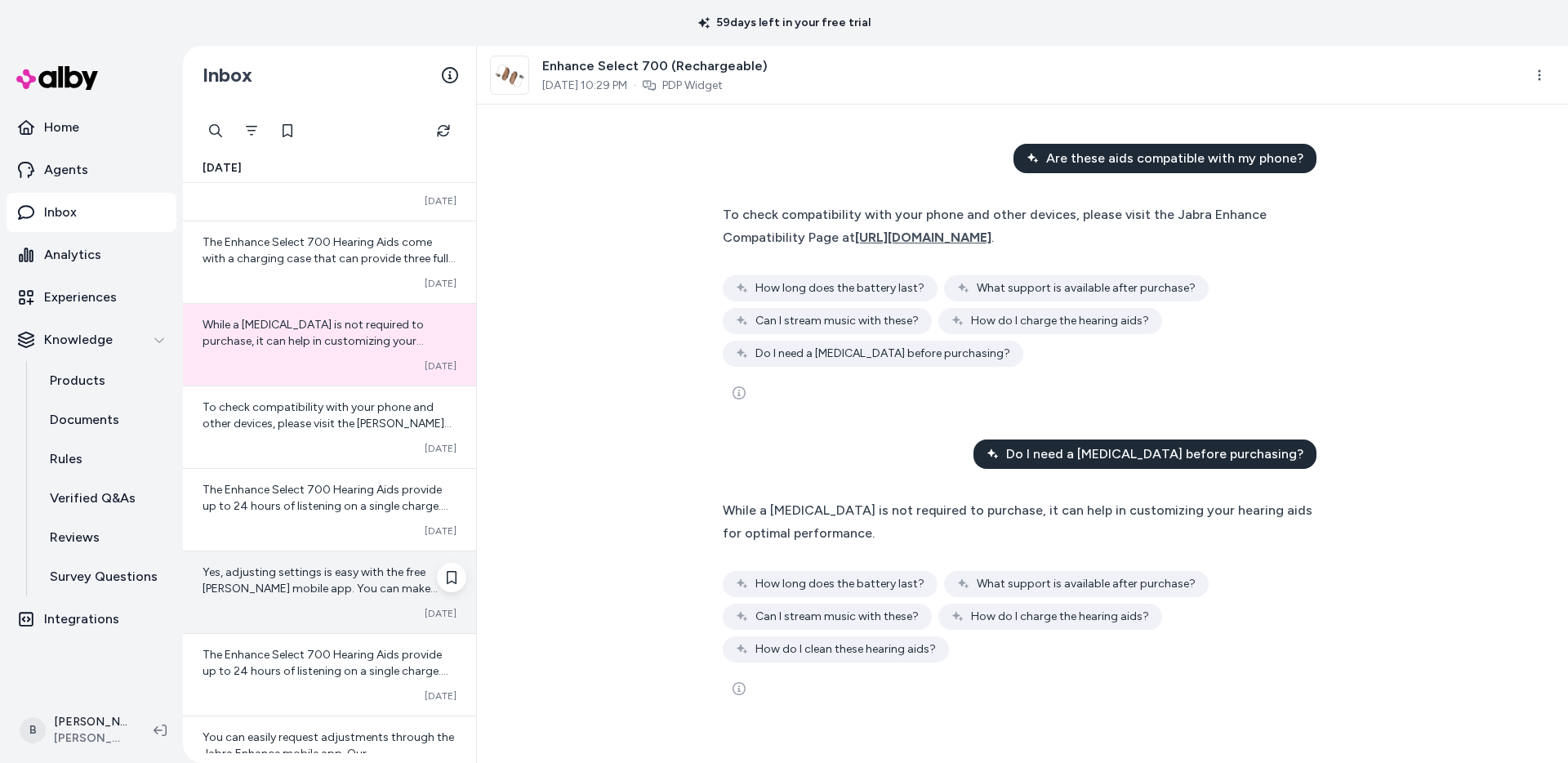
scroll to position [2184, 0]
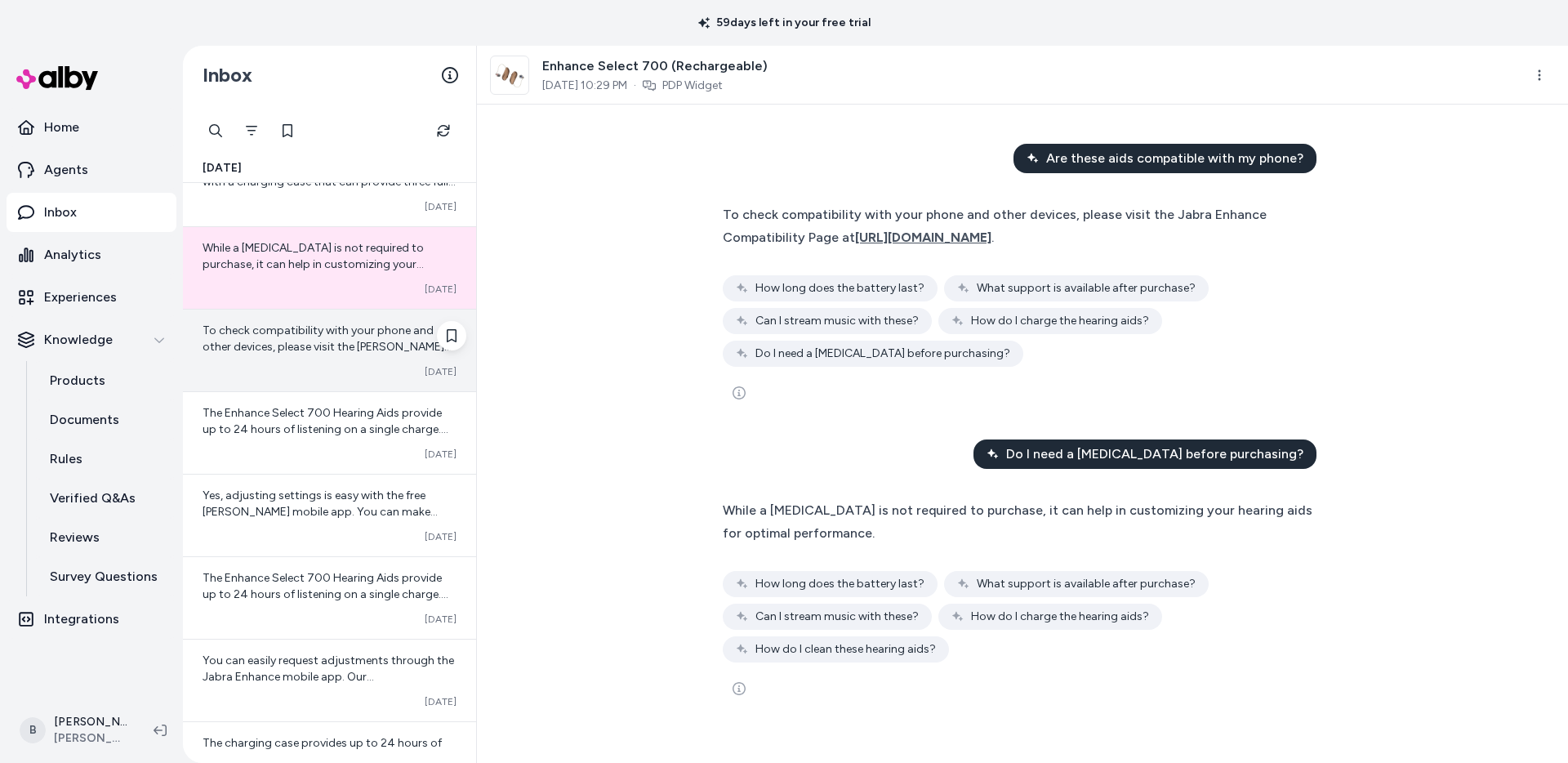
click at [277, 335] on span "To check compatibility with your phone and other devices, please visit the [PER…" at bounding box center [327, 347] width 249 height 46
